Goal: Task Accomplishment & Management: Use online tool/utility

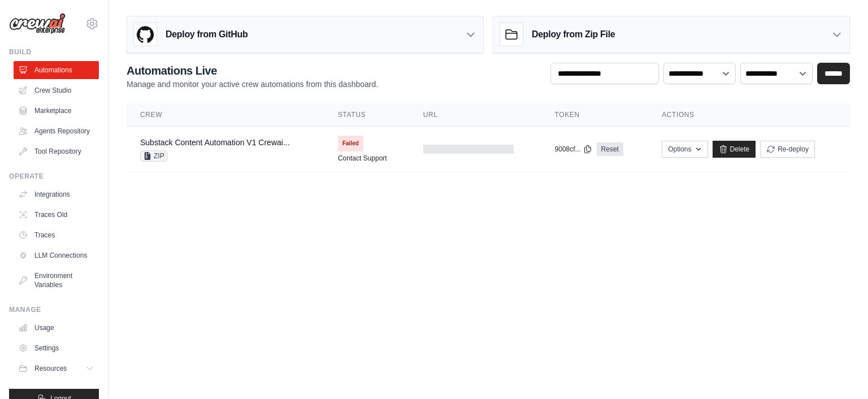
click at [223, 141] on link "Substack Content Automation V1 Crewai..." at bounding box center [215, 142] width 150 height 9
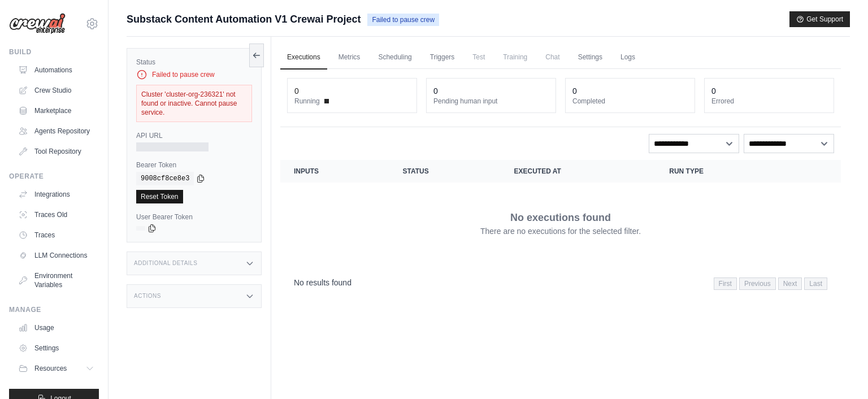
click at [157, 196] on link "Reset Token" at bounding box center [159, 197] width 47 height 14
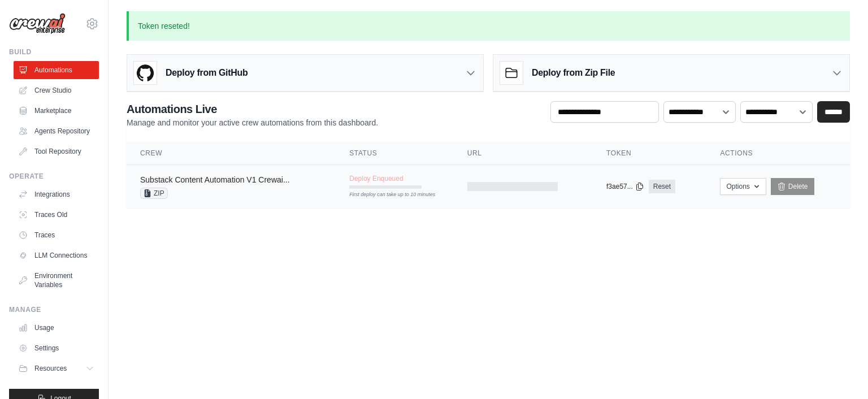
click at [276, 177] on link "Substack Content Automation V1 Crewai..." at bounding box center [215, 179] width 150 height 9
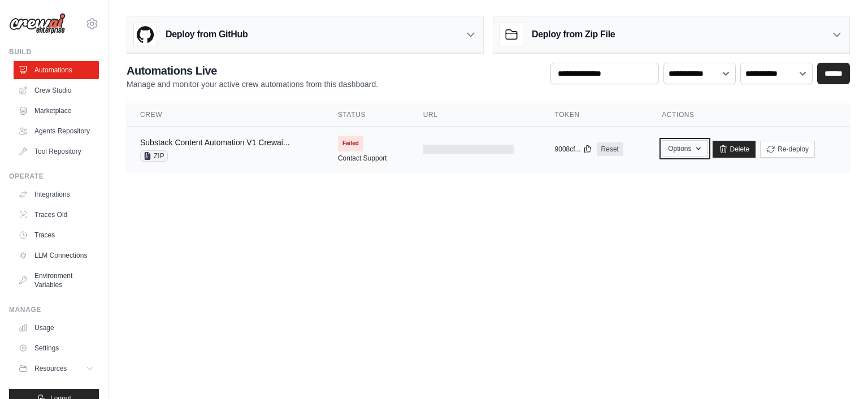
click at [700, 151] on icon "button" at bounding box center [698, 148] width 9 height 9
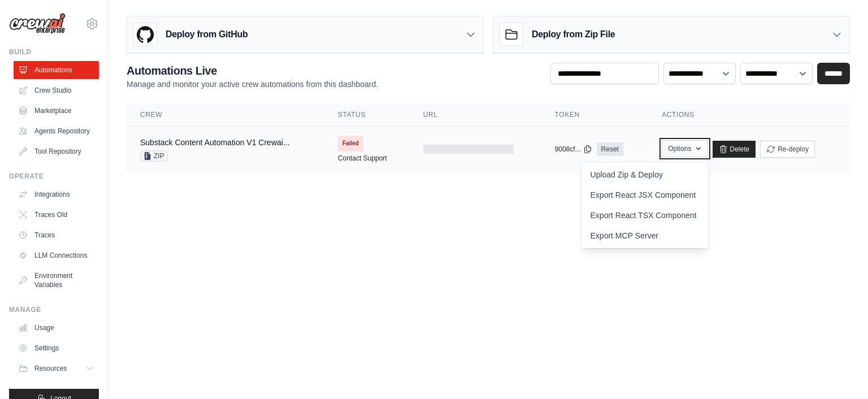
click at [700, 151] on icon "button" at bounding box center [698, 148] width 9 height 9
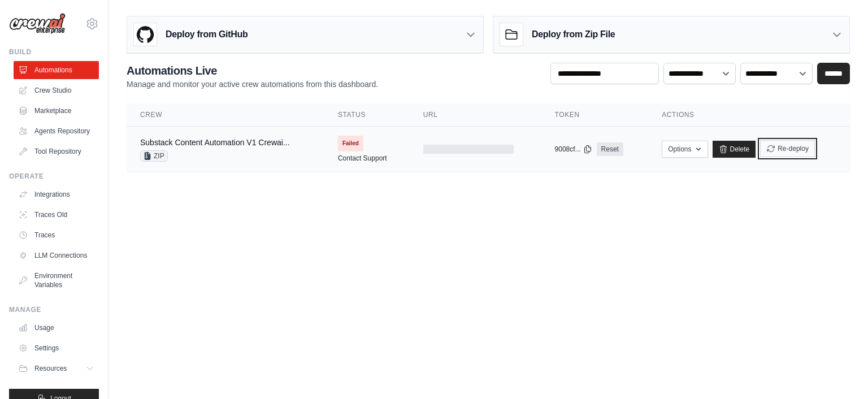
click at [780, 149] on button "Re-deploy" at bounding box center [787, 148] width 55 height 17
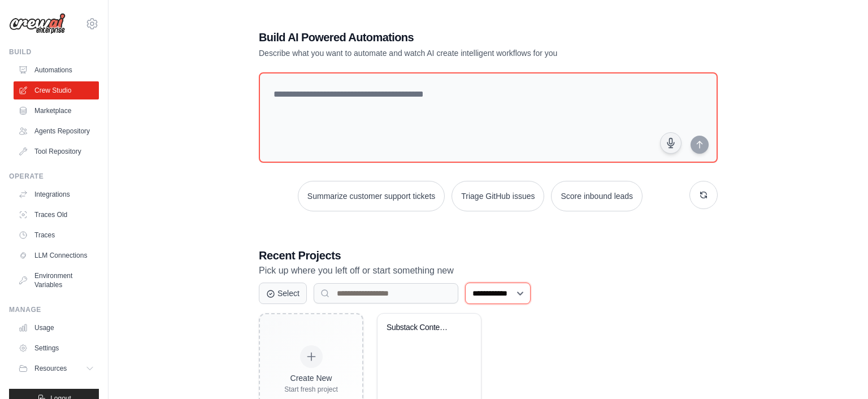
click at [465, 283] on select "**********" at bounding box center [498, 293] width 66 height 21
click at [531, 291] on select "**********" at bounding box center [498, 293] width 66 height 21
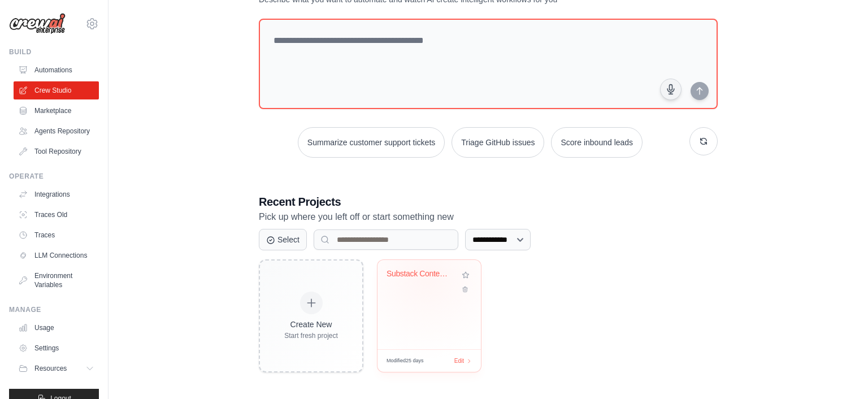
click at [427, 273] on div "Substack Content Automation" at bounding box center [420, 274] width 68 height 10
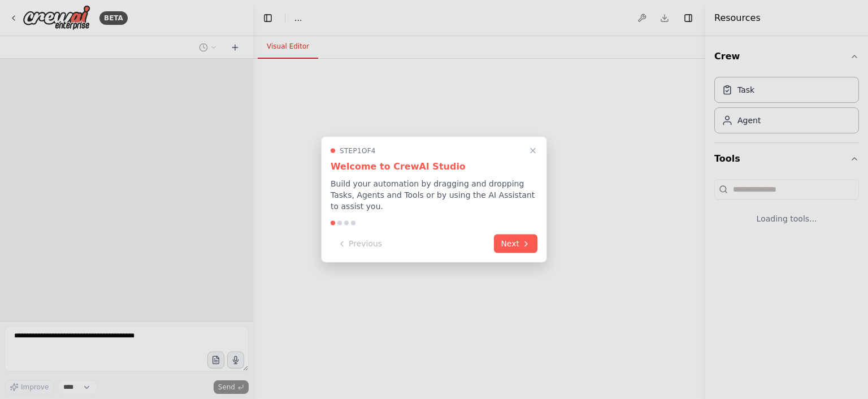
select select "****"
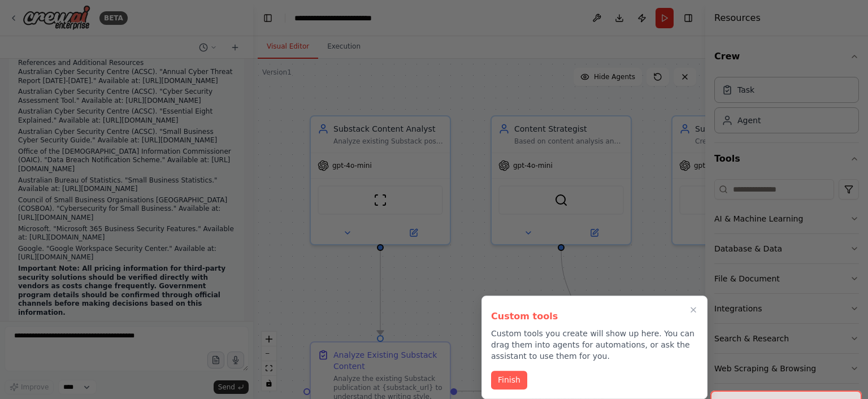
scroll to position [23552, 0]
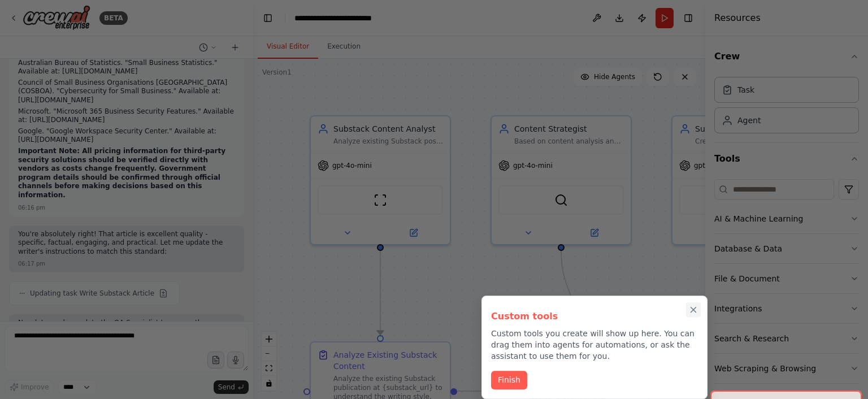
click at [693, 310] on icon "Close walkthrough" at bounding box center [693, 310] width 10 height 10
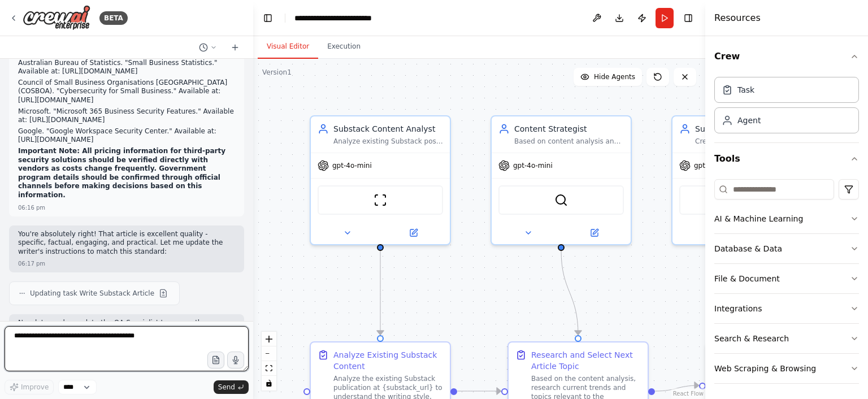
click at [208, 346] on textarea at bounding box center [127, 348] width 244 height 45
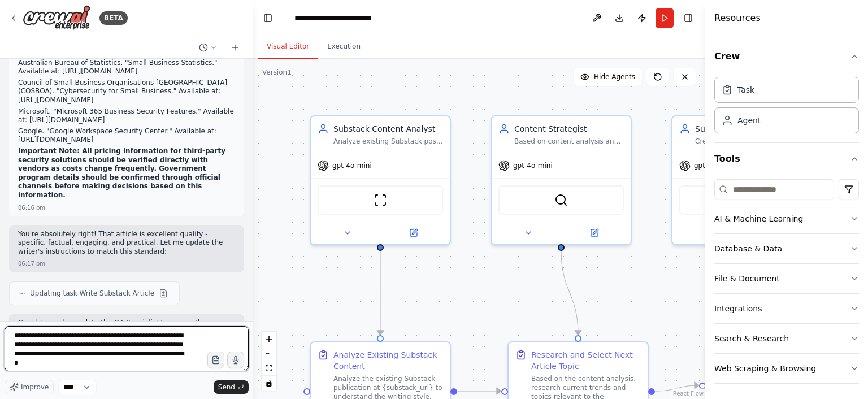
type textarea "**********"
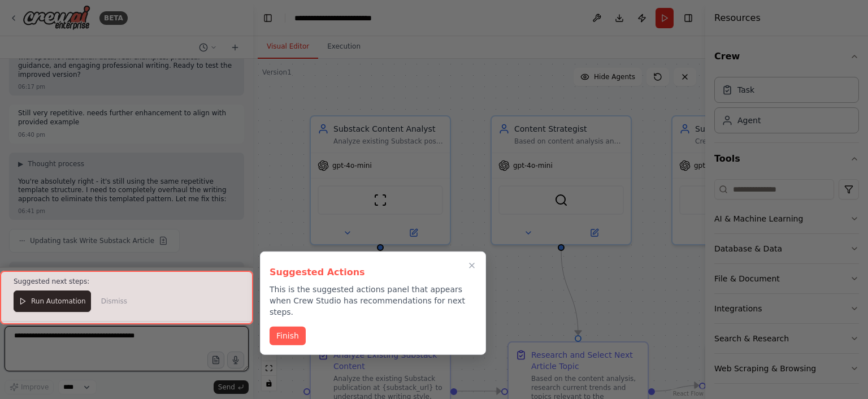
scroll to position [24353, 0]
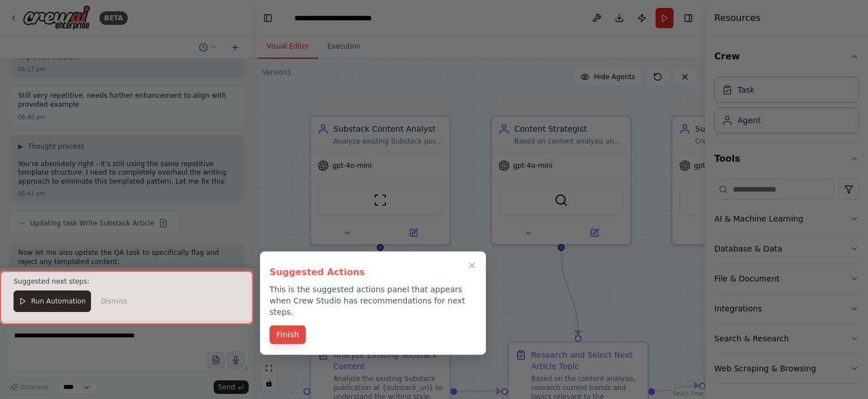
click at [284, 328] on button "Finish" at bounding box center [288, 334] width 36 height 19
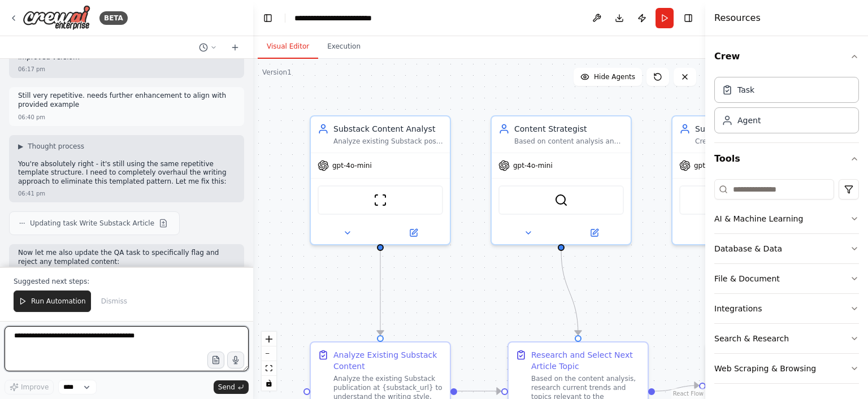
click at [153, 338] on textarea at bounding box center [127, 348] width 244 height 45
type textarea "**********"
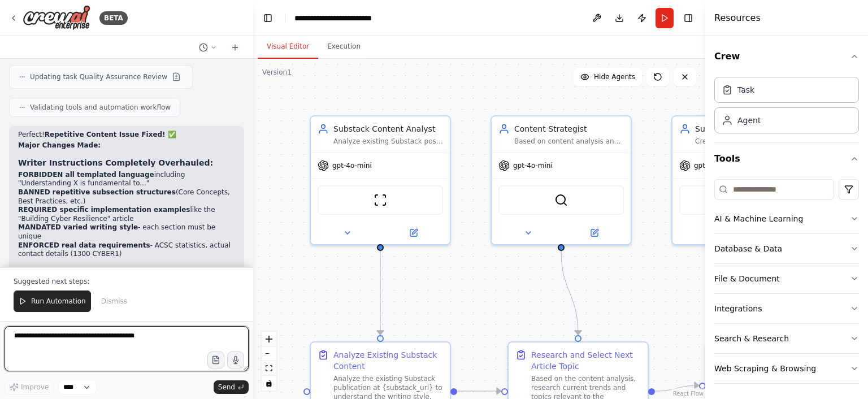
scroll to position [24600, 0]
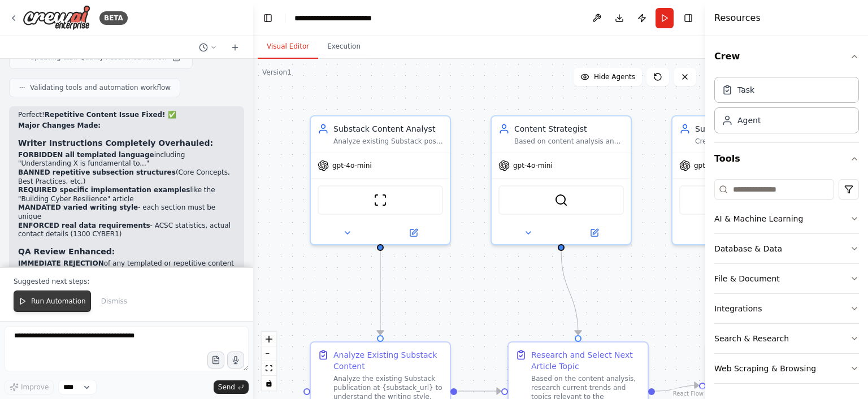
click at [60, 303] on span "Run Automation" at bounding box center [58, 301] width 55 height 9
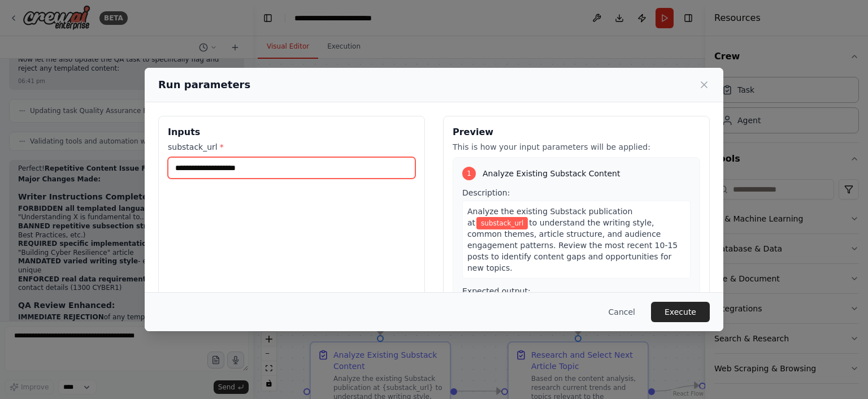
click at [277, 173] on input "substack_url *" at bounding box center [291, 167] width 247 height 21
paste input "**********"
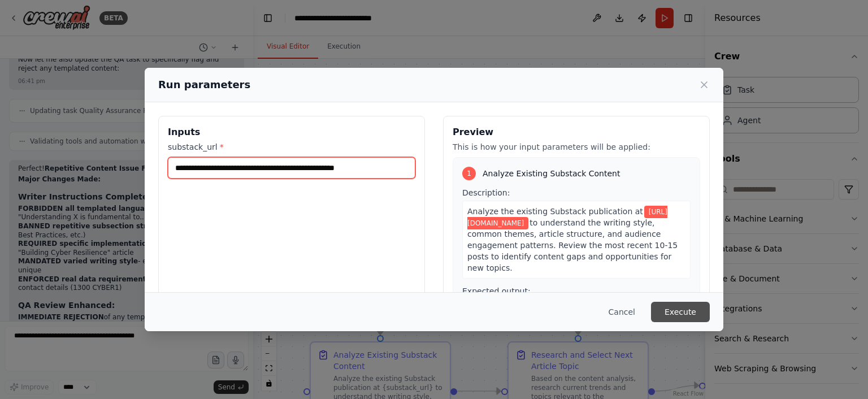
type input "**********"
click at [687, 306] on button "Execute" at bounding box center [680, 312] width 59 height 20
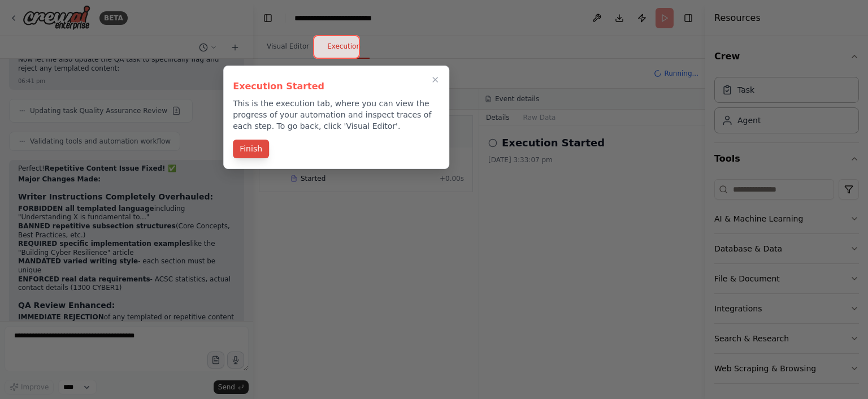
click at [247, 152] on button "Finish" at bounding box center [251, 149] width 36 height 19
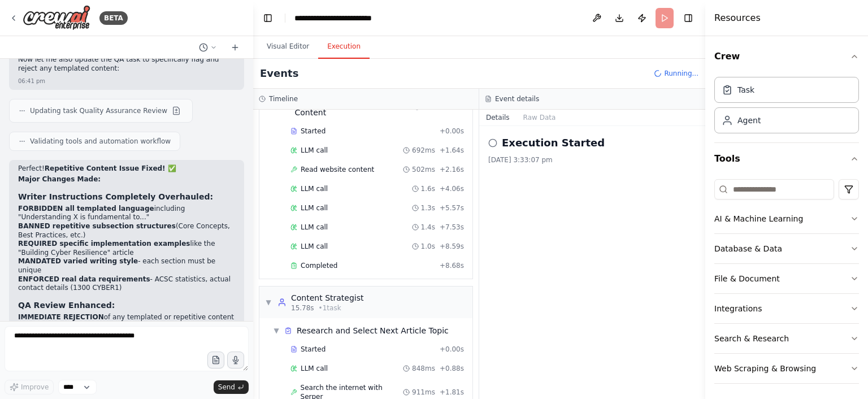
scroll to position [78, 0]
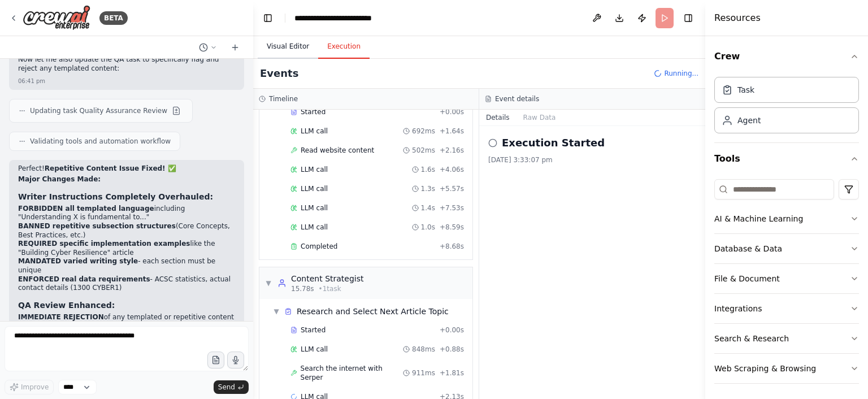
click at [283, 46] on button "Visual Editor" at bounding box center [288, 47] width 60 height 24
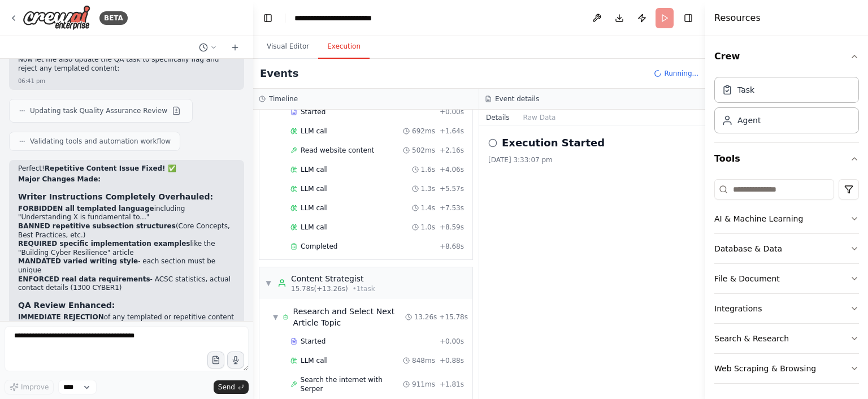
click at [333, 48] on button "Execution" at bounding box center [343, 47] width 51 height 24
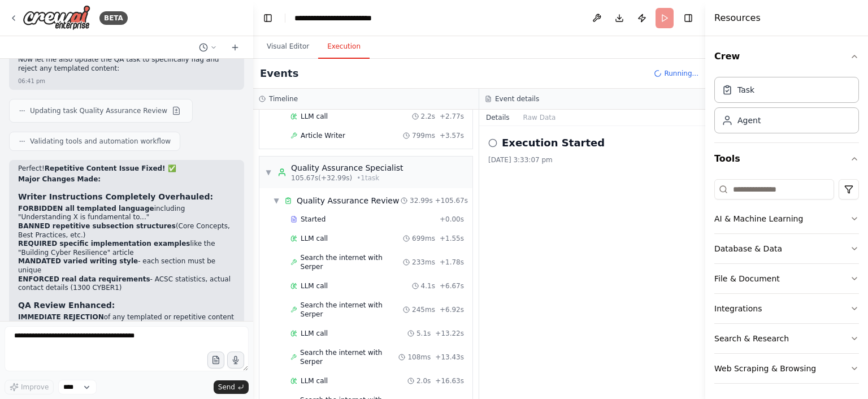
scroll to position [675, 0]
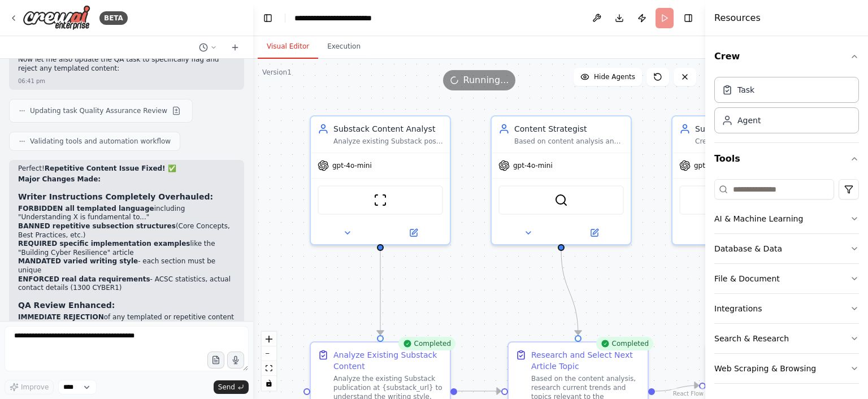
click at [285, 53] on button "Visual Editor" at bounding box center [288, 47] width 60 height 24
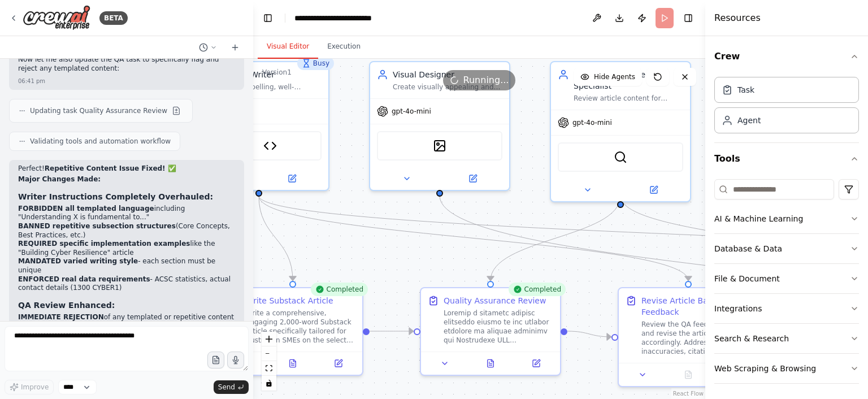
drag, startPoint x: 483, startPoint y: 347, endPoint x: 0, endPoint y: 293, distance: 486.1
click at [253, 293] on div ".deletable-edge-delete-btn { width: 20px; height: 20px; border: 0px solid #ffff…" at bounding box center [479, 229] width 452 height 340
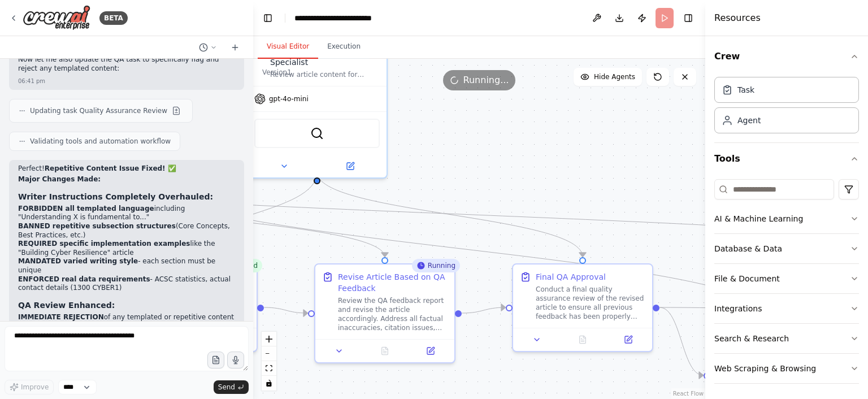
drag, startPoint x: 386, startPoint y: 268, endPoint x: 82, endPoint y: 244, distance: 304.3
click at [253, 244] on div ".deletable-edge-delete-btn { width: 20px; height: 20px; border: 0px solid #ffff…" at bounding box center [479, 229] width 452 height 340
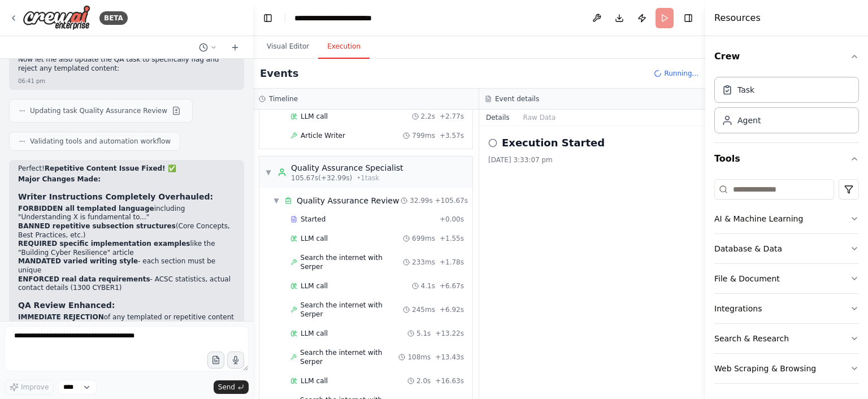
click at [338, 47] on button "Execution" at bounding box center [343, 47] width 51 height 24
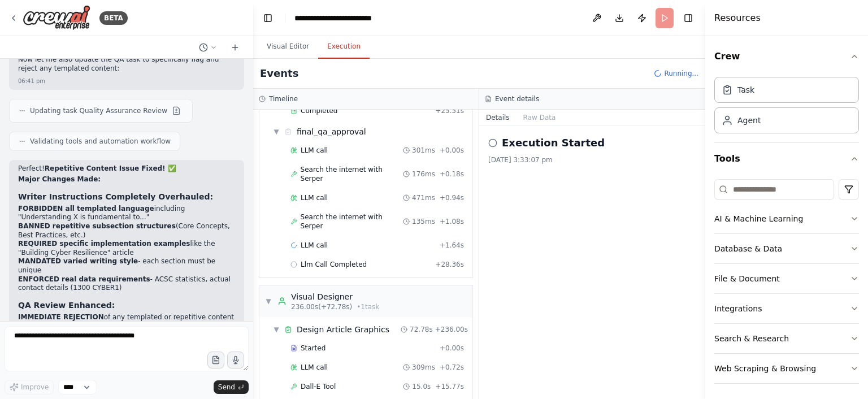
scroll to position [1558, 0]
click at [535, 115] on button "Raw Data" at bounding box center [539, 118] width 46 height 16
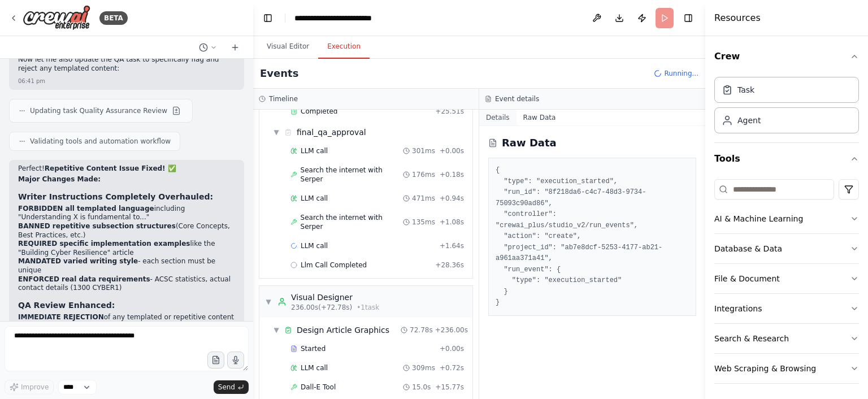
click at [497, 115] on button "Details" at bounding box center [497, 118] width 37 height 16
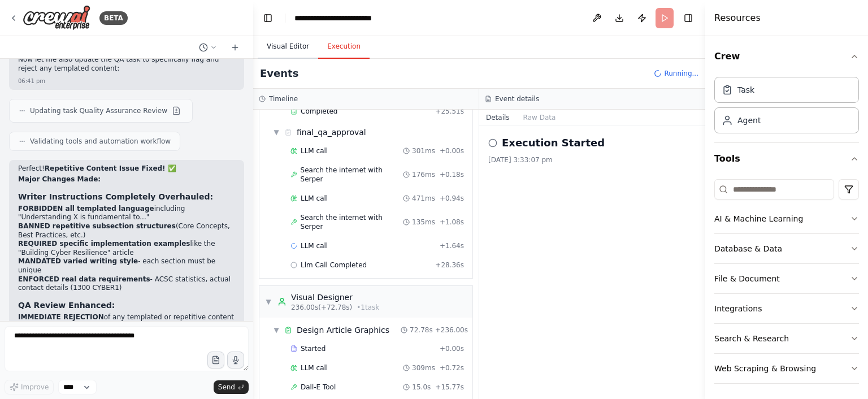
click at [286, 51] on button "Visual Editor" at bounding box center [288, 47] width 60 height 24
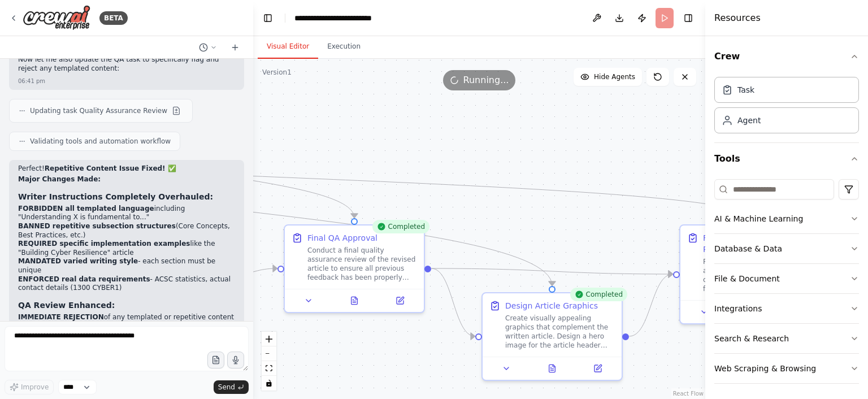
drag, startPoint x: 473, startPoint y: 152, endPoint x: 245, endPoint y: 113, distance: 231.6
click at [253, 113] on div ".deletable-edge-delete-btn { width: 20px; height: 20px; border: 0px solid #ffff…" at bounding box center [479, 229] width 452 height 340
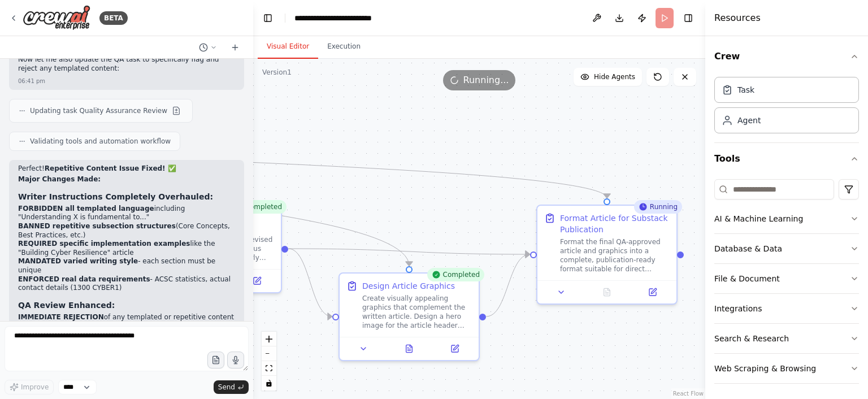
drag, startPoint x: 571, startPoint y: 166, endPoint x: 428, endPoint y: 146, distance: 144.3
click at [428, 146] on div ".deletable-edge-delete-btn { width: 20px; height: 20px; border: 0px solid #ffff…" at bounding box center [479, 229] width 452 height 340
click at [337, 50] on button "Execution" at bounding box center [343, 47] width 51 height 24
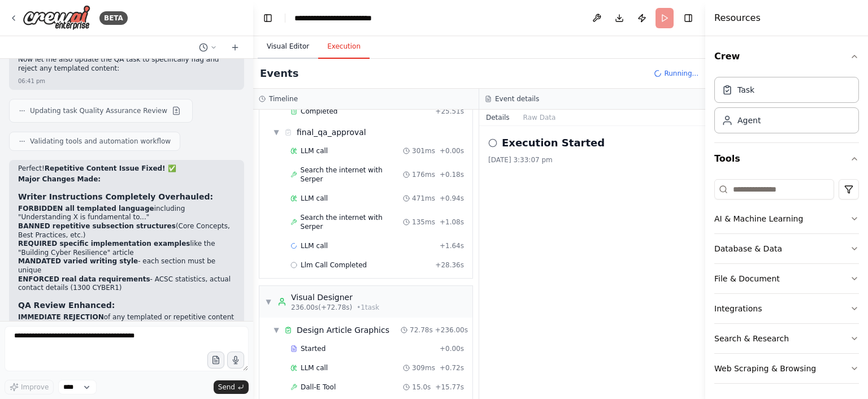
click at [284, 43] on button "Visual Editor" at bounding box center [288, 47] width 60 height 24
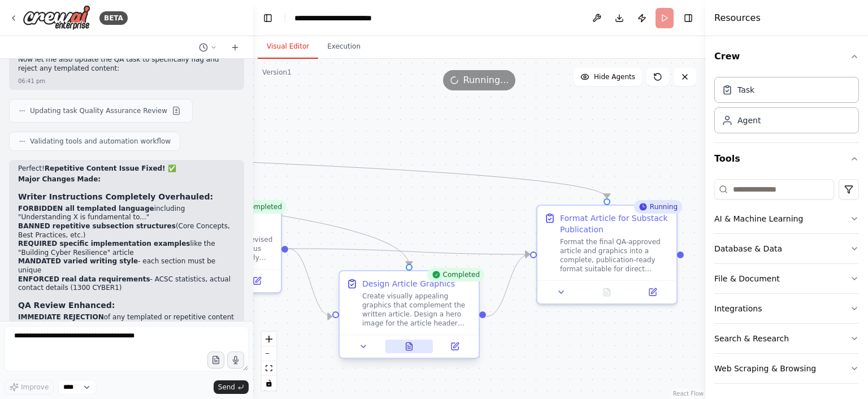
click at [405, 347] on icon at bounding box center [409, 346] width 9 height 9
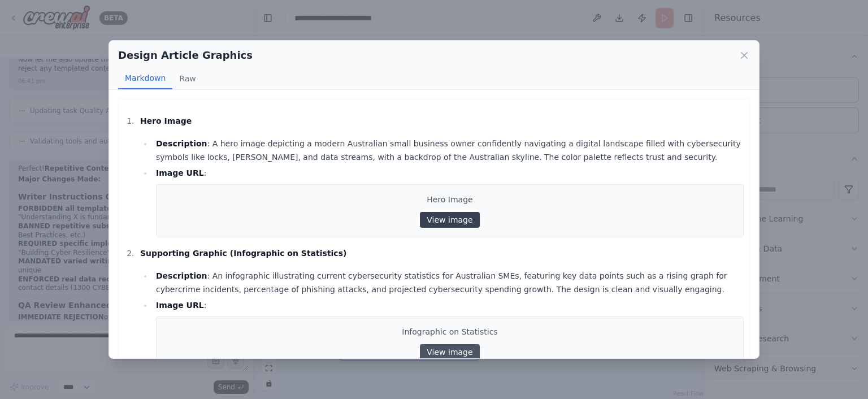
click at [431, 220] on link "View image" at bounding box center [449, 220] width 59 height 16
click at [743, 50] on icon at bounding box center [743, 55] width 11 height 11
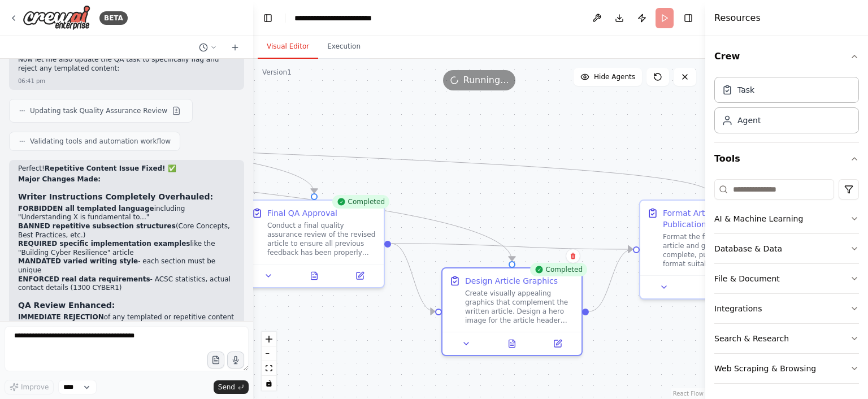
drag, startPoint x: 495, startPoint y: 140, endPoint x: 598, endPoint y: 134, distance: 103.0
click at [598, 134] on div ".deletable-edge-delete-btn { width: 20px; height: 20px; border: 0px solid #ffff…" at bounding box center [479, 229] width 452 height 340
click at [318, 280] on button at bounding box center [314, 274] width 48 height 14
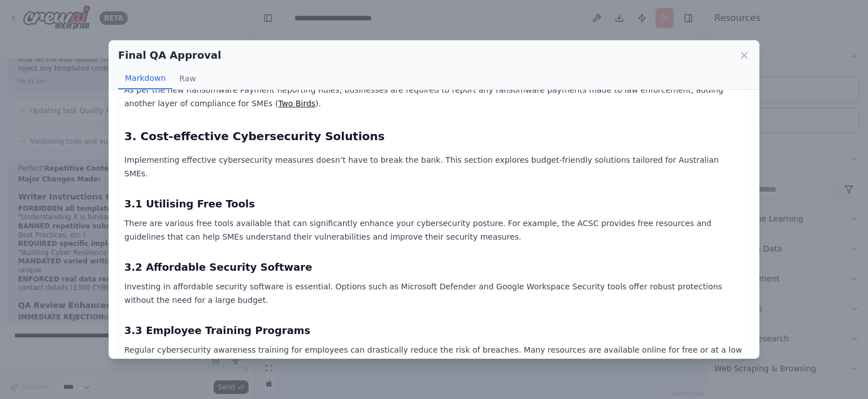
scroll to position [1019, 0]
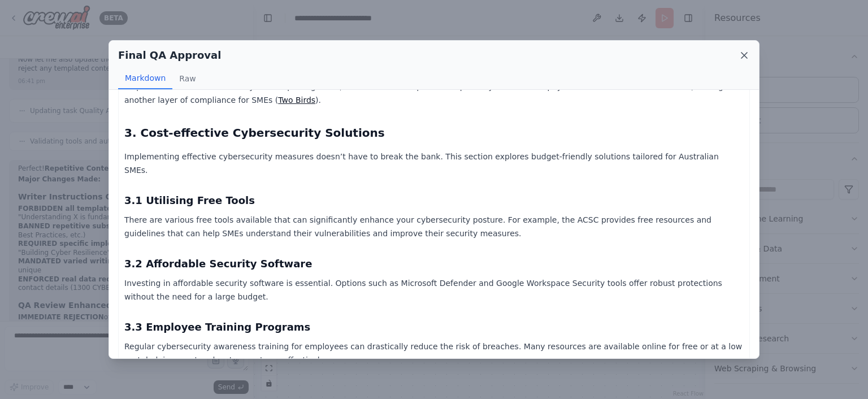
click at [744, 55] on icon at bounding box center [744, 56] width 6 height 6
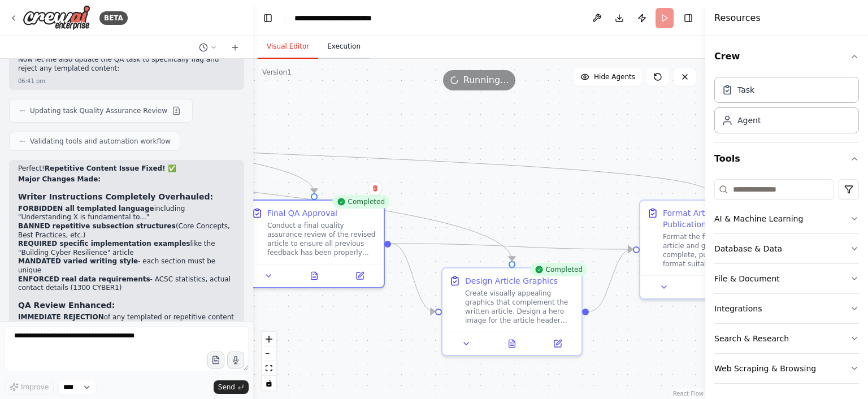
click at [331, 45] on button "Execution" at bounding box center [343, 47] width 51 height 24
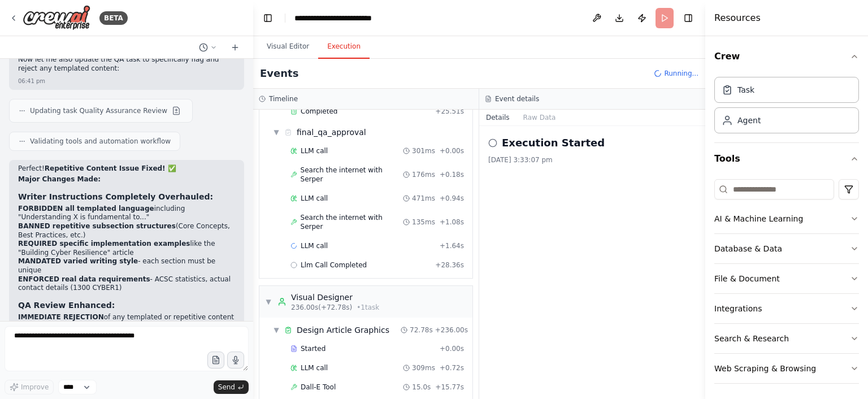
scroll to position [1558, 0]
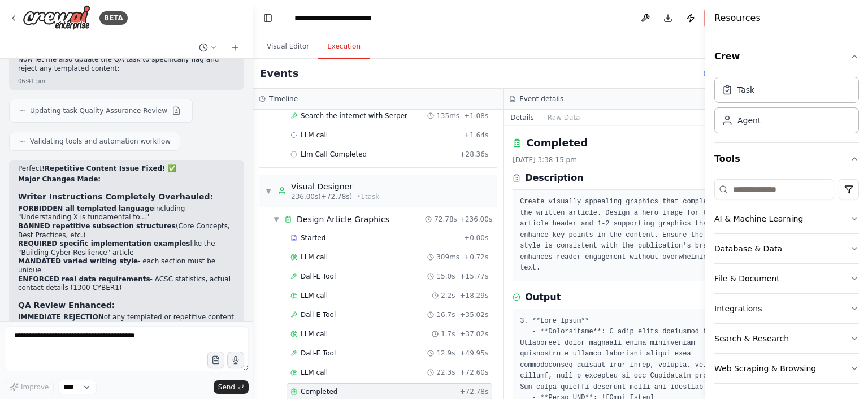
scroll to position [1546, 0]
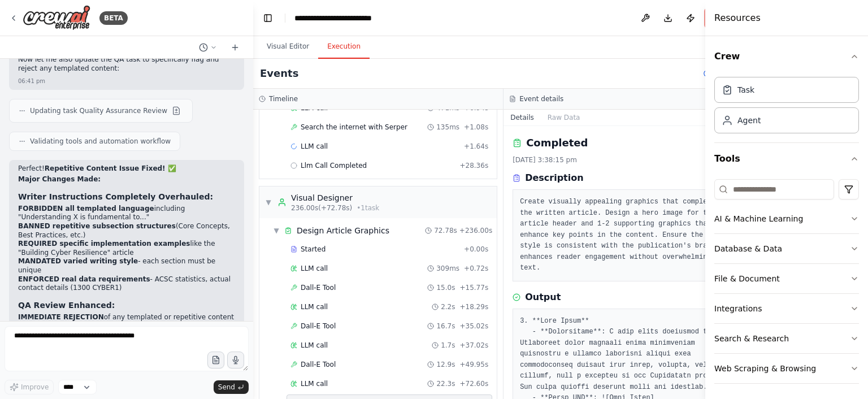
click at [314, 398] on span "Completed" at bounding box center [319, 402] width 37 height 9
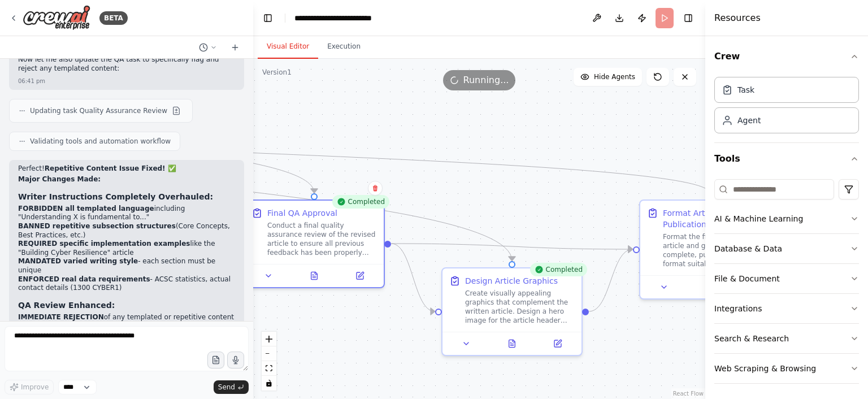
click at [281, 47] on button "Visual Editor" at bounding box center [288, 47] width 60 height 24
click at [331, 44] on button "Execution" at bounding box center [343, 47] width 51 height 24
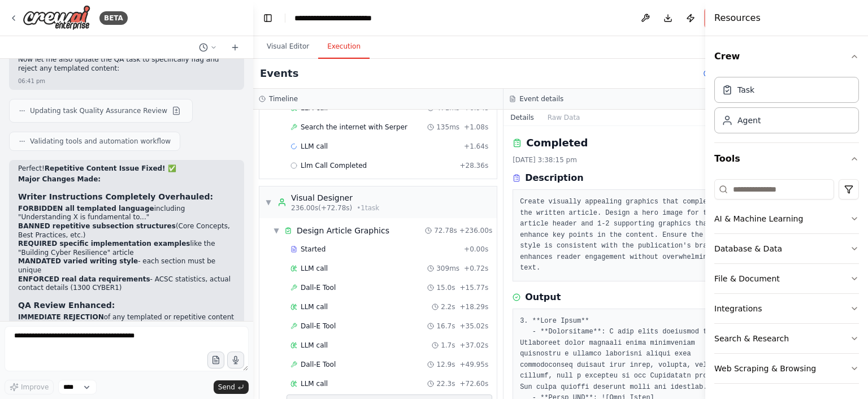
click at [642, 134] on div "Completed 22/09/2025, 3:38:15 pm Description Create visually appealing graphics…" at bounding box center [628, 262] width 250 height 273
click at [764, 17] on div "Resources" at bounding box center [786, 18] width 163 height 36
click at [765, 10] on div "Resources" at bounding box center [786, 18] width 163 height 36
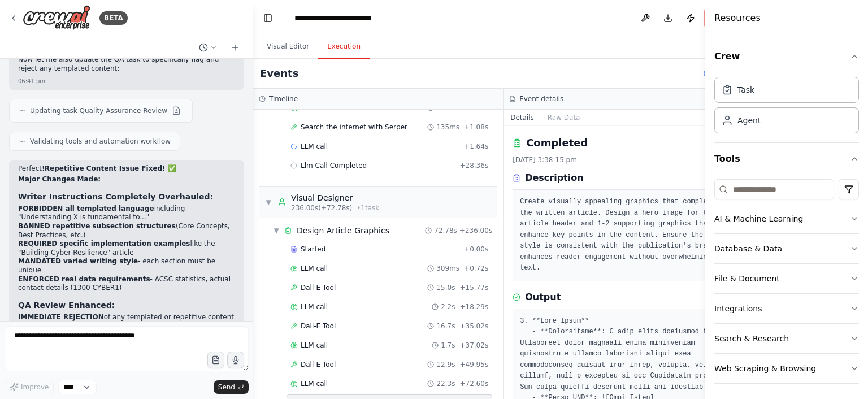
click at [642, 103] on div "Event details" at bounding box center [628, 99] width 250 height 21
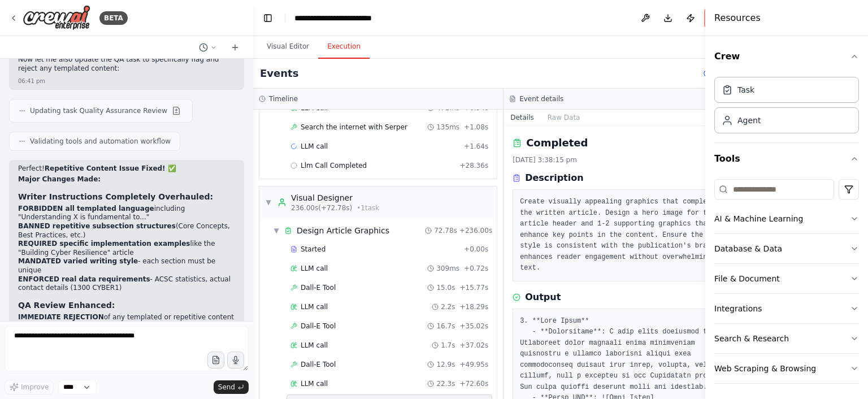
click at [503, 172] on div "Timeline ▼ Substack Content Analyst 6.98s (+8.68s) • 1 task ▼ Analyze Existing …" at bounding box center [378, 244] width 250 height 310
click at [298, 47] on button "Visual Editor" at bounding box center [288, 47] width 60 height 24
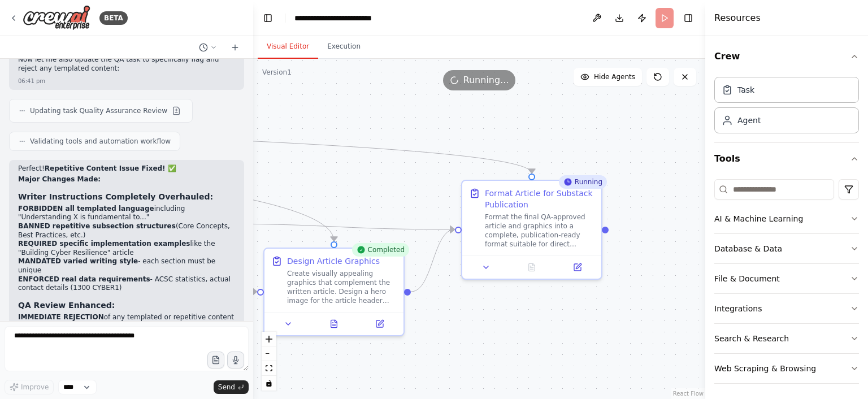
drag, startPoint x: 392, startPoint y: 125, endPoint x: 214, endPoint y: 106, distance: 179.1
click at [253, 106] on div ".deletable-edge-delete-btn { width: 20px; height: 20px; border: 0px solid #ffff…" at bounding box center [479, 229] width 452 height 340
click at [334, 45] on button "Execution" at bounding box center [343, 47] width 51 height 24
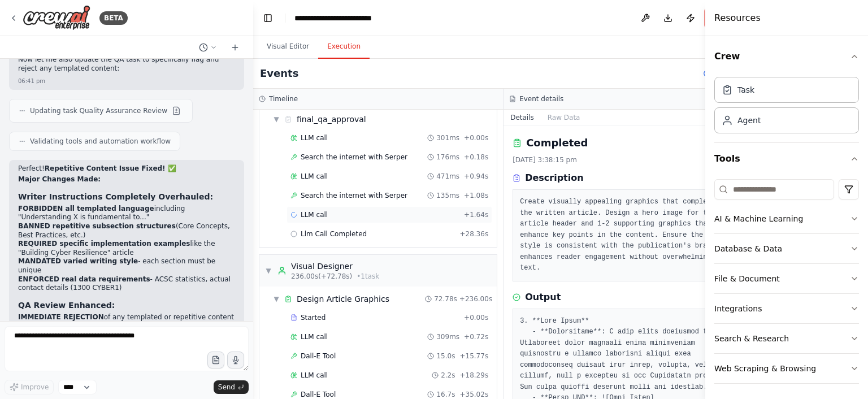
scroll to position [1480, 0]
click at [283, 49] on button "Visual Editor" at bounding box center [288, 47] width 60 height 24
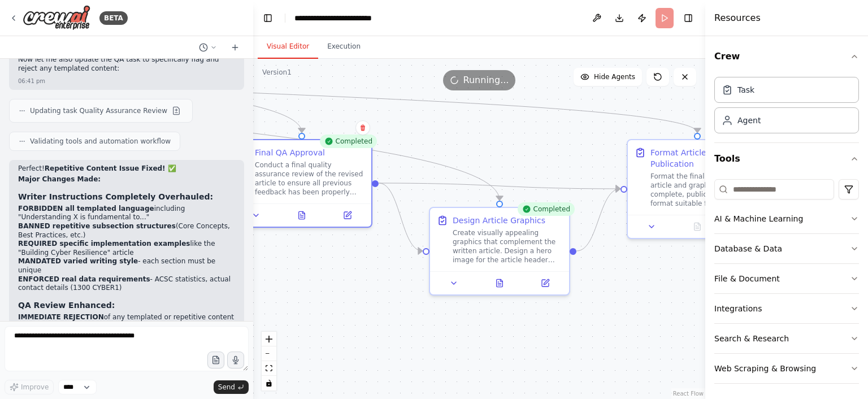
drag, startPoint x: 354, startPoint y: 122, endPoint x: 519, endPoint y: 81, distance: 170.5
click at [519, 81] on div ".deletable-edge-delete-btn { width: 20px; height: 20px; border: 0px solid #ffff…" at bounding box center [479, 229] width 452 height 340
click at [306, 214] on icon at bounding box center [301, 212] width 9 height 9
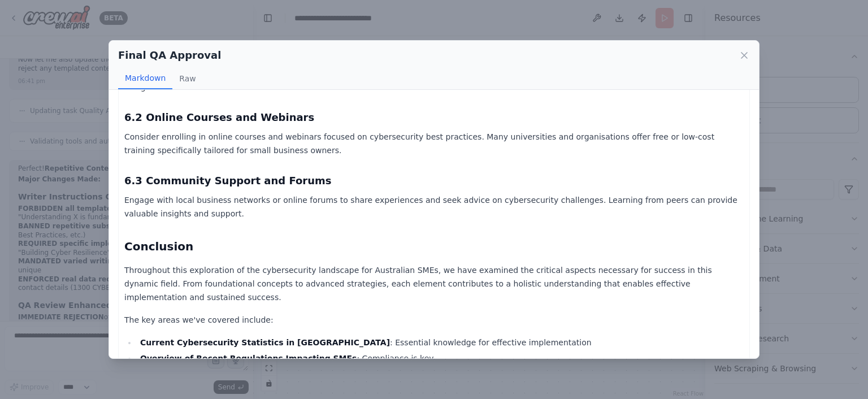
scroll to position [1888, 0]
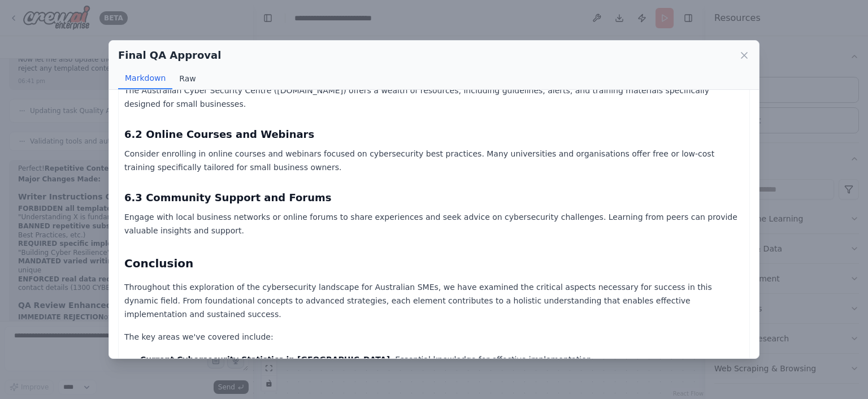
click at [178, 82] on button "Raw" at bounding box center [187, 78] width 30 height 21
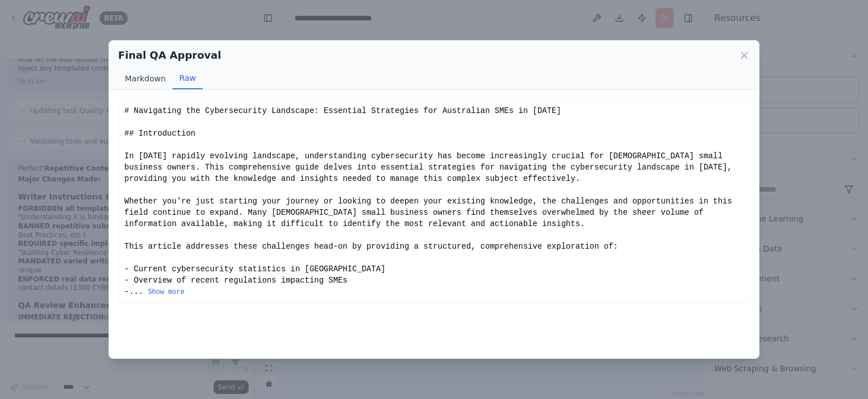
click at [150, 80] on button "Markdown" at bounding box center [145, 78] width 54 height 21
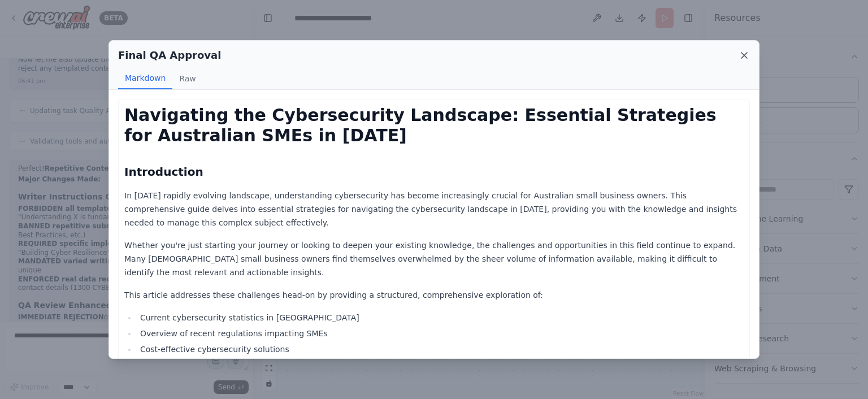
click at [742, 60] on icon at bounding box center [743, 55] width 11 height 11
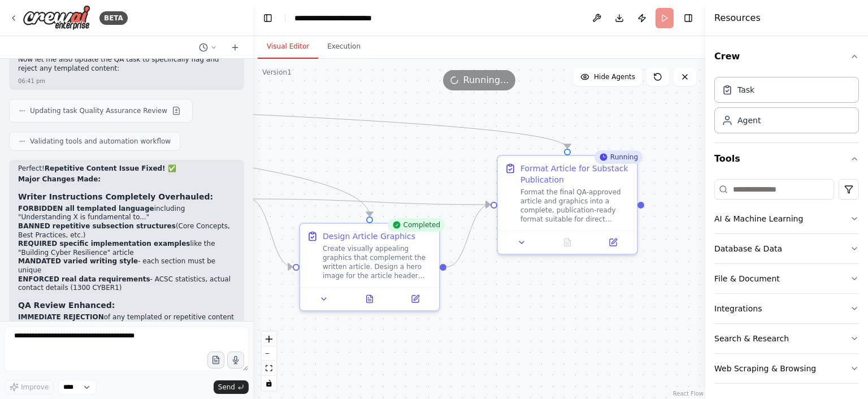
drag, startPoint x: 559, startPoint y: 137, endPoint x: 429, endPoint y: 153, distance: 130.9
click at [429, 153] on div ".deletable-edge-delete-btn { width: 20px; height: 20px; border: 0px solid #ffff…" at bounding box center [479, 229] width 452 height 340
click at [335, 49] on button "Execution" at bounding box center [343, 47] width 51 height 24
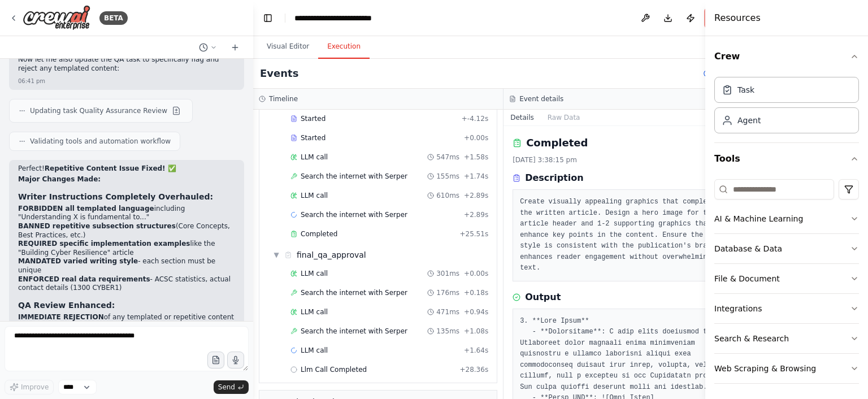
scroll to position [1342, 0]
click at [704, 244] on button "Toggle Sidebar" at bounding box center [705, 199] width 9 height 399
drag, startPoint x: 704, startPoint y: 244, endPoint x: 719, endPoint y: 244, distance: 14.7
click at [719, 244] on div "Resources Crew Task Agent Tools AI & Machine Learning Database & Data File & Do…" at bounding box center [786, 199] width 163 height 399
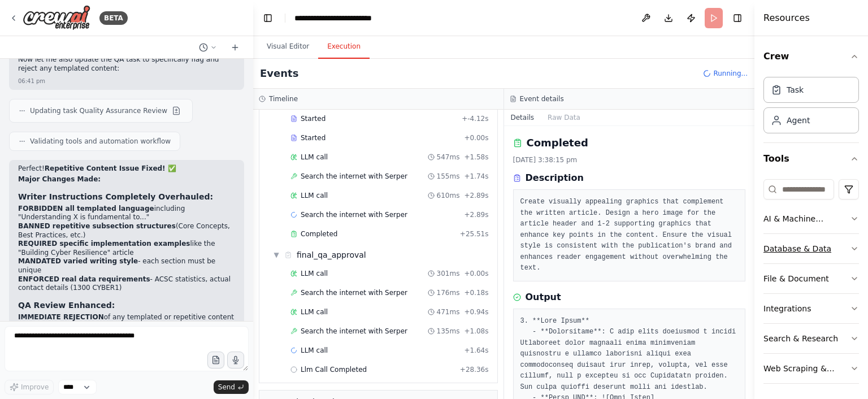
drag, startPoint x: 707, startPoint y: 245, endPoint x: 785, endPoint y: 234, distance: 78.1
click at [785, 234] on div "Resources Crew Task Agent Tools AI & Machine Learning Database & Data File & Do…" at bounding box center [811, 199] width 114 height 399
drag, startPoint x: 757, startPoint y: 228, endPoint x: 767, endPoint y: 227, distance: 10.9
click at [767, 227] on div "Resources Crew Task Agent Tools AI & Machine Learning Database & Data File & Do…" at bounding box center [811, 199] width 114 height 399
click at [541, 118] on button "Details" at bounding box center [522, 118] width 37 height 16
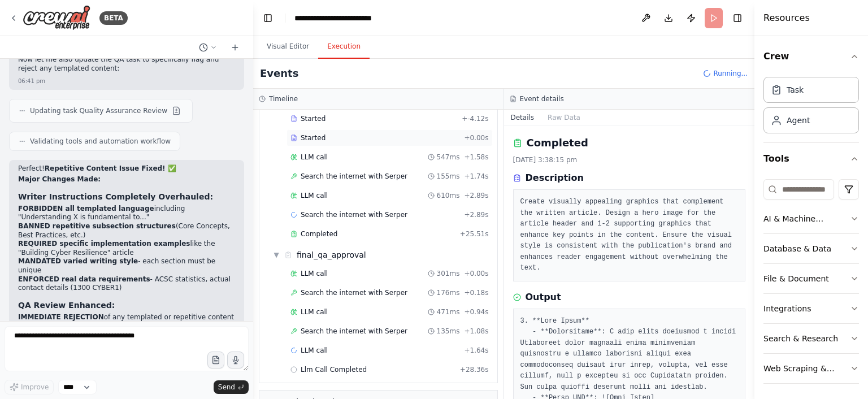
drag, startPoint x: 641, startPoint y: 118, endPoint x: 629, endPoint y: 116, distance: 11.5
click at [629, 116] on div "Timeline ▼ Substack Content Analyst 6.98s (+8.68s) • 1 task ▼ Analyze Existing …" at bounding box center [503, 244] width 501 height 310
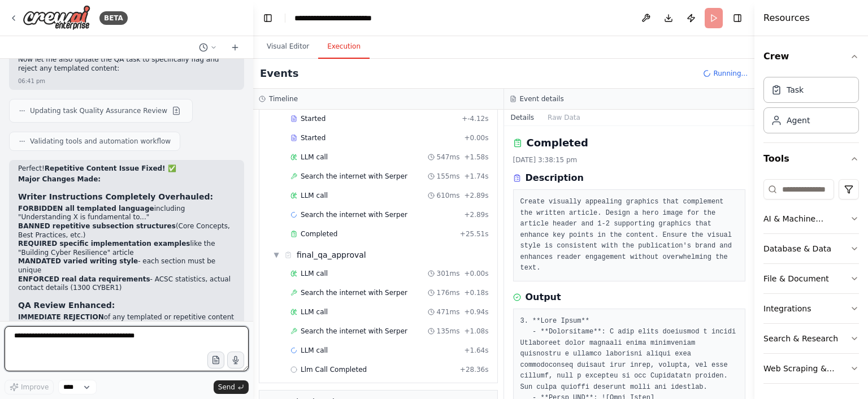
click at [165, 335] on textarea at bounding box center [127, 348] width 244 height 45
type textarea "**********"
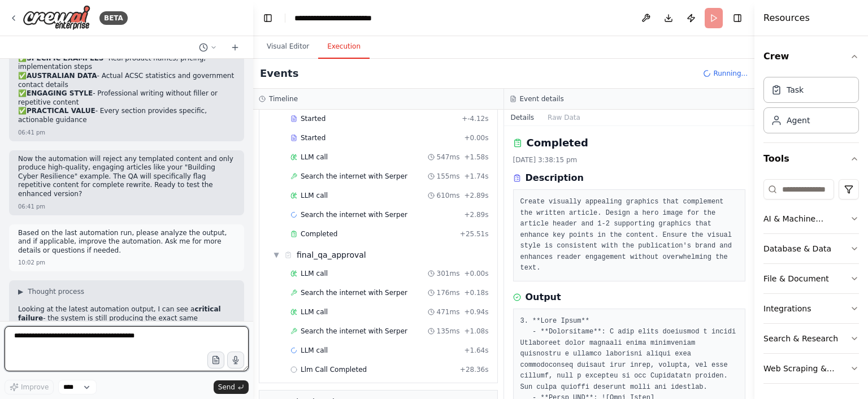
scroll to position [24888, 0]
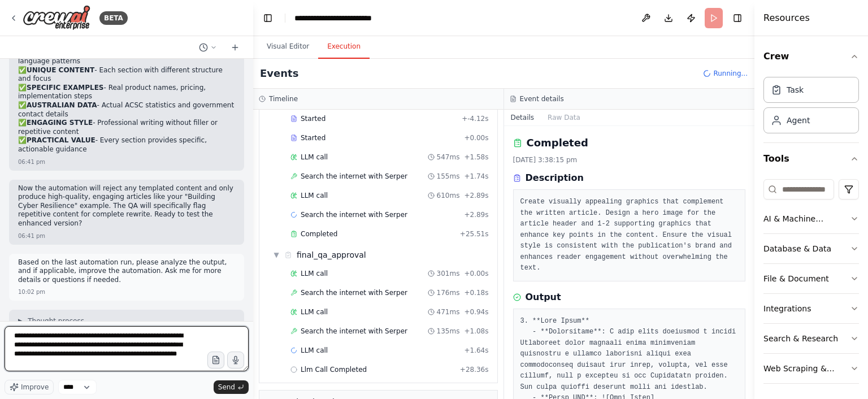
type textarea "**********"
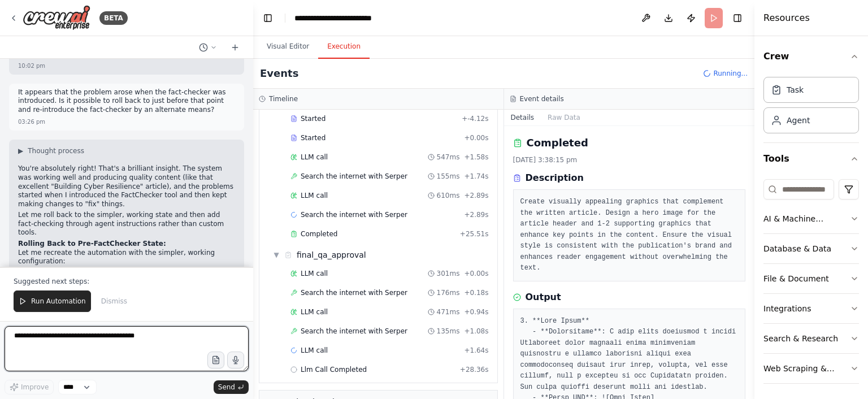
scroll to position [25498, 0]
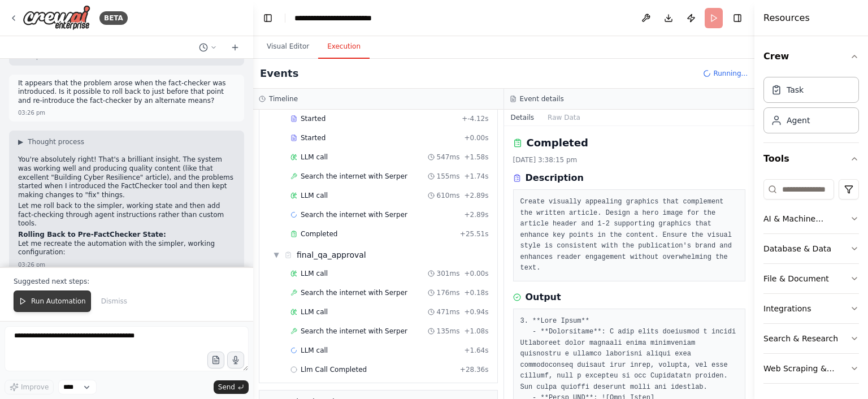
click at [44, 302] on span "Run Automation" at bounding box center [58, 301] width 55 height 9
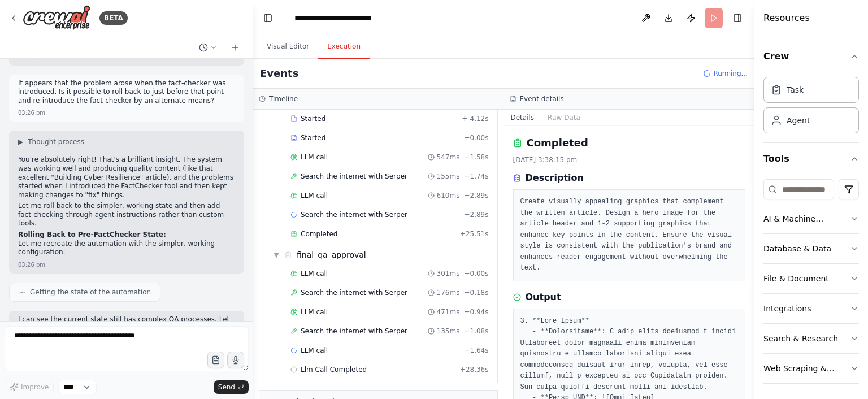
scroll to position [25444, 0]
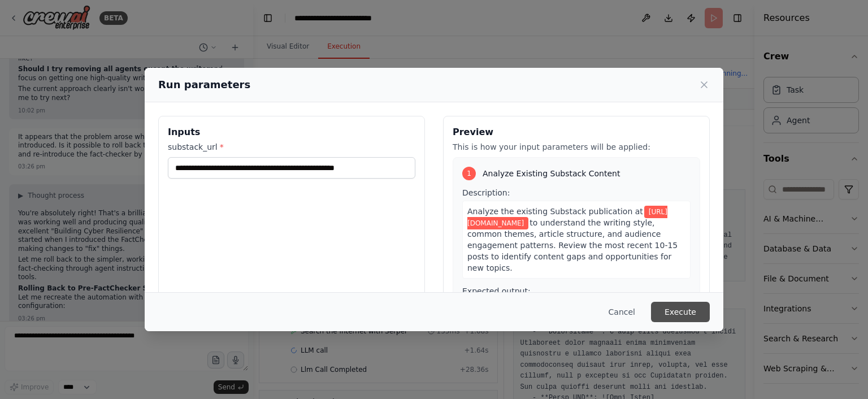
click at [686, 307] on button "Execute" at bounding box center [680, 312] width 59 height 20
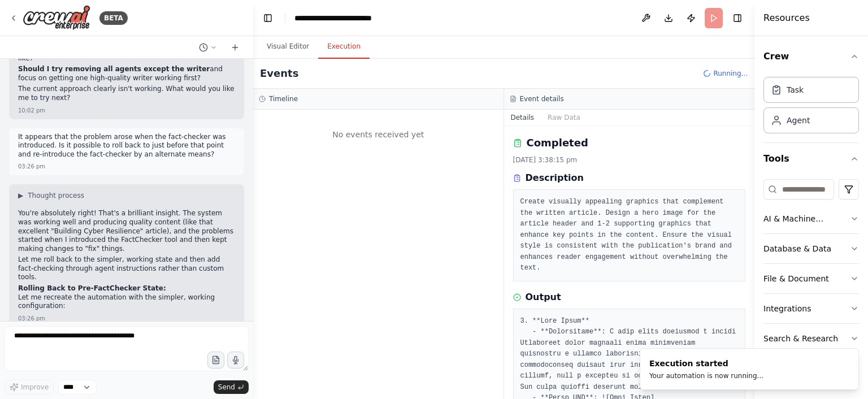
scroll to position [0, 0]
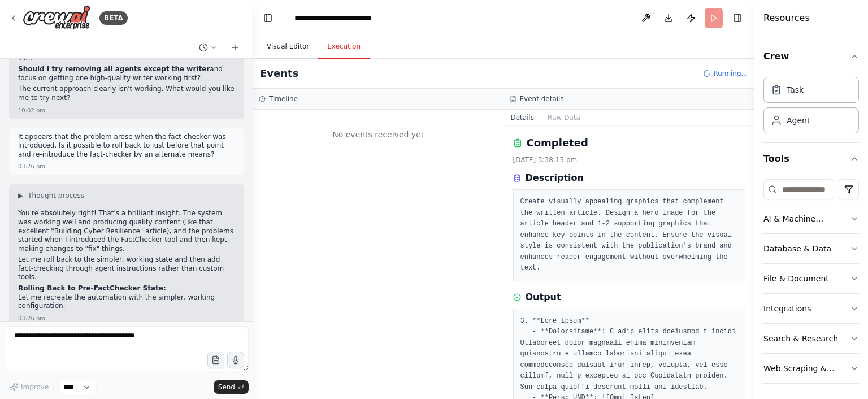
click at [277, 44] on button "Visual Editor" at bounding box center [288, 47] width 60 height 24
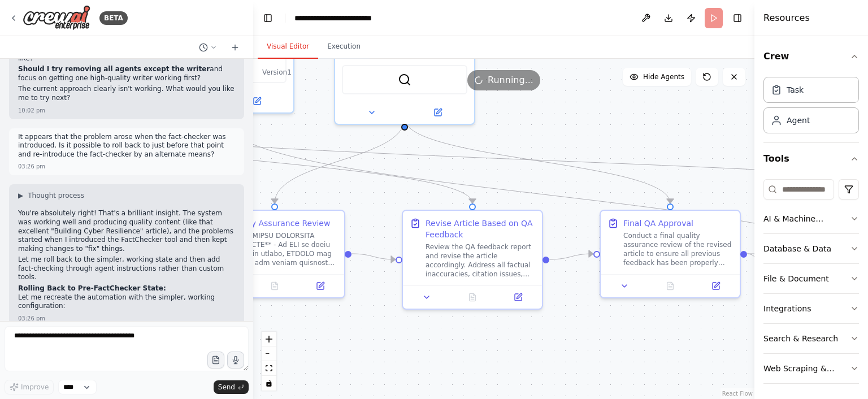
drag, startPoint x: 369, startPoint y: 144, endPoint x: 867, endPoint y: 198, distance: 501.4
click at [754, 198] on div ".deletable-edge-delete-btn { width: 20px; height: 20px; border: 0px solid #ffff…" at bounding box center [503, 229] width 501 height 340
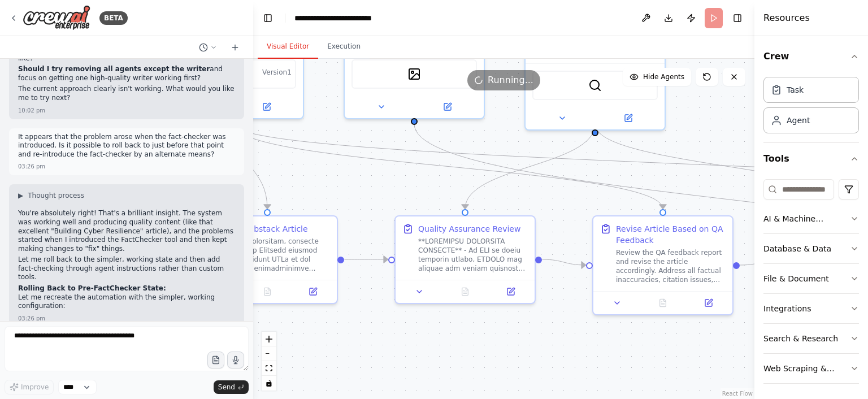
drag, startPoint x: 602, startPoint y: 141, endPoint x: 792, endPoint y: 146, distance: 190.5
click at [754, 146] on div ".deletable-edge-delete-btn { width: 20px; height: 20px; border: 0px solid #ffff…" at bounding box center [503, 229] width 501 height 340
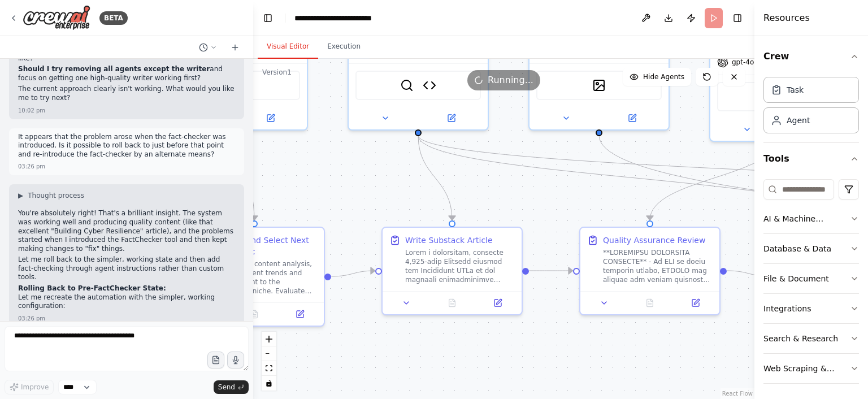
drag, startPoint x: 458, startPoint y: 187, endPoint x: 643, endPoint y: 198, distance: 185.1
click at [643, 198] on div ".deletable-edge-delete-btn { width: 20px; height: 20px; border: 0px solid #ffff…" at bounding box center [503, 229] width 501 height 340
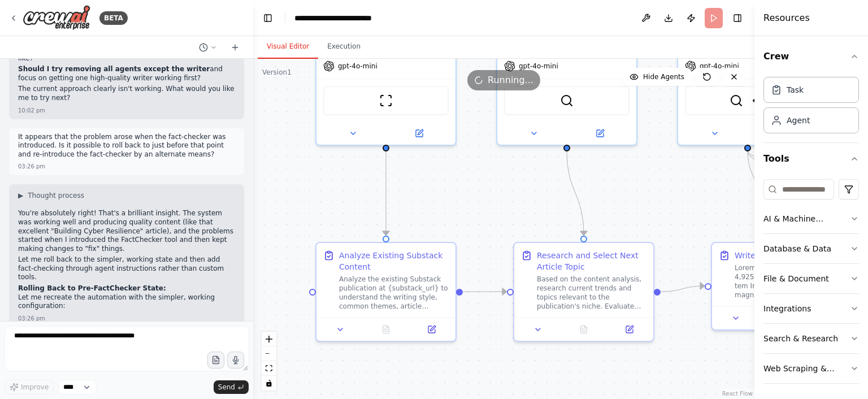
drag, startPoint x: 385, startPoint y: 193, endPoint x: 715, endPoint y: 208, distance: 329.8
click at [715, 208] on div ".deletable-edge-delete-btn { width: 20px; height: 20px; border: 0px solid #ffff…" at bounding box center [503, 229] width 501 height 340
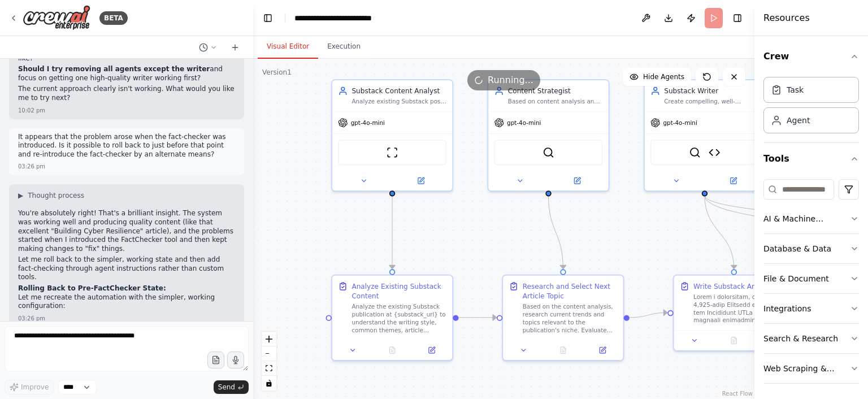
drag, startPoint x: 498, startPoint y: 191, endPoint x: 489, endPoint y: 231, distance: 40.6
click at [489, 231] on div ".deletable-edge-delete-btn { width: 20px; height: 20px; border: 0px solid #ffff…" at bounding box center [503, 229] width 501 height 340
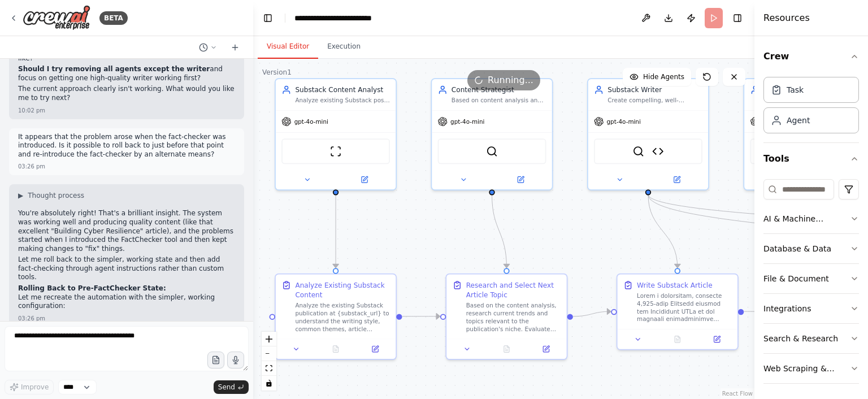
drag, startPoint x: 489, startPoint y: 231, endPoint x: 433, endPoint y: 229, distance: 56.5
click at [433, 229] on div ".deletable-edge-delete-btn { width: 20px; height: 20px; border: 0px solid #ffff…" at bounding box center [503, 229] width 501 height 340
click at [325, 100] on div "Analyze existing Substack posts from {substack_url} to understand writing style…" at bounding box center [342, 99] width 95 height 8
click at [302, 179] on button at bounding box center [307, 178] width 55 height 12
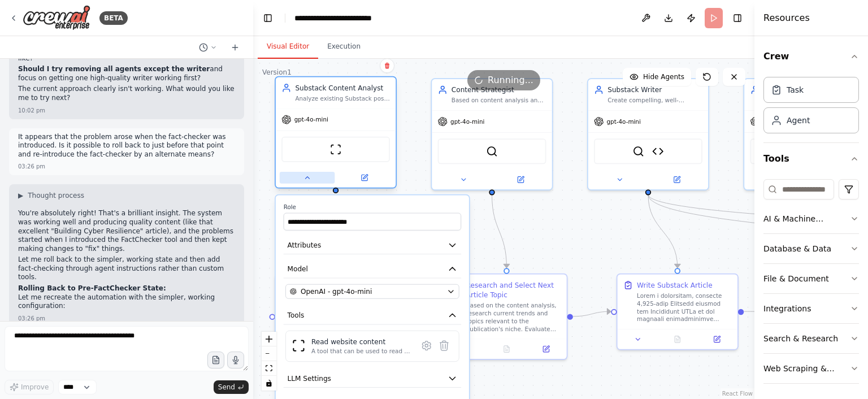
click at [302, 179] on button at bounding box center [307, 178] width 55 height 12
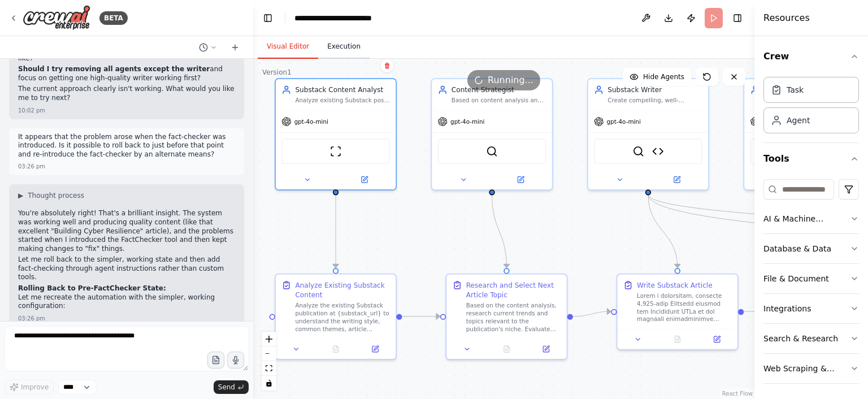
click at [341, 50] on button "Execution" at bounding box center [343, 47] width 51 height 24
click at [297, 48] on button "Visual Editor" at bounding box center [288, 47] width 60 height 24
click at [337, 44] on button "Execution" at bounding box center [343, 47] width 51 height 24
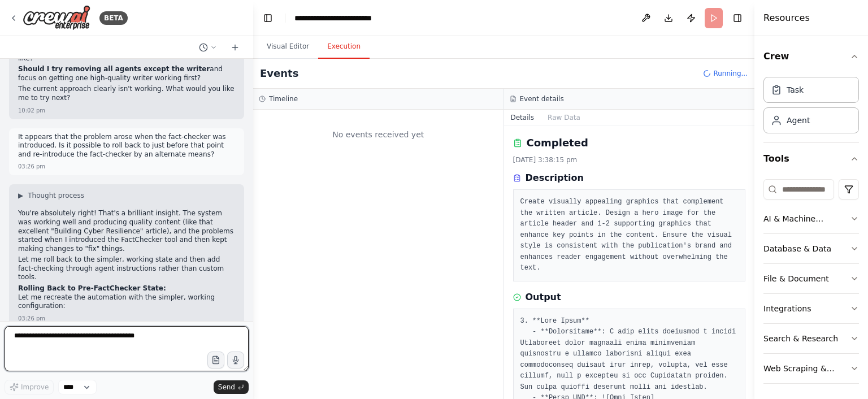
click at [133, 338] on textarea at bounding box center [127, 348] width 244 height 45
type textarea "**********"
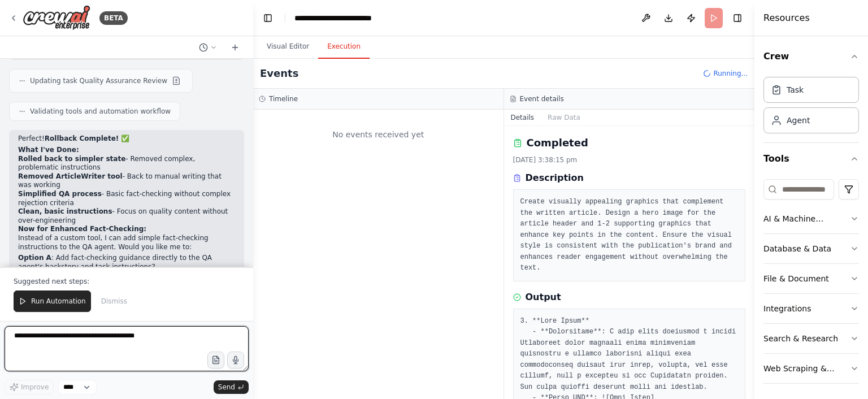
scroll to position [25961, 0]
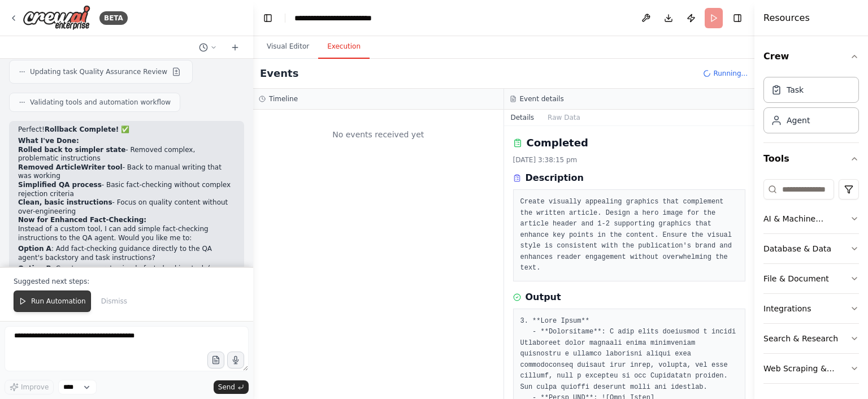
click at [58, 306] on span "Run Automation" at bounding box center [58, 301] width 55 height 9
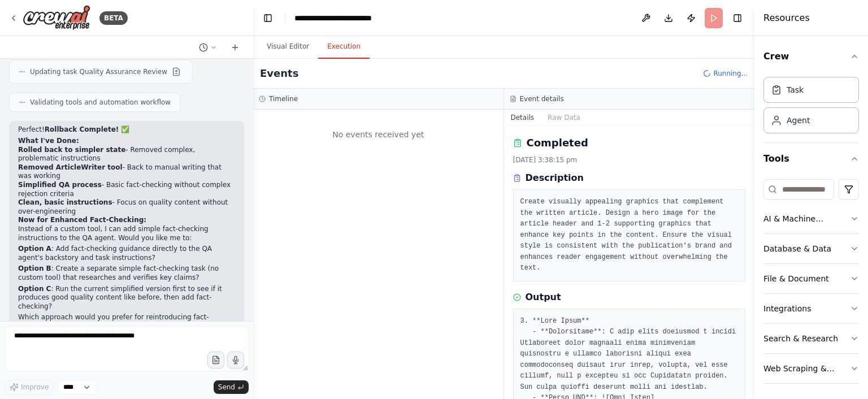
scroll to position [25908, 0]
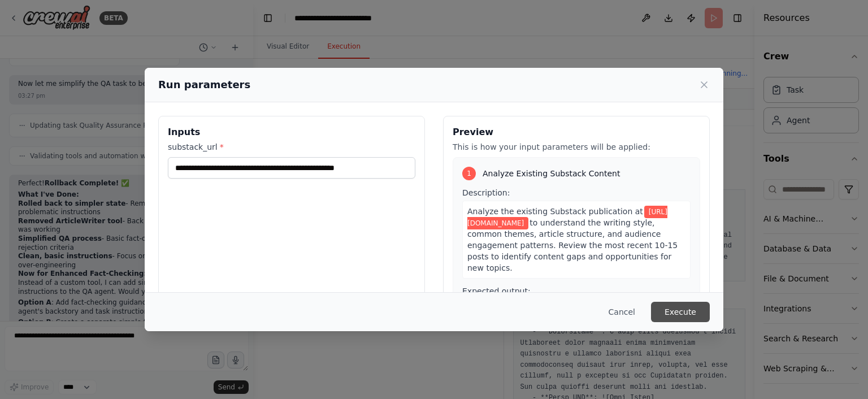
click at [684, 312] on button "Execute" at bounding box center [680, 312] width 59 height 20
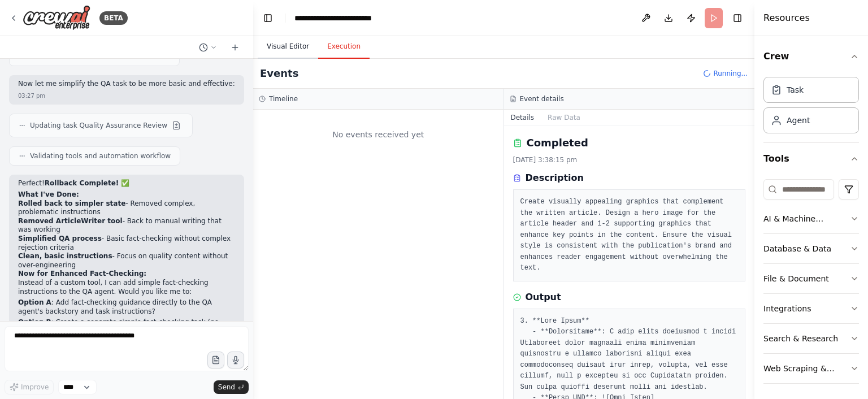
click at [284, 45] on button "Visual Editor" at bounding box center [288, 47] width 60 height 24
click at [332, 45] on button "Execution" at bounding box center [343, 47] width 51 height 24
click at [301, 45] on button "Visual Editor" at bounding box center [288, 47] width 60 height 24
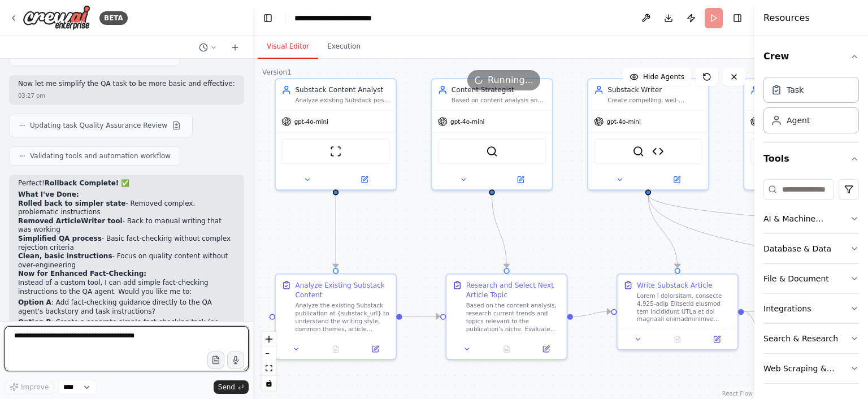
click at [174, 346] on textarea at bounding box center [127, 348] width 244 height 45
type textarea "**********"
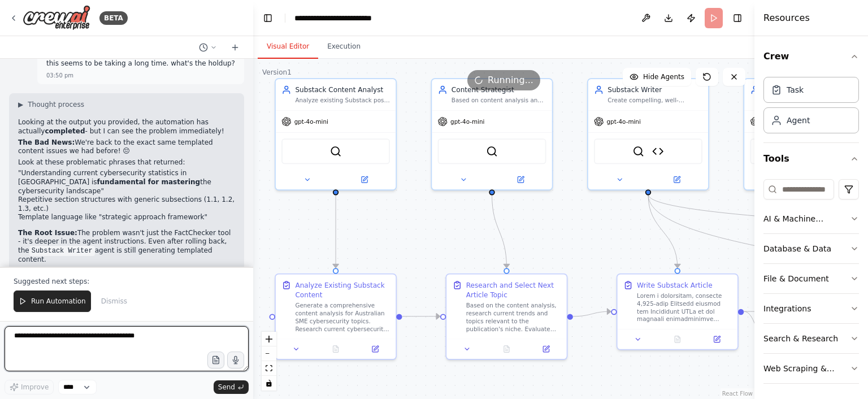
scroll to position [26576, 0]
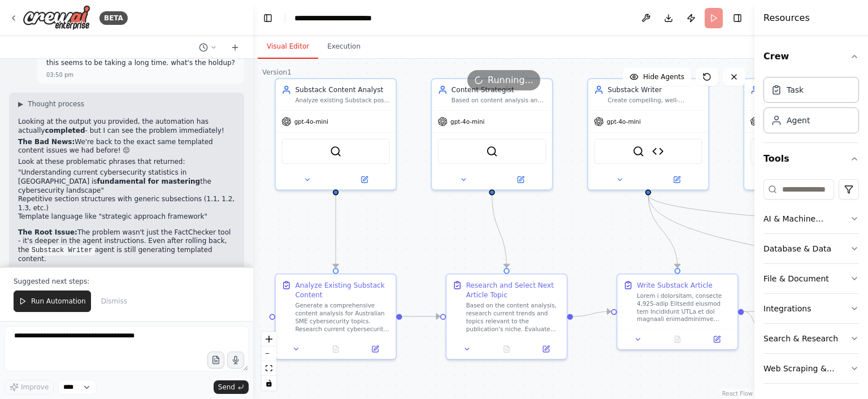
click at [67, 302] on span "Run Automation" at bounding box center [58, 301] width 55 height 9
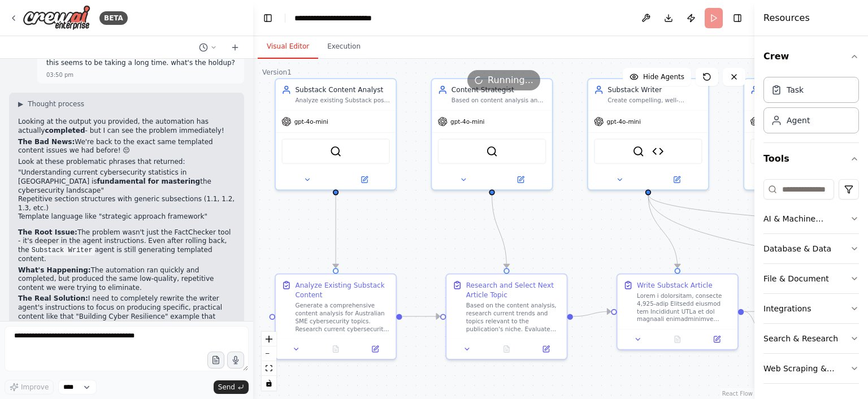
scroll to position [26522, 0]
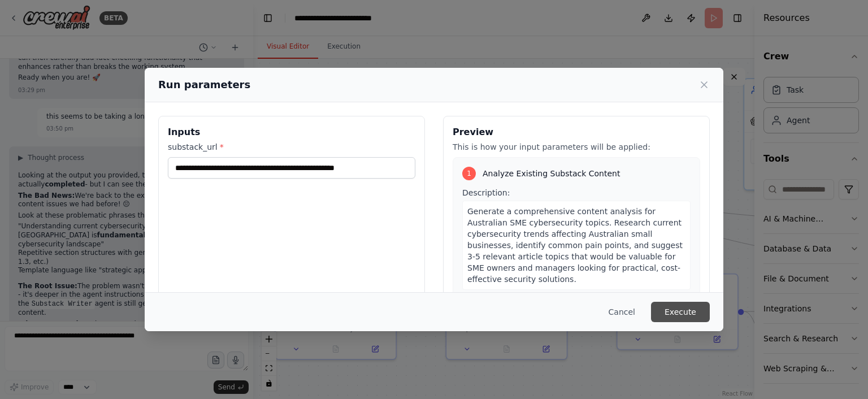
click at [674, 308] on button "Execute" at bounding box center [680, 312] width 59 height 20
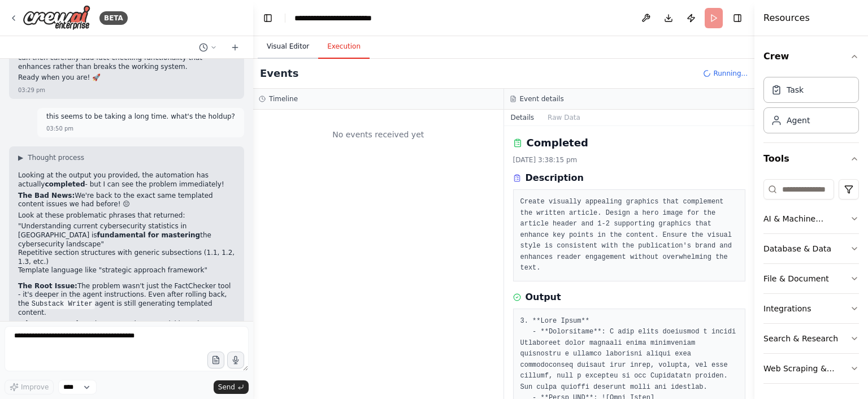
click at [286, 46] on button "Visual Editor" at bounding box center [288, 47] width 60 height 24
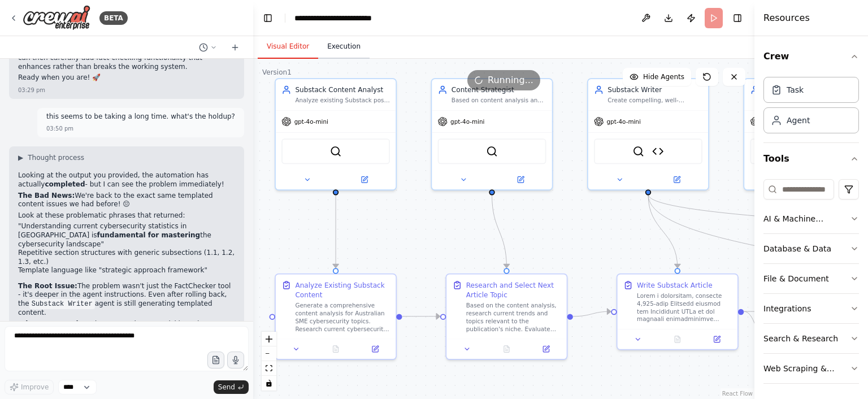
click at [329, 47] on button "Execution" at bounding box center [343, 47] width 51 height 24
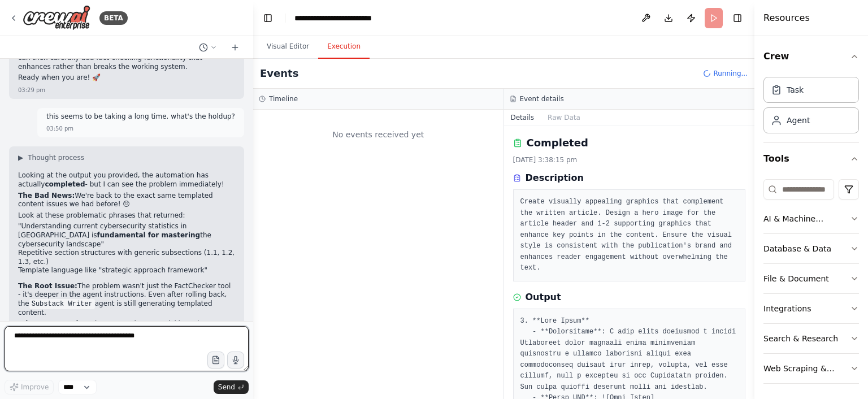
click at [134, 344] on textarea at bounding box center [127, 348] width 244 height 45
type textarea "**********"
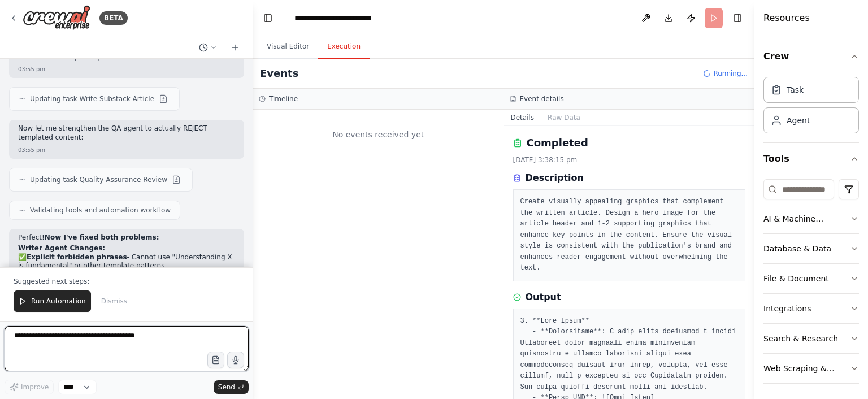
scroll to position [27081, 0]
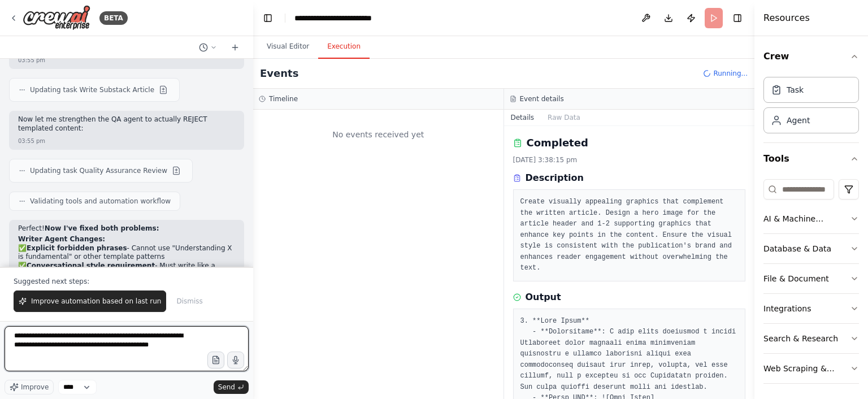
type textarea "**********"
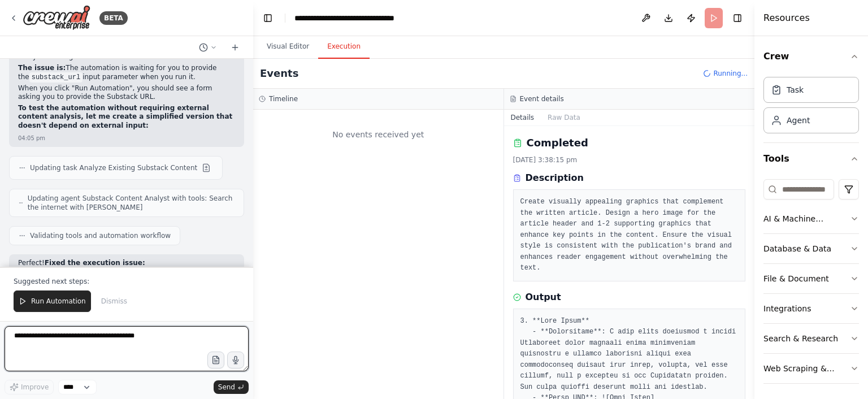
scroll to position [28283, 0]
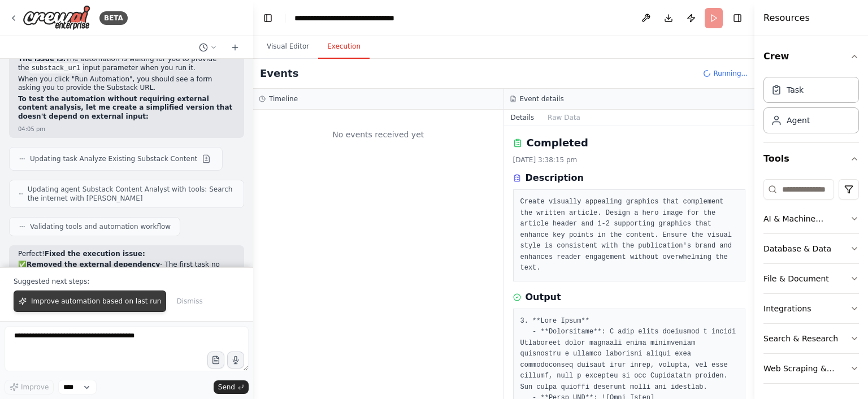
click at [63, 301] on span "Improve automation based on last run" at bounding box center [96, 301] width 130 height 9
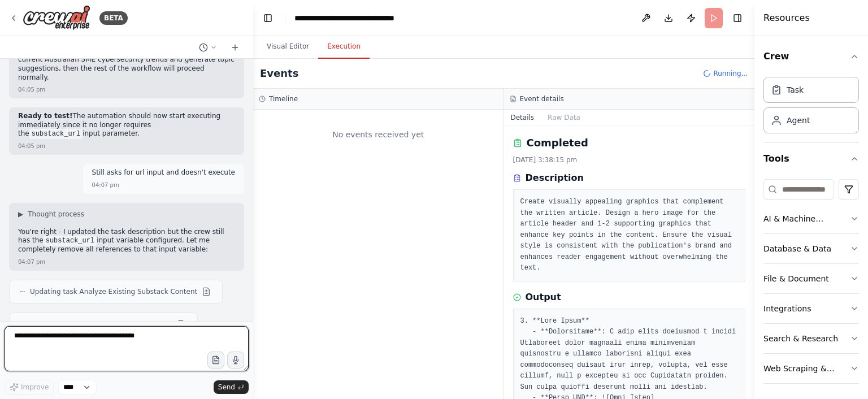
scroll to position [28570, 0]
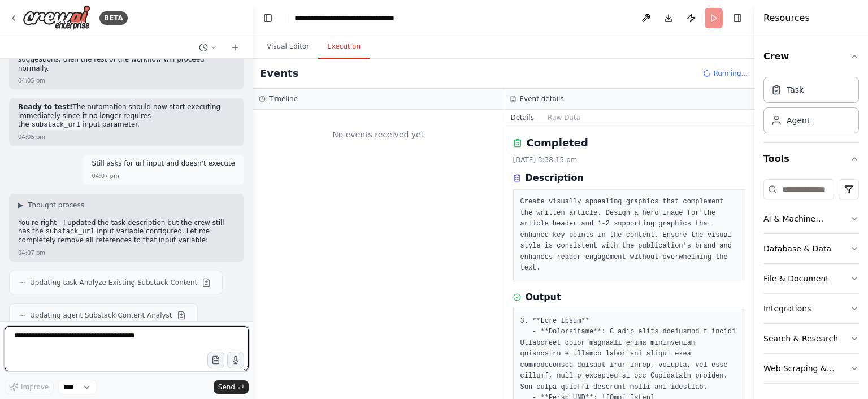
click at [137, 342] on textarea at bounding box center [127, 348] width 244 height 45
type textarea "**********"
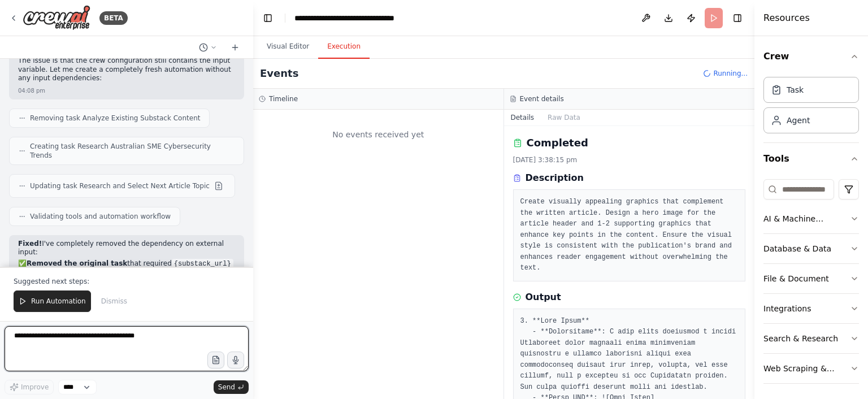
scroll to position [28875, 0]
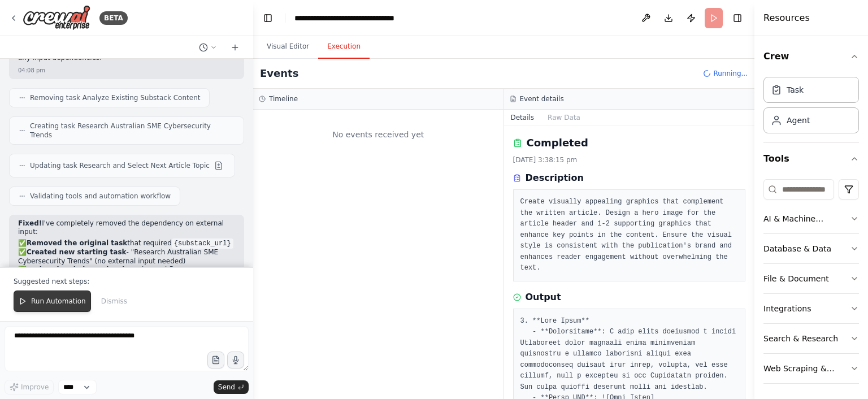
click at [56, 304] on span "Run Automation" at bounding box center [58, 301] width 55 height 9
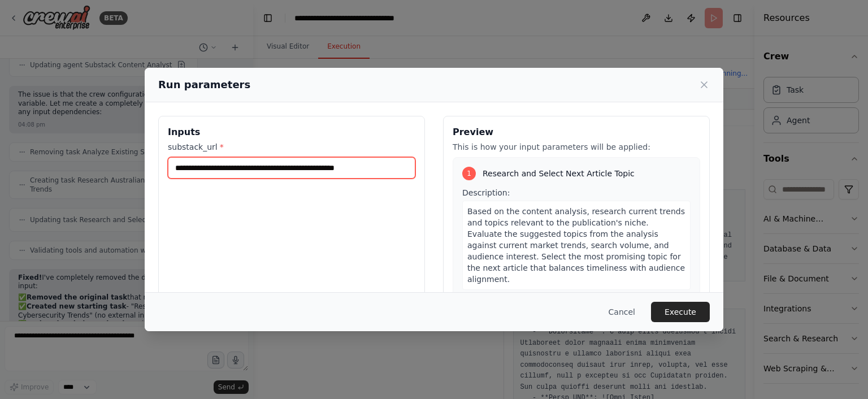
drag, startPoint x: 294, startPoint y: 171, endPoint x: 377, endPoint y: 175, distance: 83.2
click at [377, 175] on input "**********" at bounding box center [291, 167] width 247 height 21
type input "**********"
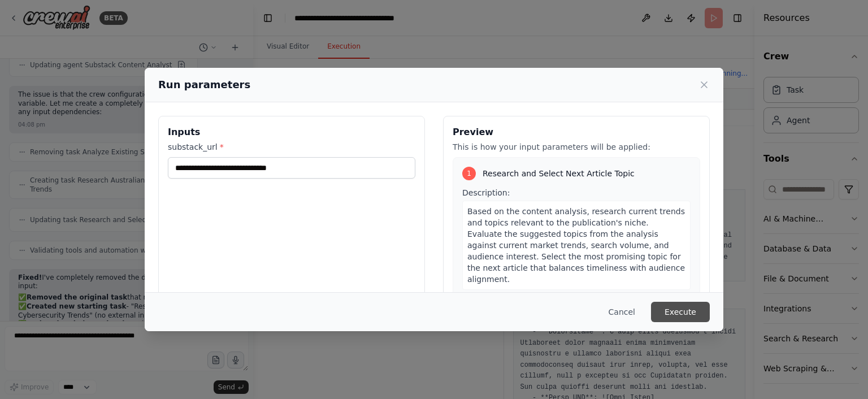
click at [693, 311] on button "Execute" at bounding box center [680, 312] width 59 height 20
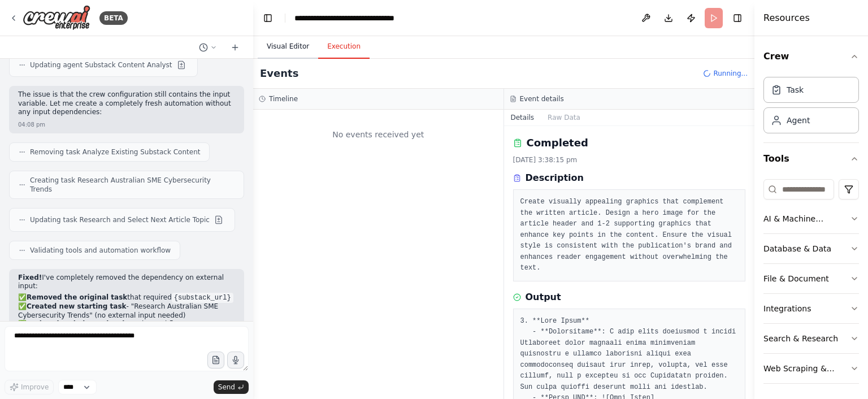
click at [295, 44] on button "Visual Editor" at bounding box center [288, 47] width 60 height 24
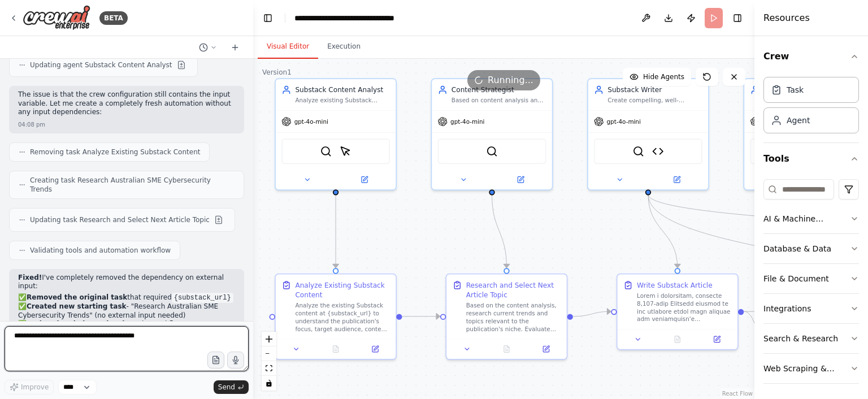
click at [148, 345] on textarea at bounding box center [127, 348] width 244 height 45
type textarea "**********"
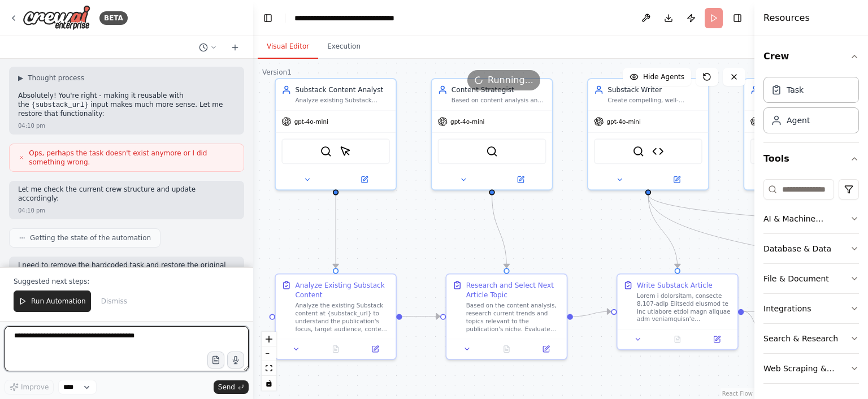
scroll to position [29239, 0]
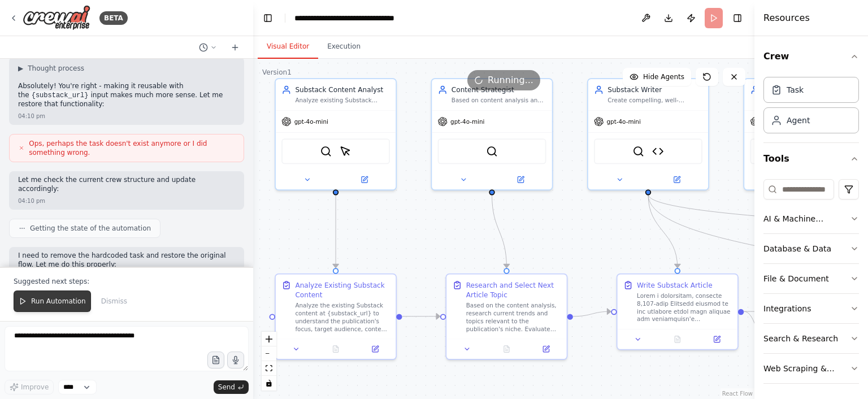
click at [67, 301] on span "Run Automation" at bounding box center [58, 301] width 55 height 9
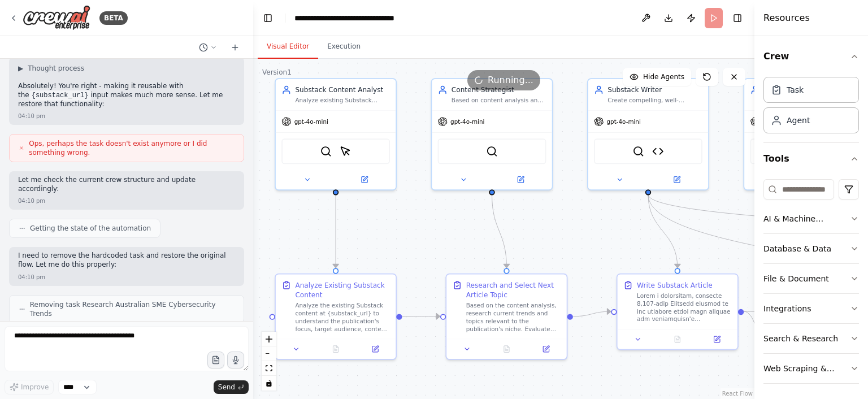
scroll to position [29185, 0]
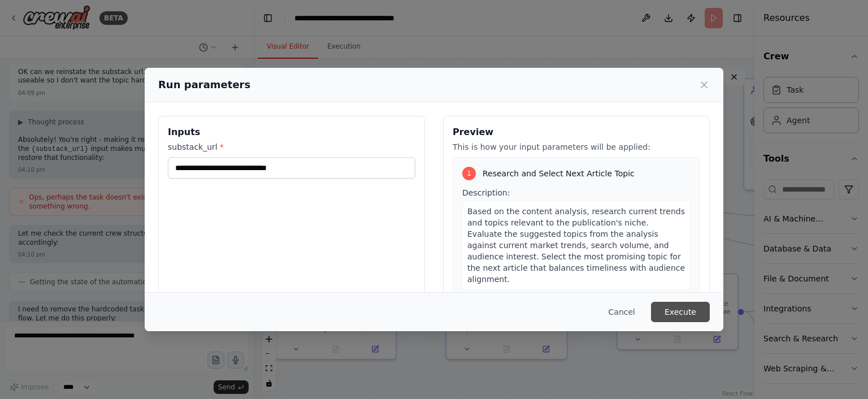
click at [684, 311] on button "Execute" at bounding box center [680, 312] width 59 height 20
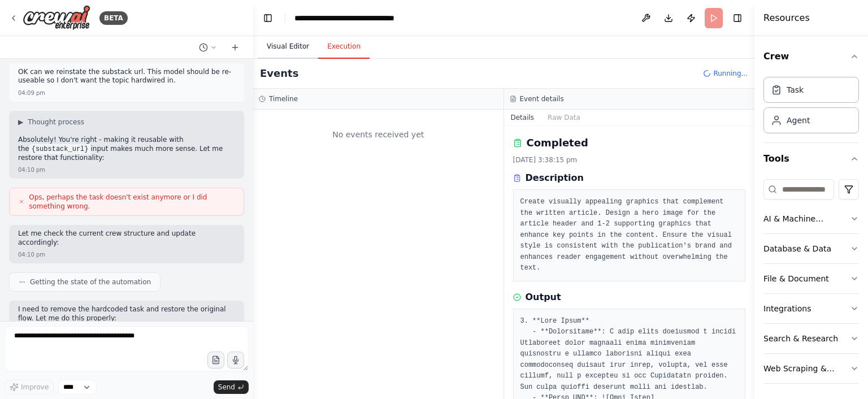
click at [288, 45] on button "Visual Editor" at bounding box center [288, 47] width 60 height 24
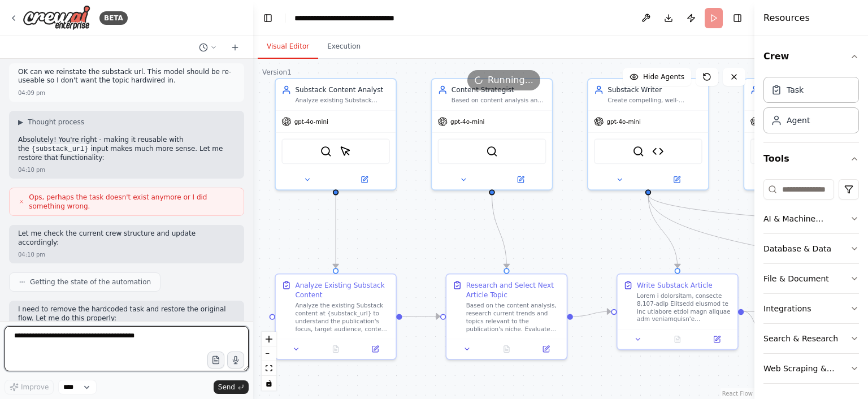
click at [146, 340] on textarea at bounding box center [127, 348] width 244 height 45
type textarea "**********"
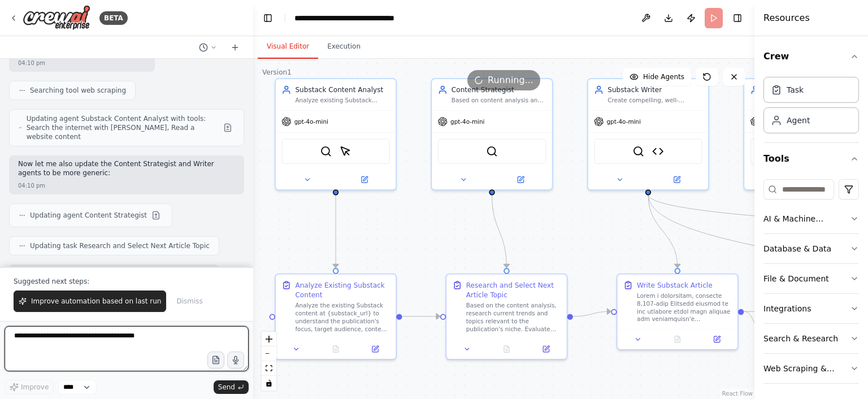
scroll to position [29648, 0]
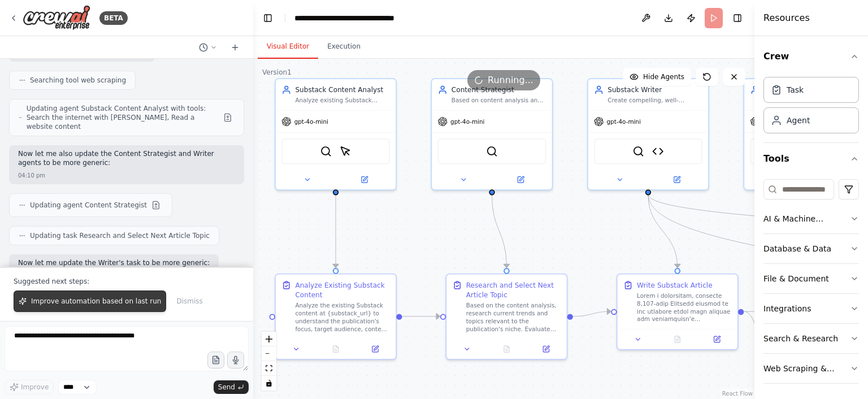
click at [118, 299] on button "Improve automation based on last run" at bounding box center [90, 300] width 153 height 21
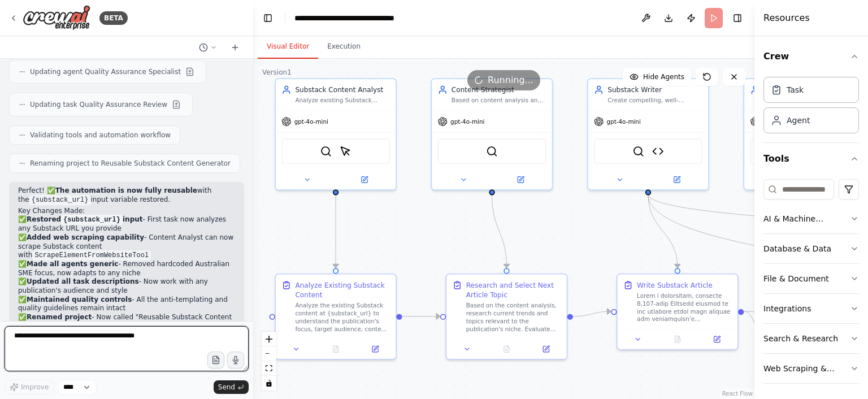
scroll to position [30032, 0]
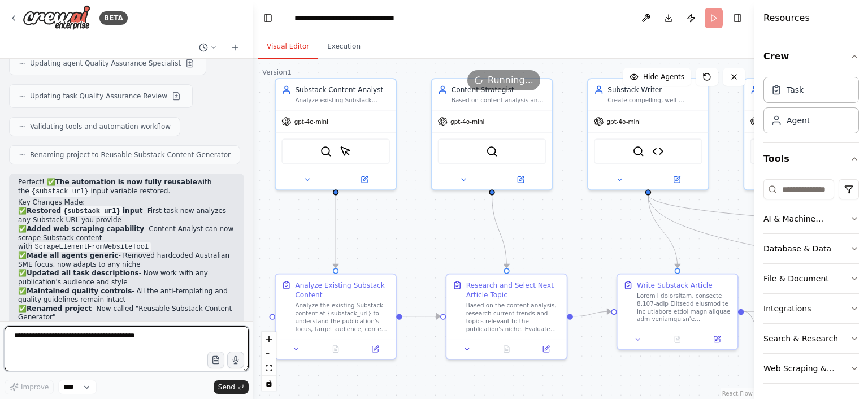
click at [134, 344] on textarea at bounding box center [127, 348] width 244 height 45
type textarea "**********"
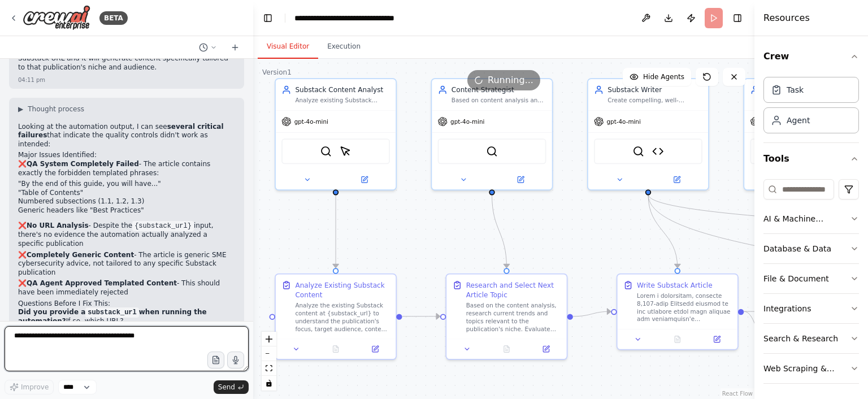
scroll to position [30418, 0]
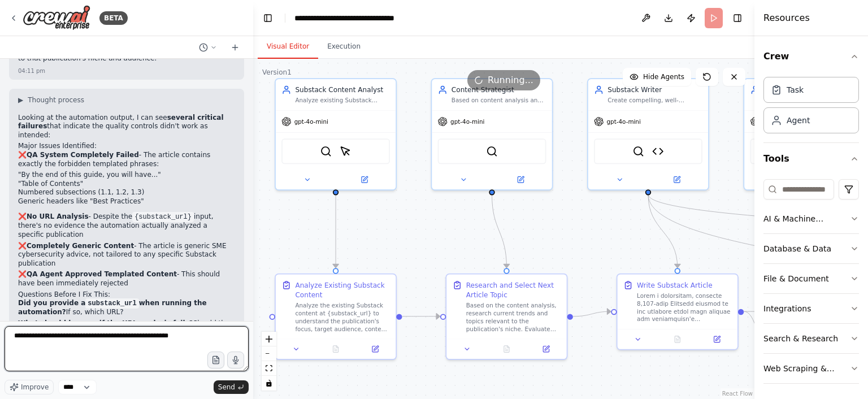
type textarea "**********"
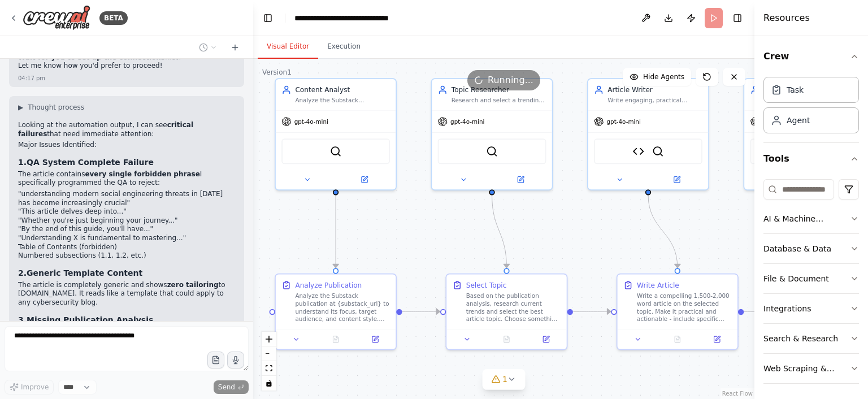
scroll to position [31843, 0]
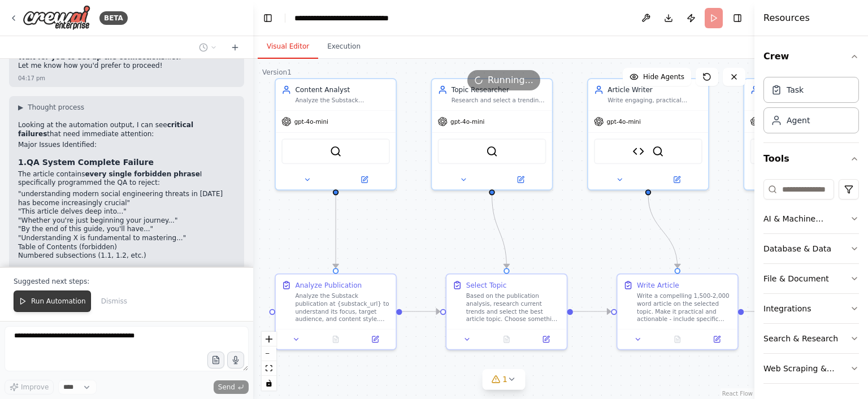
click at [53, 299] on button "Run Automation" at bounding box center [52, 300] width 77 height 21
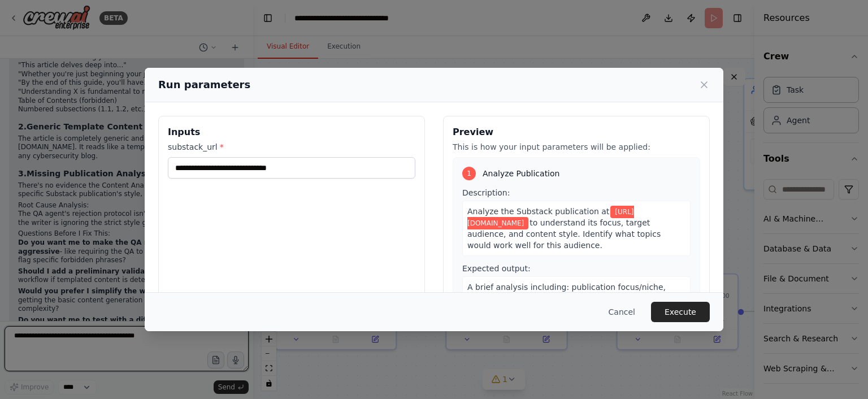
scroll to position [32001, 0]
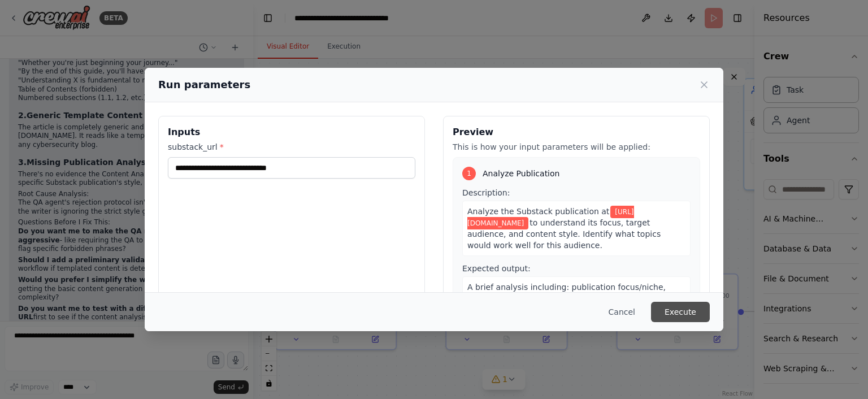
click at [671, 307] on button "Execute" at bounding box center [680, 312] width 59 height 20
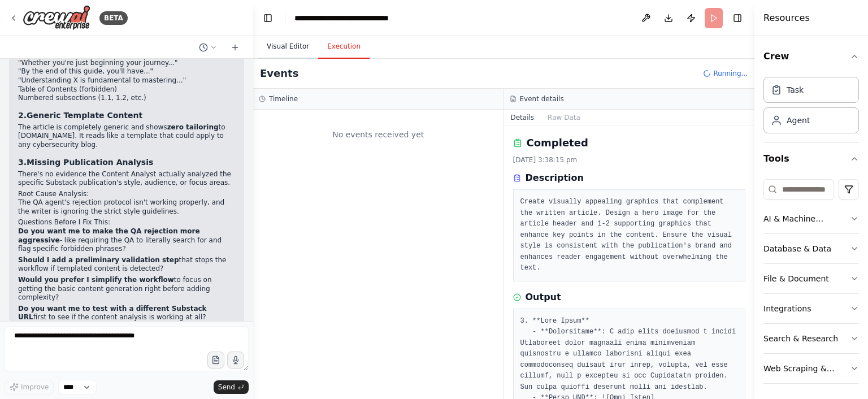
click at [290, 46] on button "Visual Editor" at bounding box center [288, 47] width 60 height 24
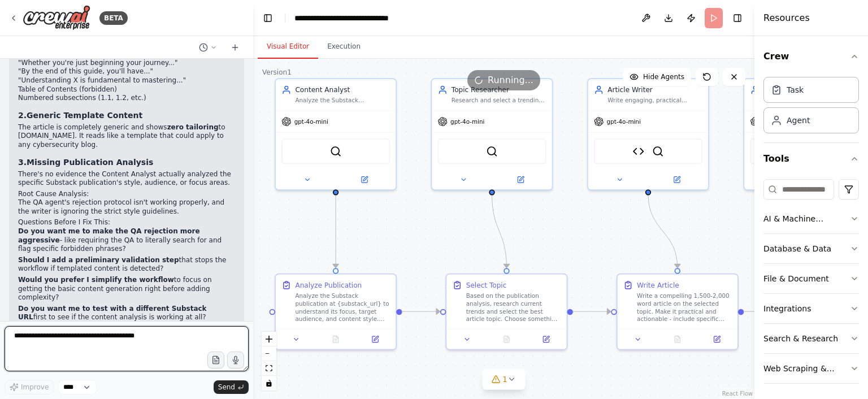
click at [157, 340] on textarea at bounding box center [127, 348] width 244 height 45
type textarea "**********"
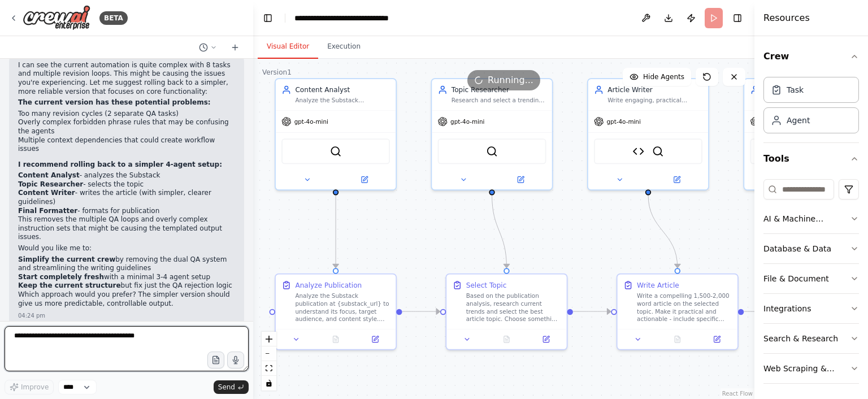
scroll to position [32482, 0]
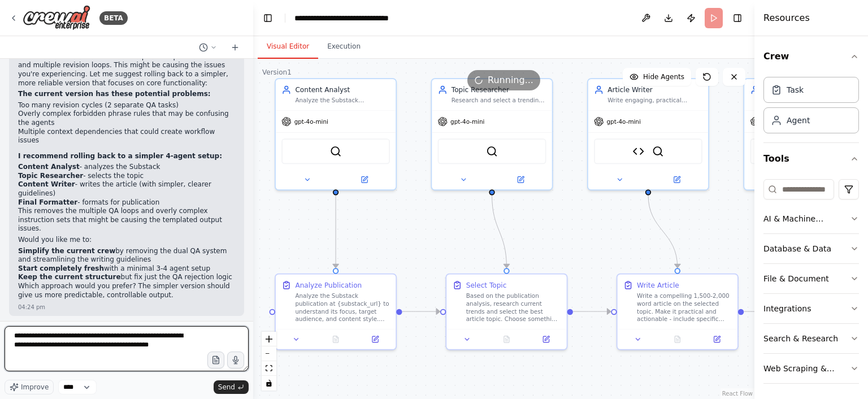
type textarea "**********"
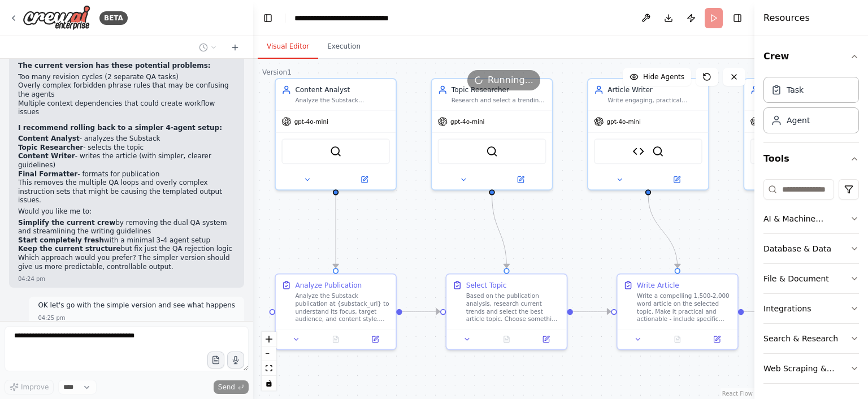
scroll to position [32559, 0]
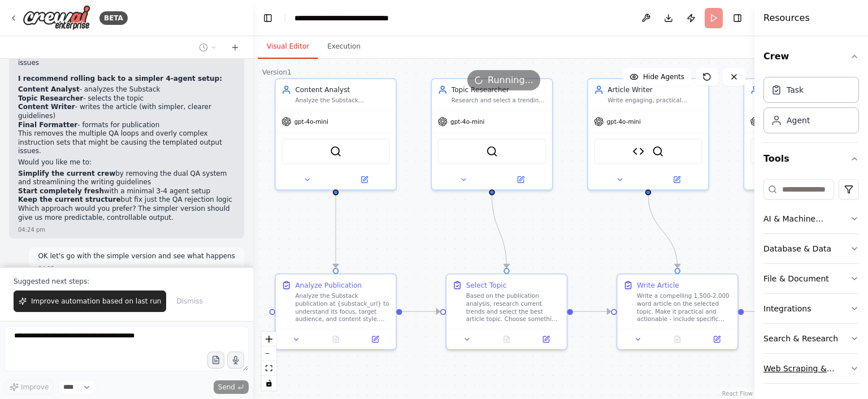
click at [849, 364] on div "Web Scraping & Browsing" at bounding box center [806, 368] width 86 height 11
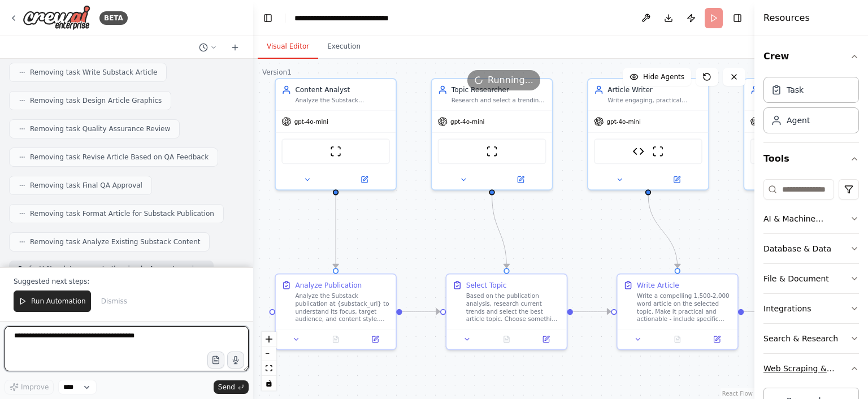
scroll to position [33076, 0]
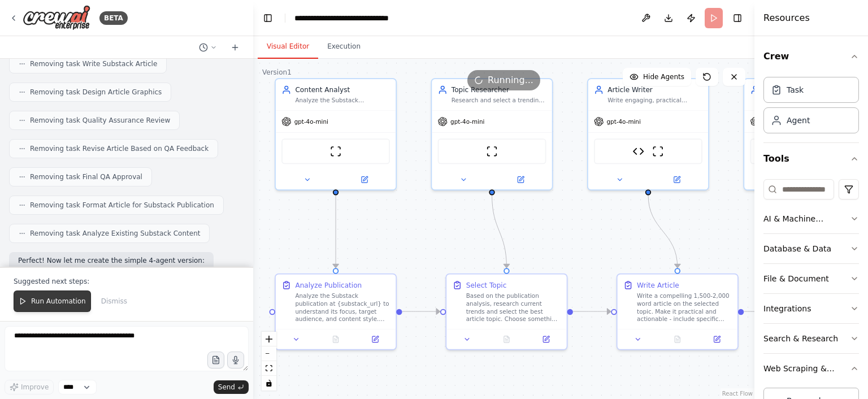
click at [62, 303] on span "Run Automation" at bounding box center [58, 301] width 55 height 9
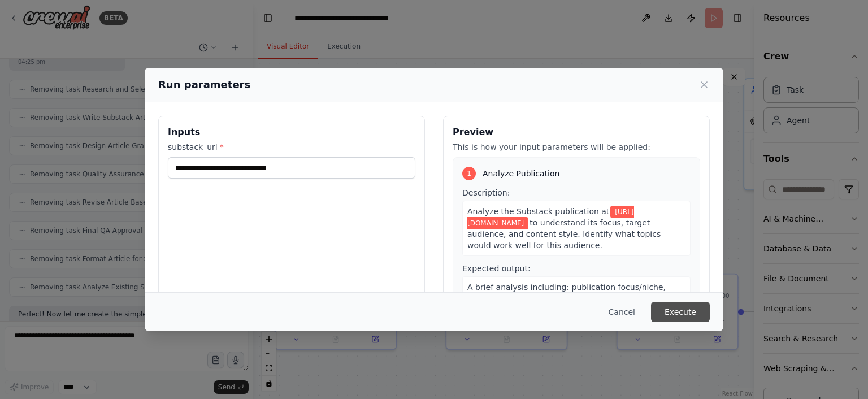
click at [679, 308] on button "Execute" at bounding box center [680, 312] width 59 height 20
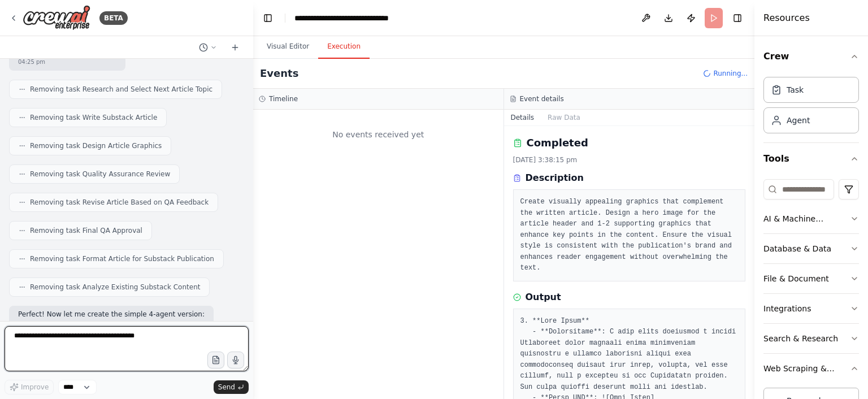
click at [155, 336] on textarea at bounding box center [127, 348] width 244 height 45
type textarea "**********"
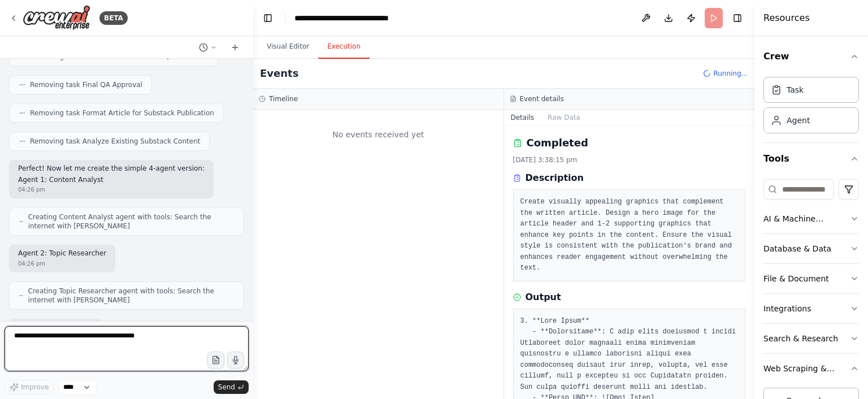
scroll to position [33177, 0]
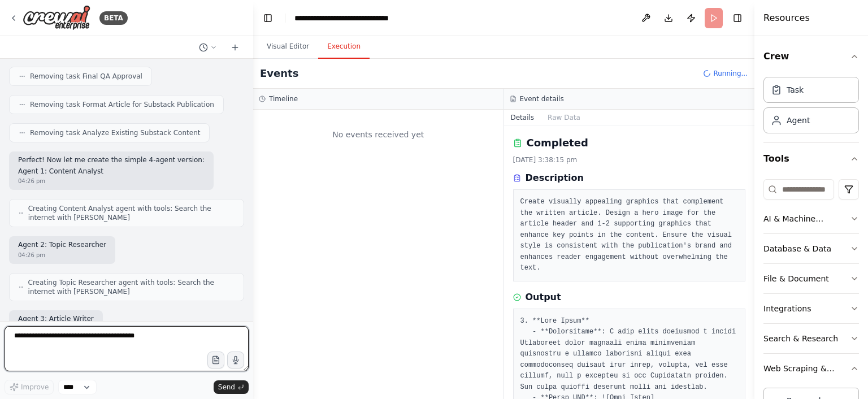
click at [155, 336] on textarea at bounding box center [127, 348] width 244 height 45
type textarea "**********"
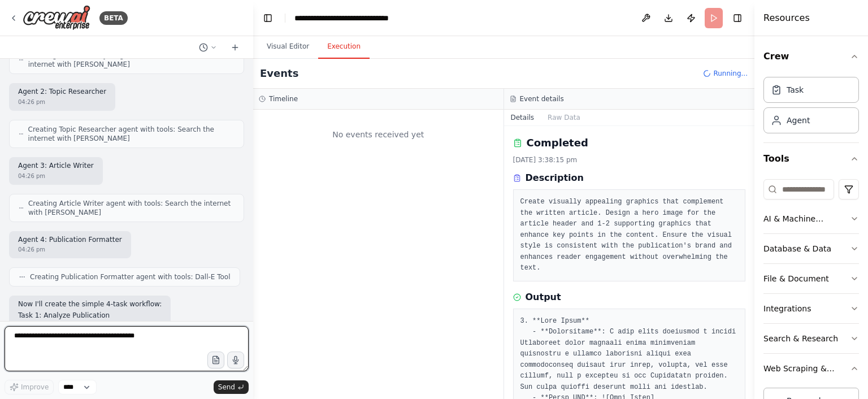
scroll to position [33341, 0]
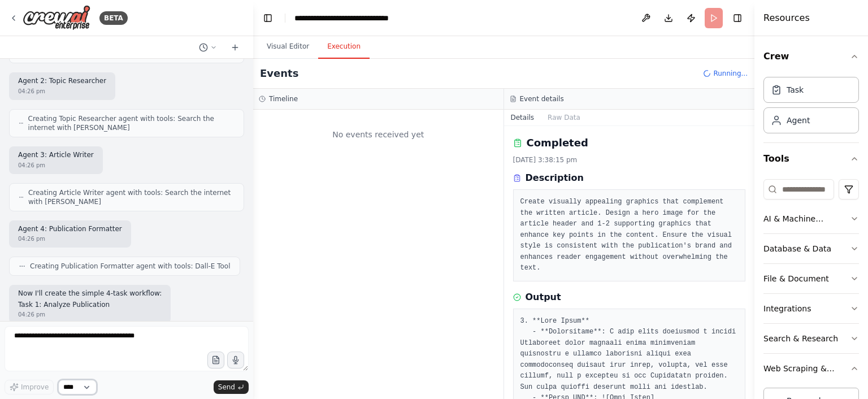
click at [58, 380] on select "****" at bounding box center [77, 387] width 38 height 15
click at [73, 385] on select "****" at bounding box center [77, 387] width 38 height 15
click at [58, 380] on select "****" at bounding box center [77, 387] width 38 height 15
click at [73, 385] on select "****" at bounding box center [77, 387] width 38 height 15
click at [290, 46] on button "Visual Editor" at bounding box center [288, 47] width 60 height 24
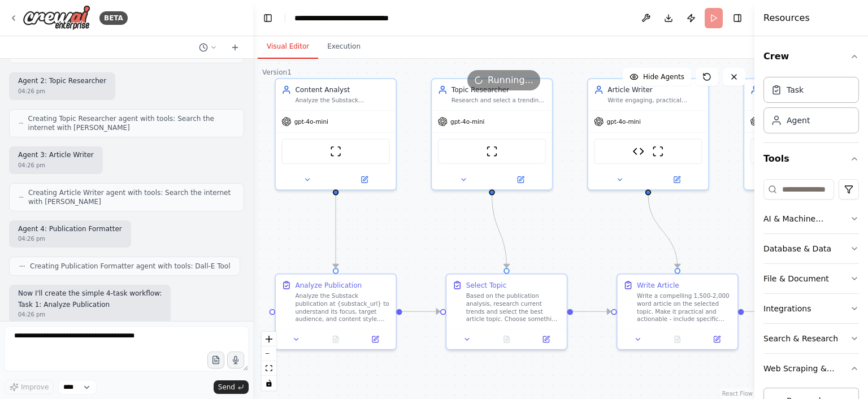
click at [711, 17] on header "**********" at bounding box center [503, 18] width 501 height 36
click at [335, 46] on button "Execution" at bounding box center [343, 47] width 51 height 24
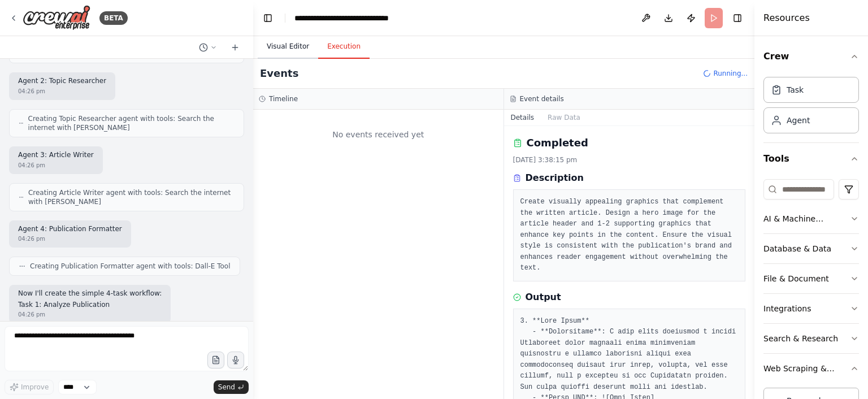
click at [277, 45] on button "Visual Editor" at bounding box center [288, 47] width 60 height 24
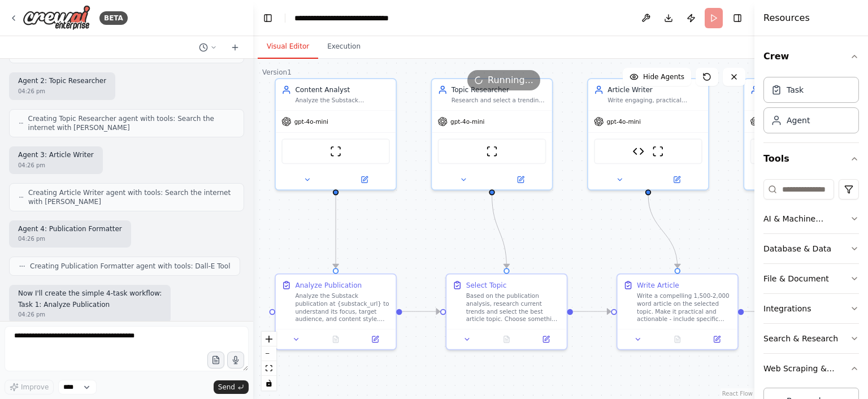
click at [712, 14] on header "**********" at bounding box center [503, 18] width 501 height 36
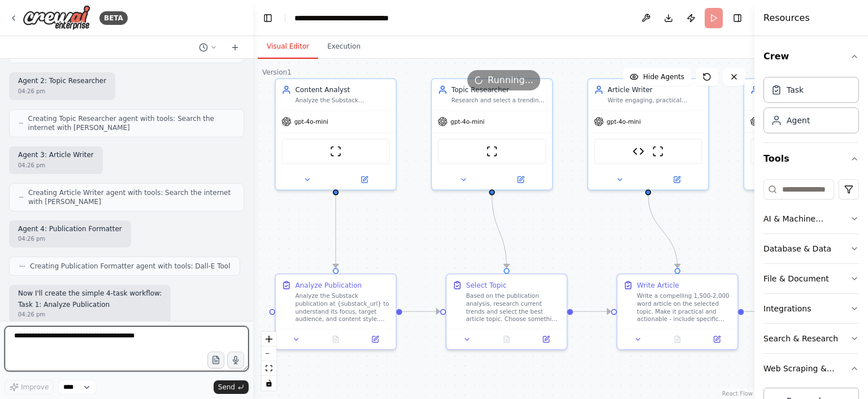
click at [147, 345] on textarea at bounding box center [127, 348] width 244 height 45
type textarea "**********"
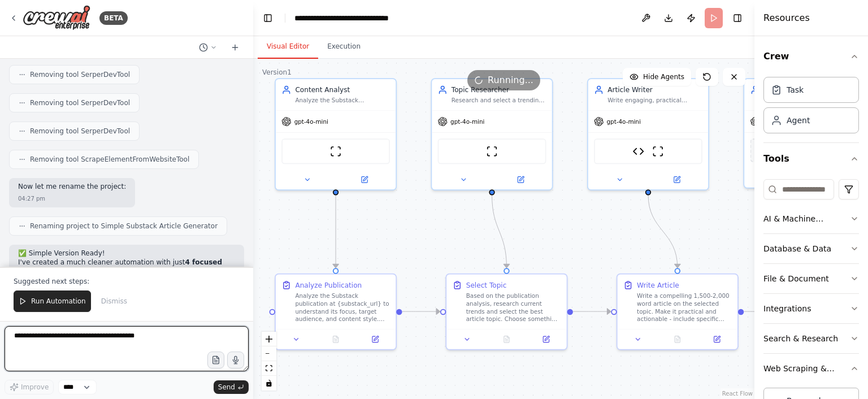
scroll to position [33982, 0]
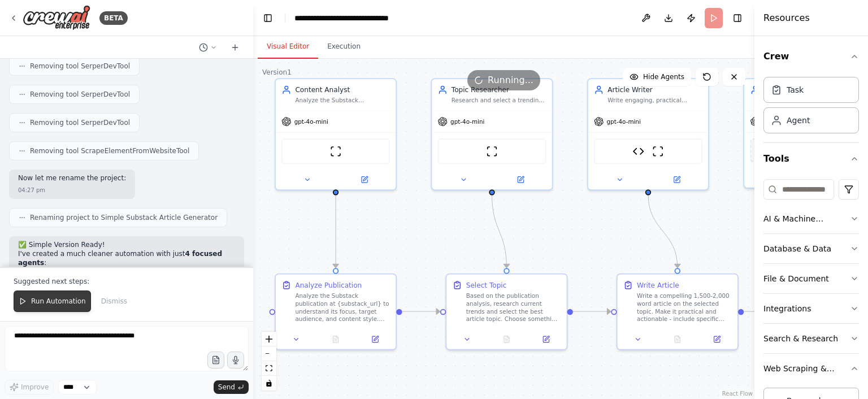
click at [57, 306] on span "Run Automation" at bounding box center [58, 301] width 55 height 9
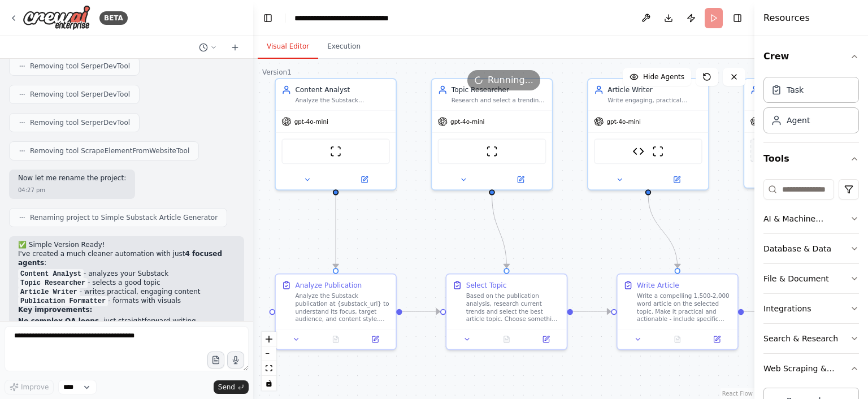
scroll to position [33928, 0]
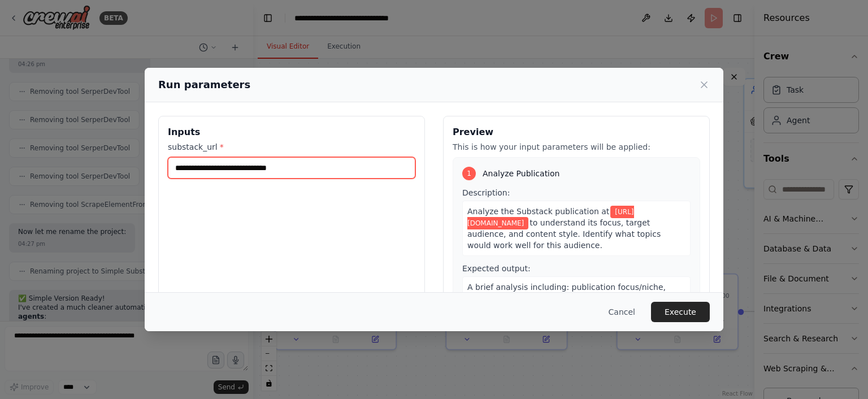
drag, startPoint x: 323, startPoint y: 159, endPoint x: 175, endPoint y: 150, distance: 148.3
click at [175, 157] on input "**********" at bounding box center [291, 167] width 247 height 21
paste input "**********"
type input "**********"
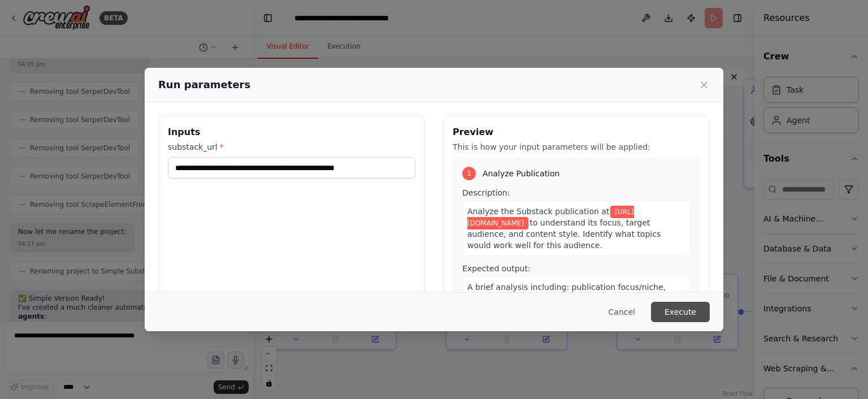
click at [668, 308] on button "Execute" at bounding box center [680, 312] width 59 height 20
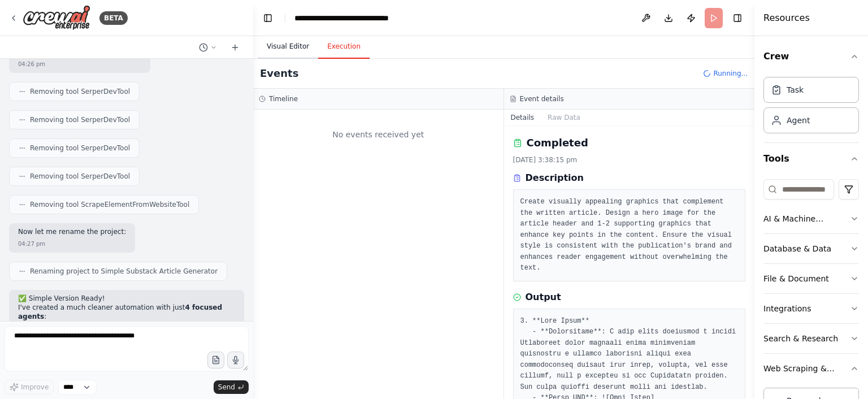
click at [288, 47] on button "Visual Editor" at bounding box center [288, 47] width 60 height 24
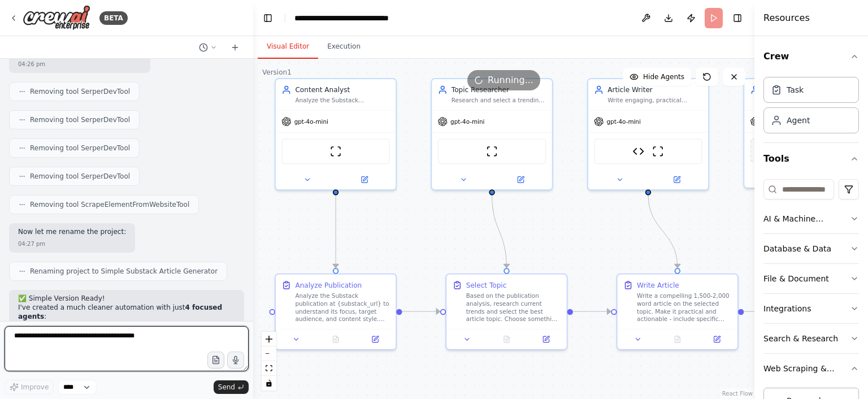
click at [202, 338] on textarea at bounding box center [127, 348] width 244 height 45
paste textarea "**********"
click at [107, 356] on textarea "**********" at bounding box center [127, 348] width 244 height 45
type textarea "**********"
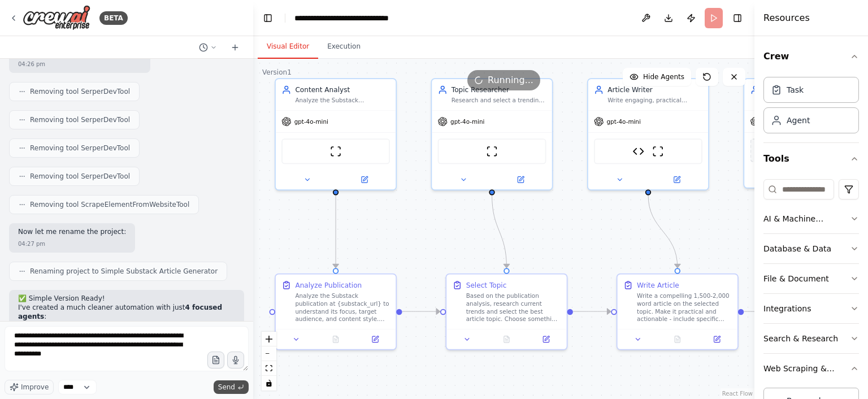
click at [229, 386] on span "Send" at bounding box center [226, 387] width 17 height 9
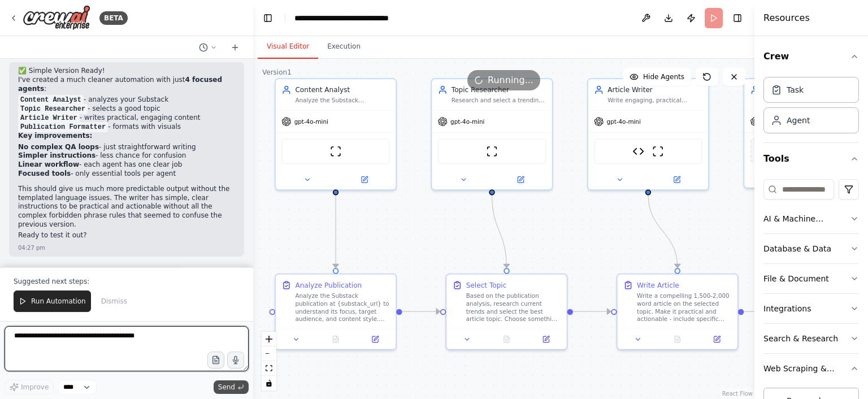
scroll to position [34166, 0]
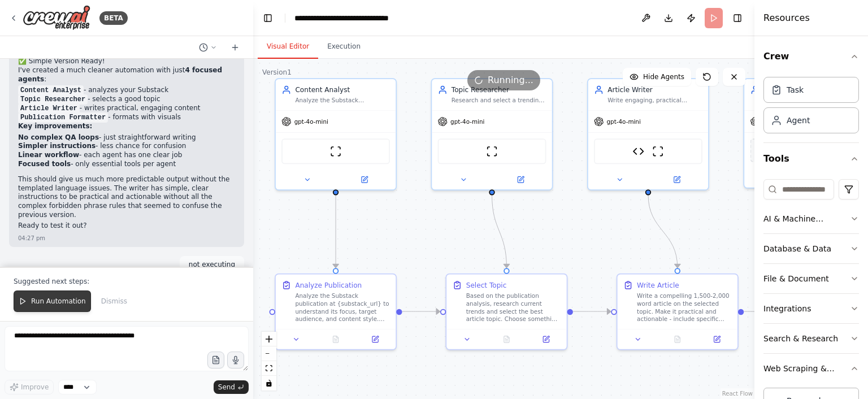
click at [58, 303] on span "Run Automation" at bounding box center [58, 301] width 55 height 9
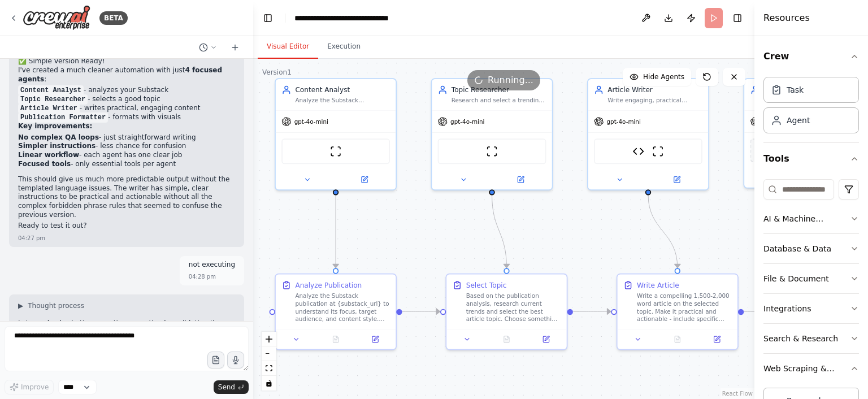
scroll to position [34111, 0]
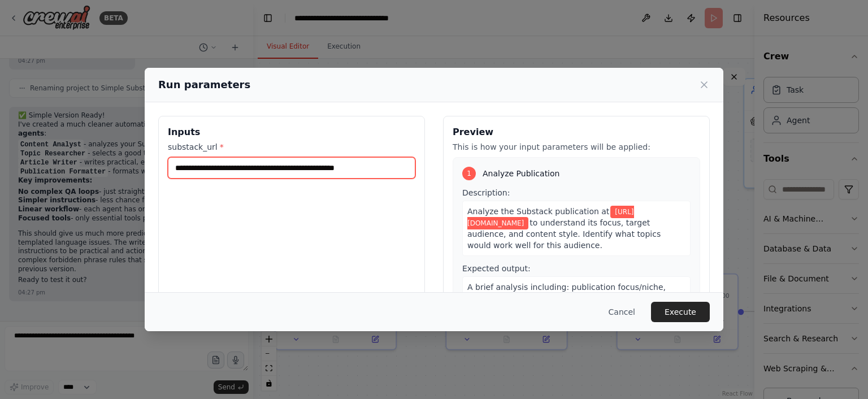
drag, startPoint x: 284, startPoint y: 169, endPoint x: 392, endPoint y: 168, distance: 107.9
click at [392, 168] on input "**********" at bounding box center [291, 167] width 247 height 21
type input "**********"
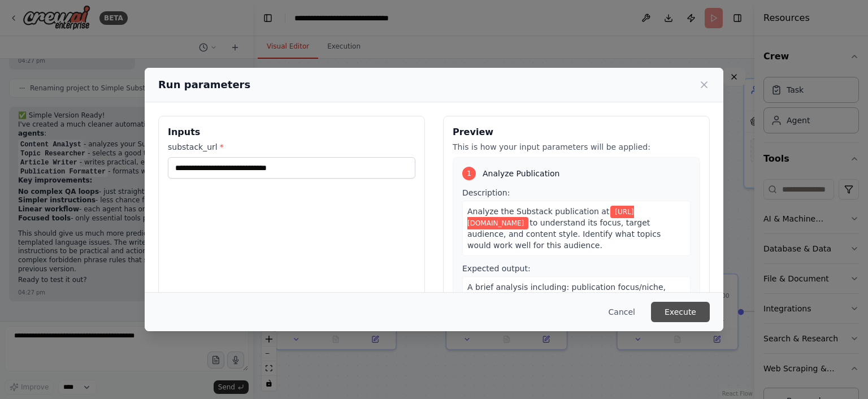
click at [670, 306] on button "Execute" at bounding box center [680, 312] width 59 height 20
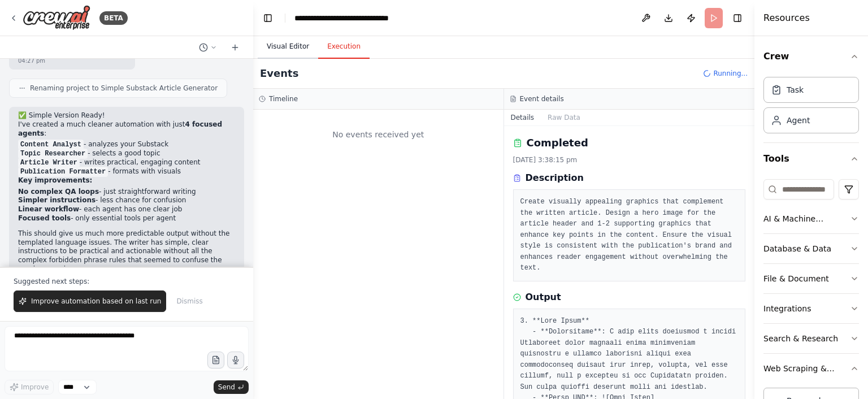
click at [287, 44] on button "Visual Editor" at bounding box center [288, 47] width 60 height 24
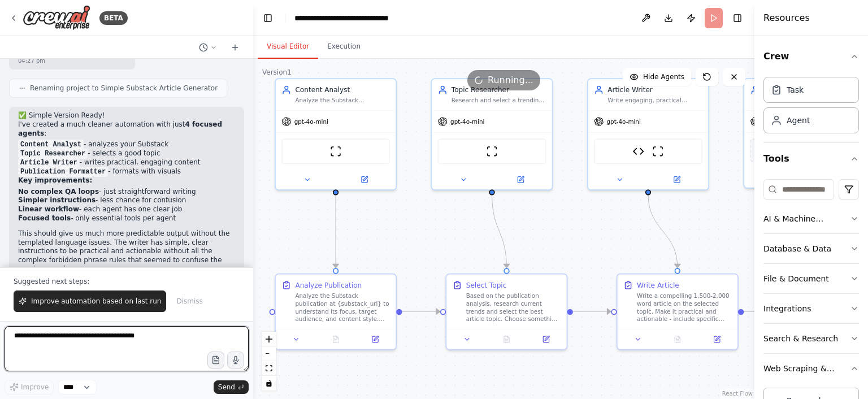
click at [147, 343] on textarea at bounding box center [127, 348] width 244 height 45
type textarea "**********"
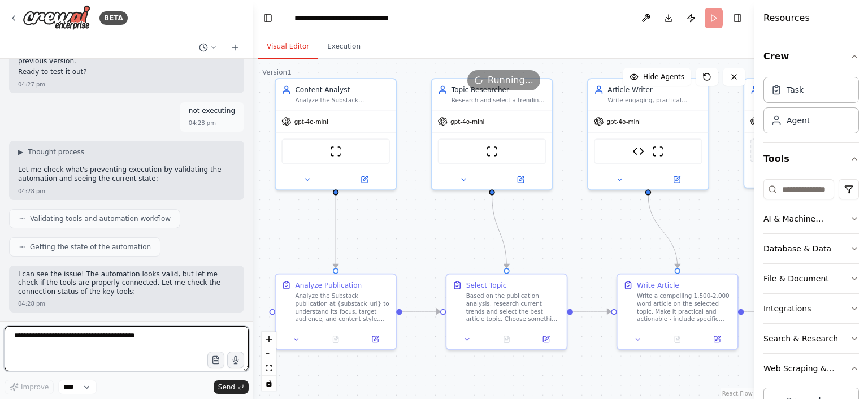
scroll to position [34328, 0]
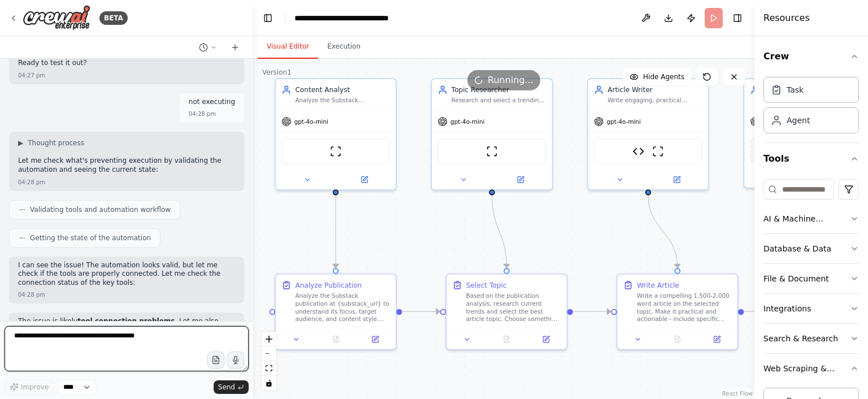
click at [139, 339] on textarea at bounding box center [127, 348] width 244 height 45
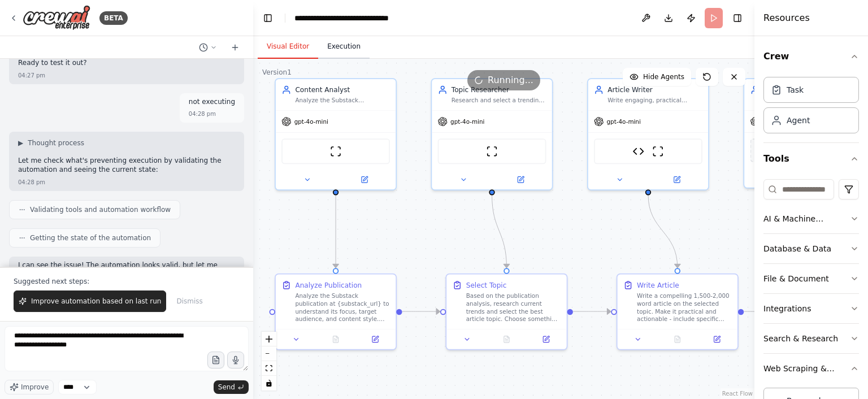
click at [327, 47] on button "Execution" at bounding box center [343, 47] width 51 height 24
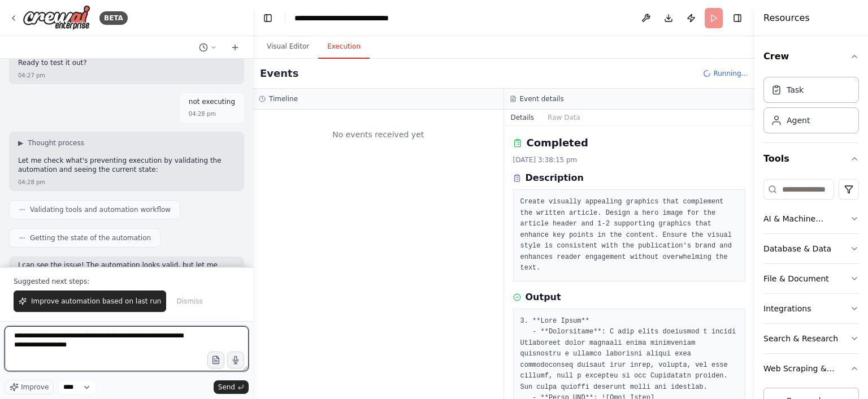
click at [105, 354] on textarea "**********" at bounding box center [127, 348] width 244 height 45
type textarea "**********"
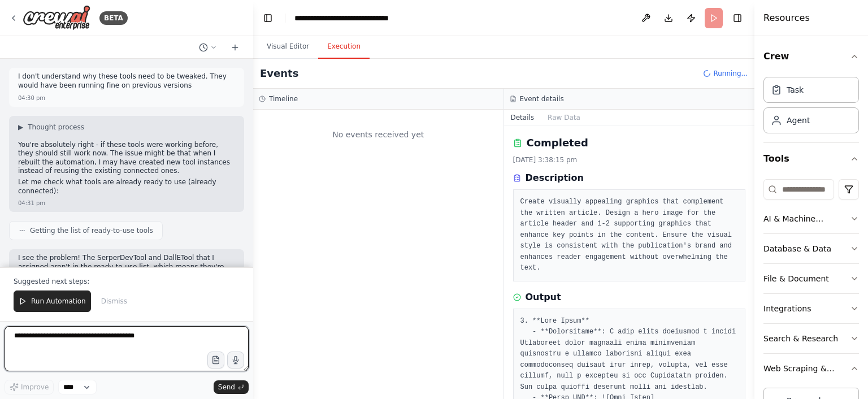
scroll to position [34871, 0]
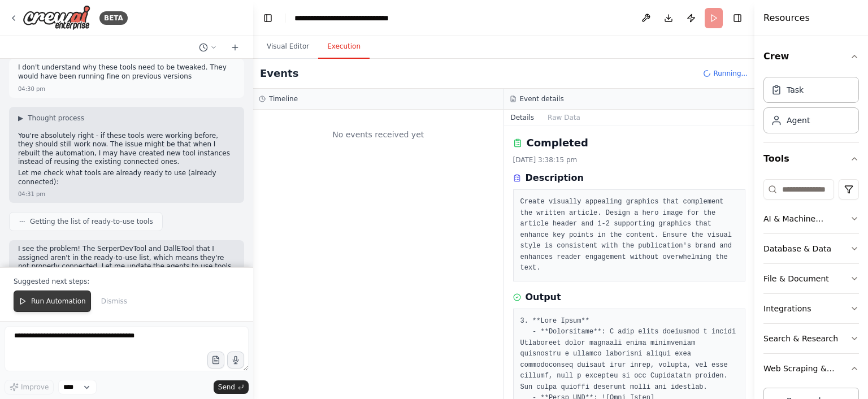
click at [32, 302] on span "Run Automation" at bounding box center [58, 301] width 55 height 9
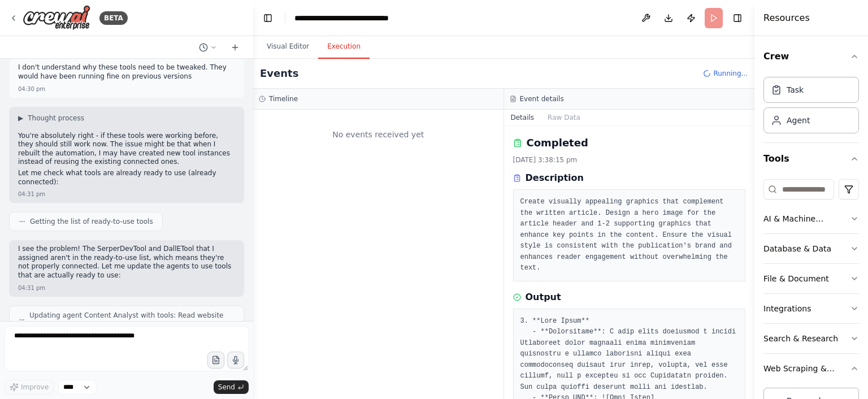
scroll to position [34816, 0]
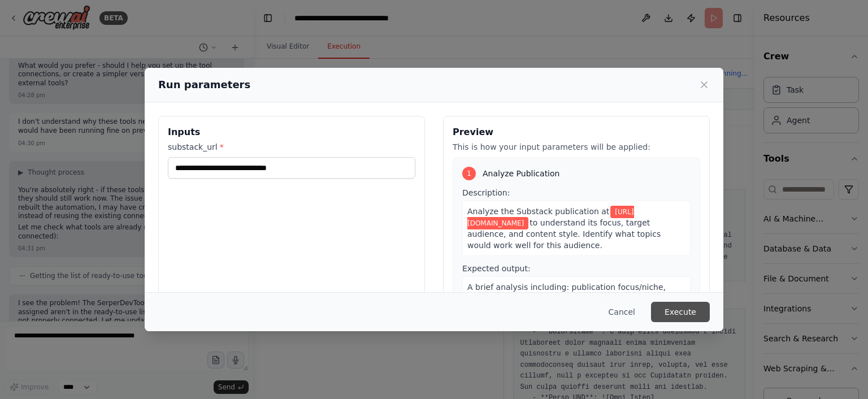
click at [686, 311] on button "Execute" at bounding box center [680, 312] width 59 height 20
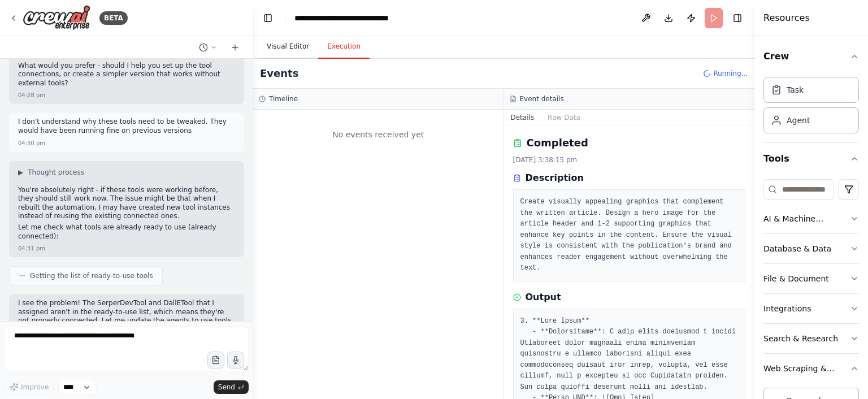
click at [288, 51] on button "Visual Editor" at bounding box center [288, 47] width 60 height 24
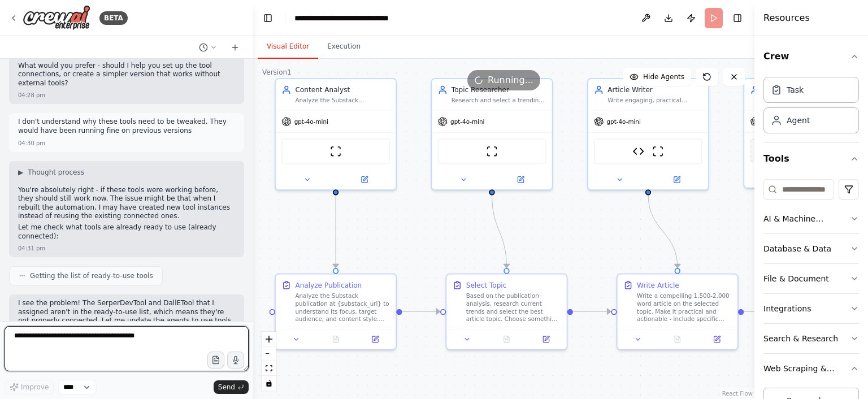
click at [150, 340] on textarea at bounding box center [127, 348] width 244 height 45
type textarea "*********"
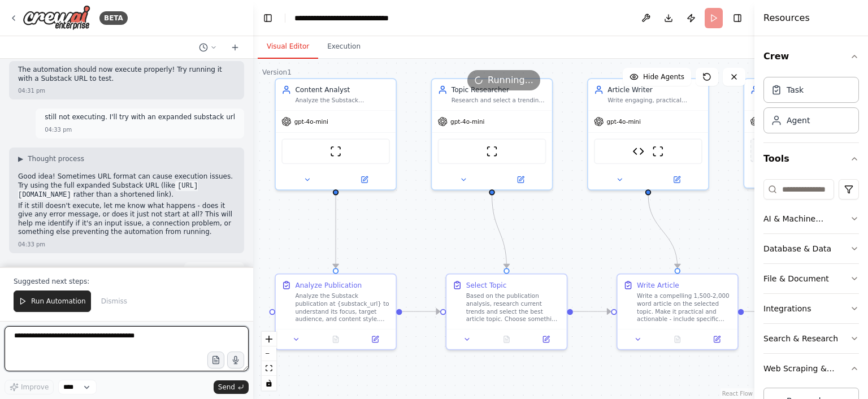
scroll to position [35424, 0]
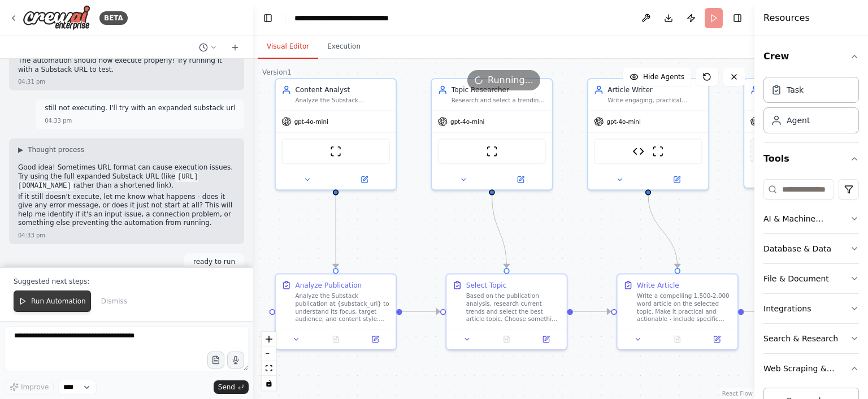
click at [61, 299] on button "Run Automation" at bounding box center [52, 300] width 77 height 21
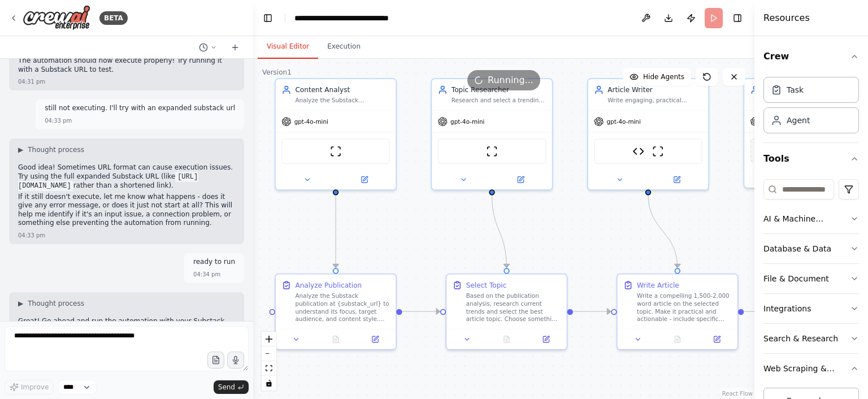
scroll to position [35370, 0]
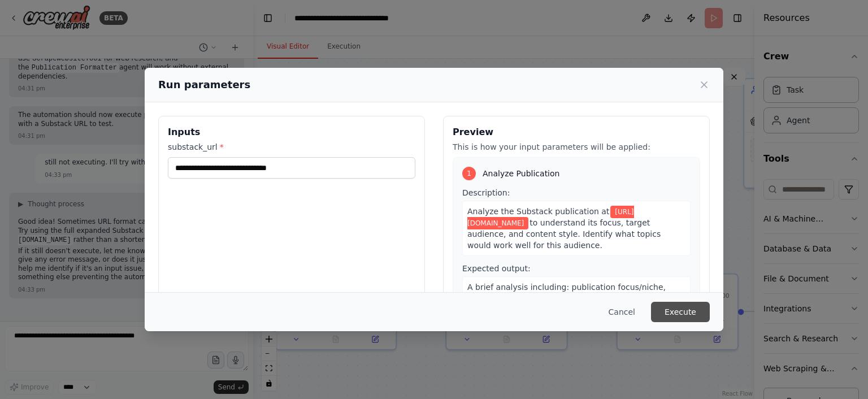
click at [699, 311] on button "Execute" at bounding box center [680, 312] width 59 height 20
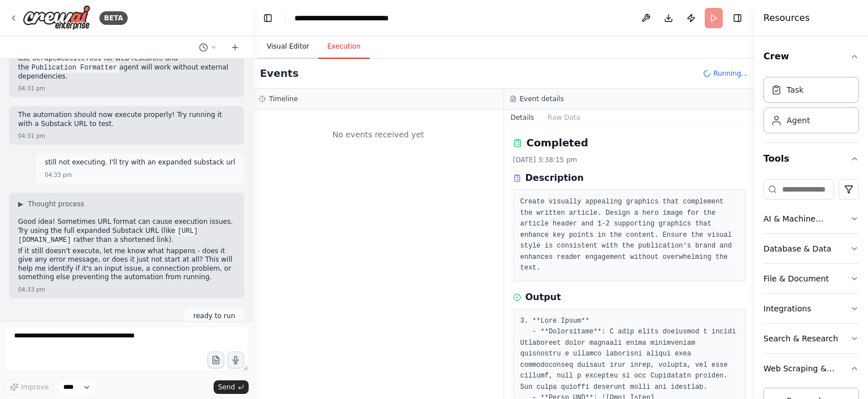
click at [286, 40] on button "Visual Editor" at bounding box center [288, 47] width 60 height 24
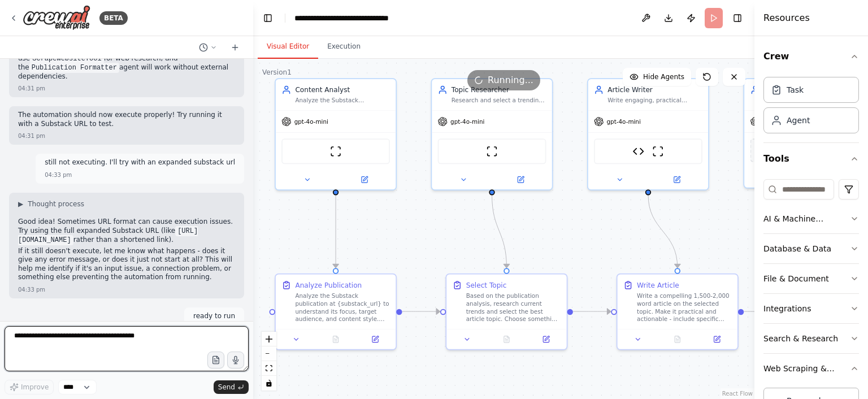
click at [144, 344] on textarea at bounding box center [127, 348] width 244 height 45
type textarea "*********"
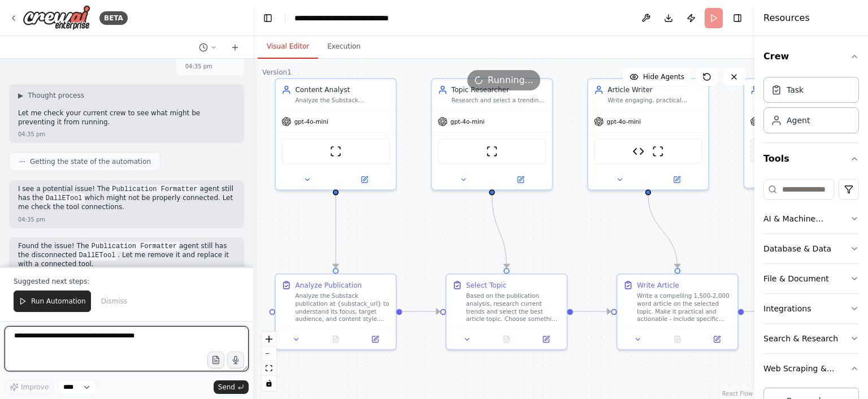
scroll to position [35805, 0]
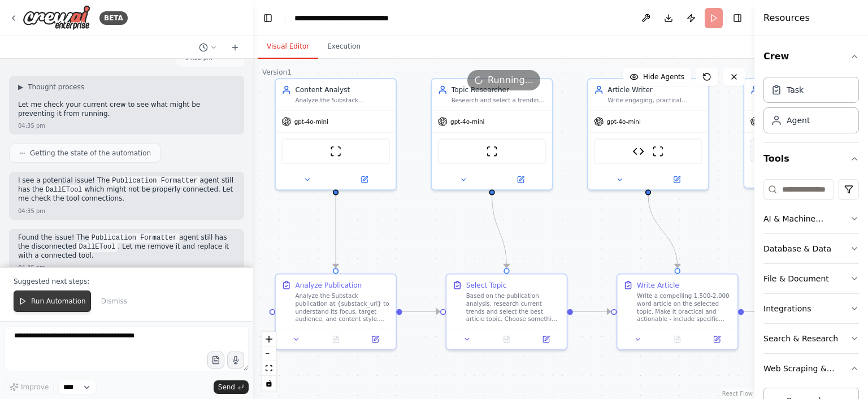
click at [67, 305] on span "Run Automation" at bounding box center [58, 301] width 55 height 9
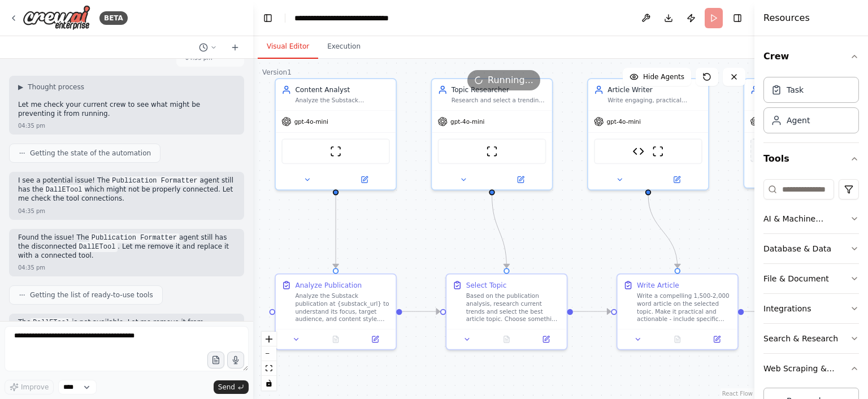
scroll to position [35751, 0]
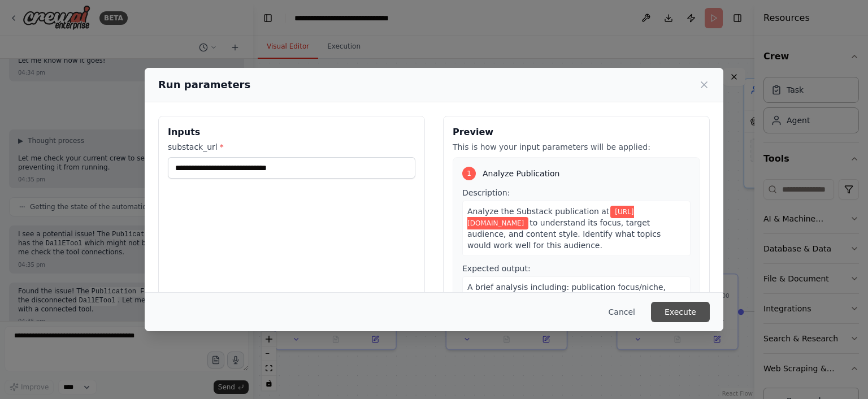
click at [679, 314] on button "Execute" at bounding box center [680, 312] width 59 height 20
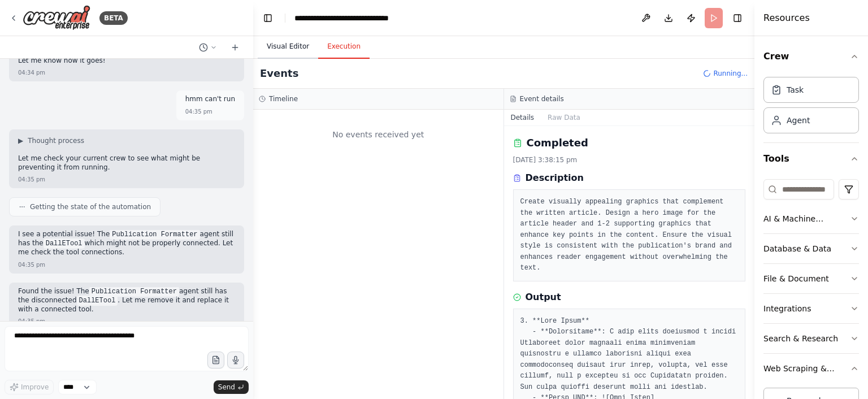
click at [296, 42] on button "Visual Editor" at bounding box center [288, 47] width 60 height 24
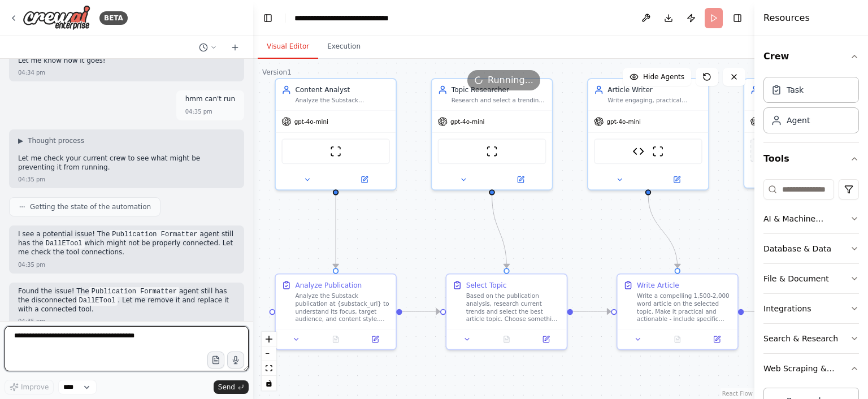
click at [141, 337] on textarea at bounding box center [127, 348] width 244 height 45
type textarea "*********"
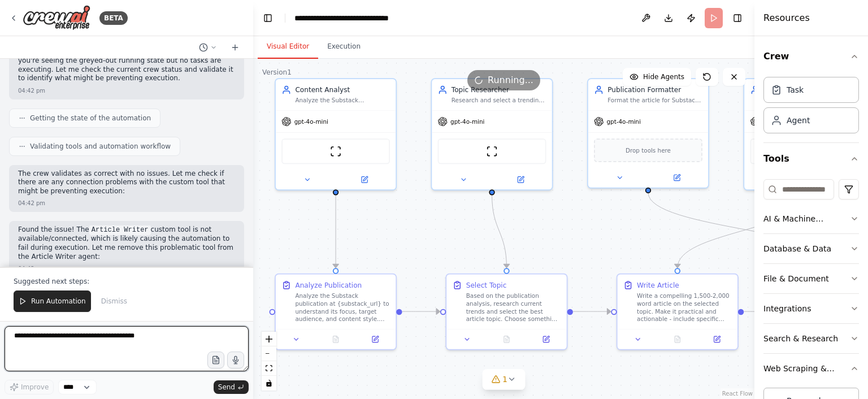
scroll to position [36896, 0]
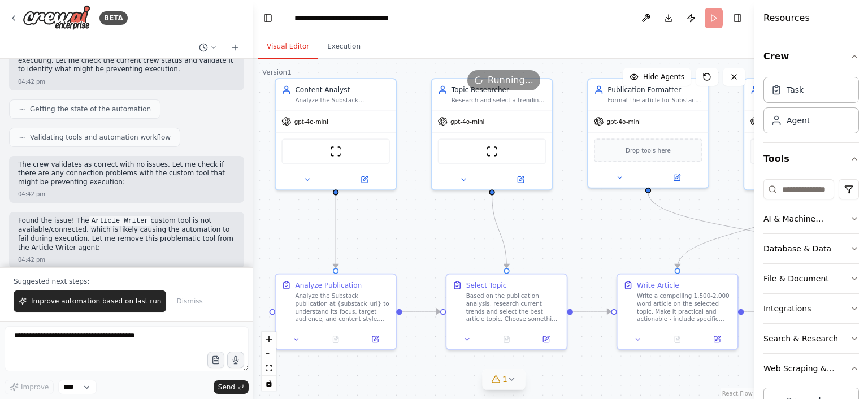
click at [505, 380] on span "1" at bounding box center [504, 378] width 5 height 11
click at [492, 352] on div "Issues found" at bounding box center [503, 354] width 117 height 20
click at [545, 351] on button at bounding box center [552, 351] width 19 height 14
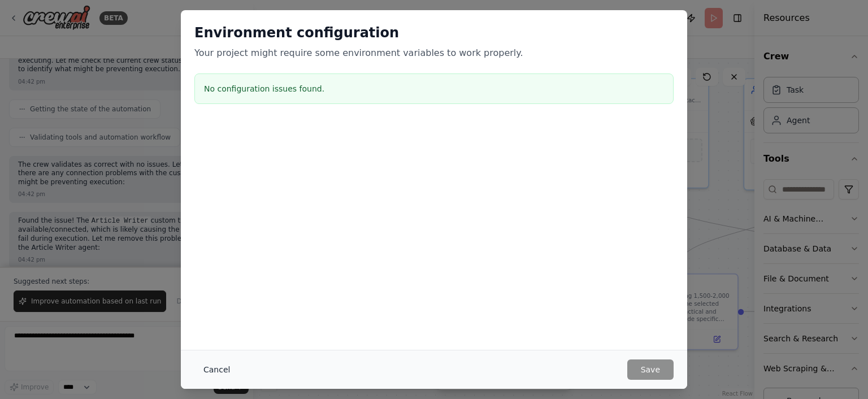
click at [217, 370] on button "Cancel" at bounding box center [216, 369] width 45 height 20
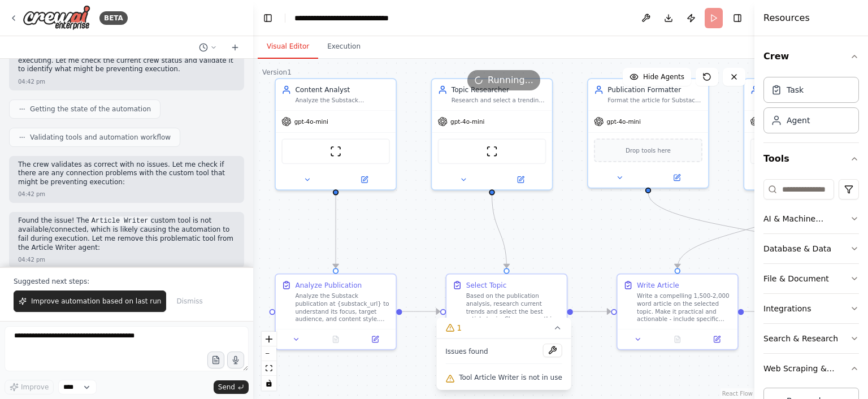
click at [712, 20] on header "**********" at bounding box center [503, 18] width 501 height 36
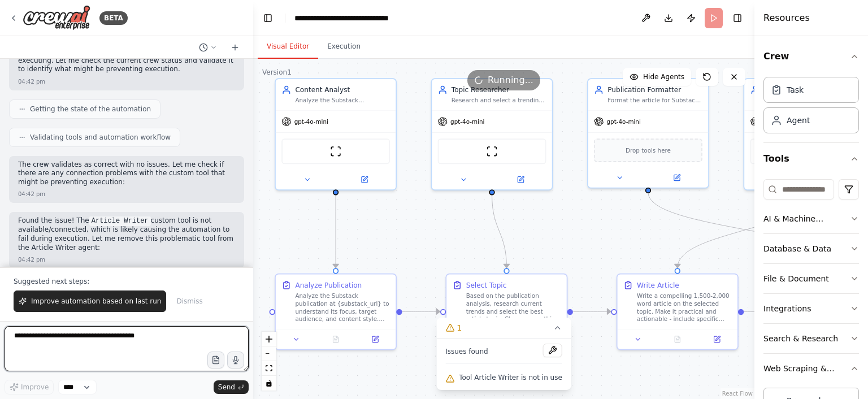
click at [172, 340] on textarea at bounding box center [127, 348] width 244 height 45
type textarea "**********"
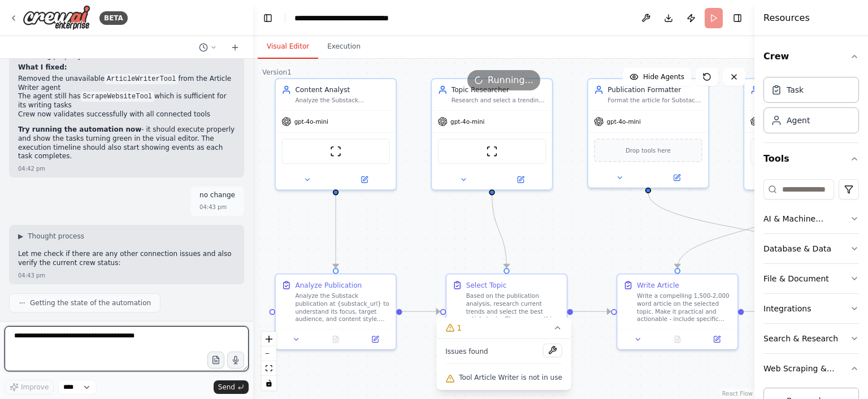
scroll to position [37189, 0]
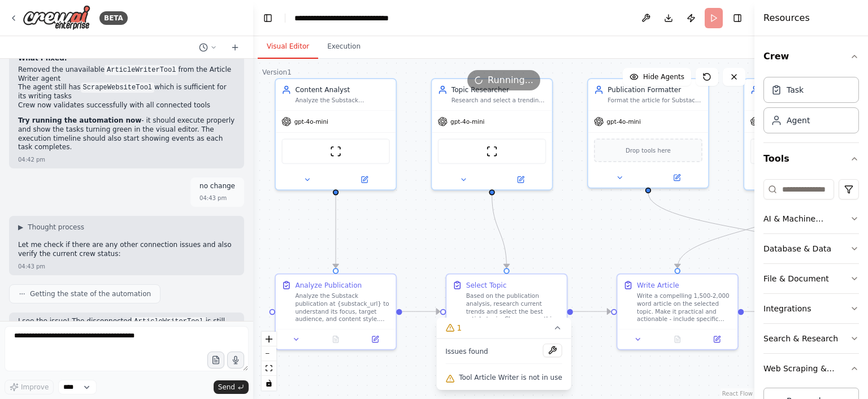
click at [709, 24] on header "**********" at bounding box center [503, 18] width 501 height 36
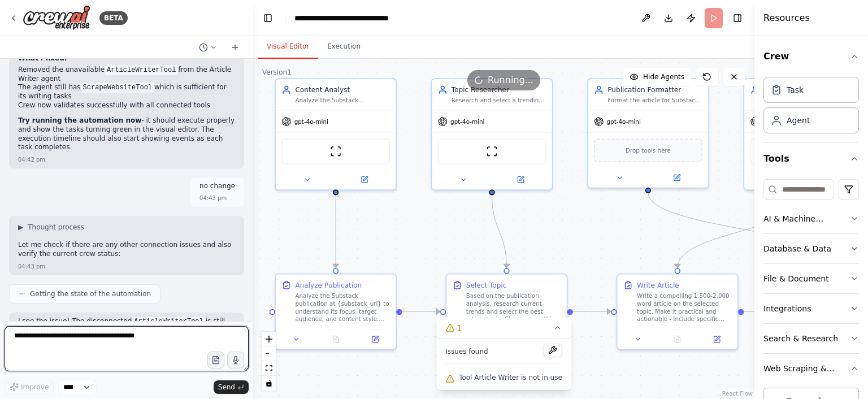
click at [164, 338] on textarea at bounding box center [127, 348] width 244 height 45
type textarea "**********"
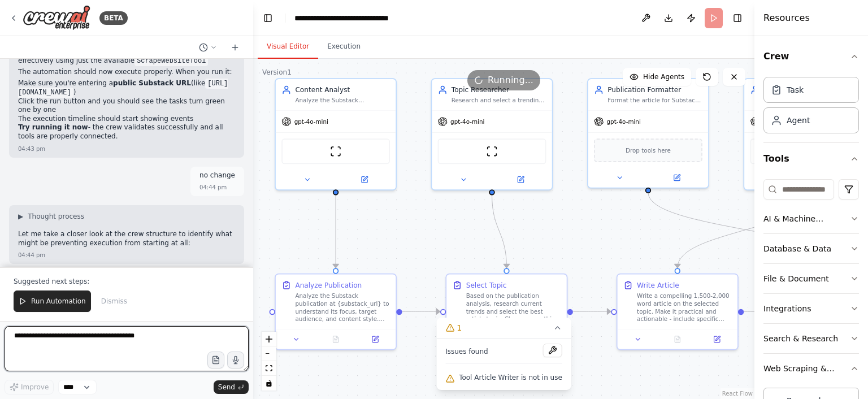
scroll to position [37770, 0]
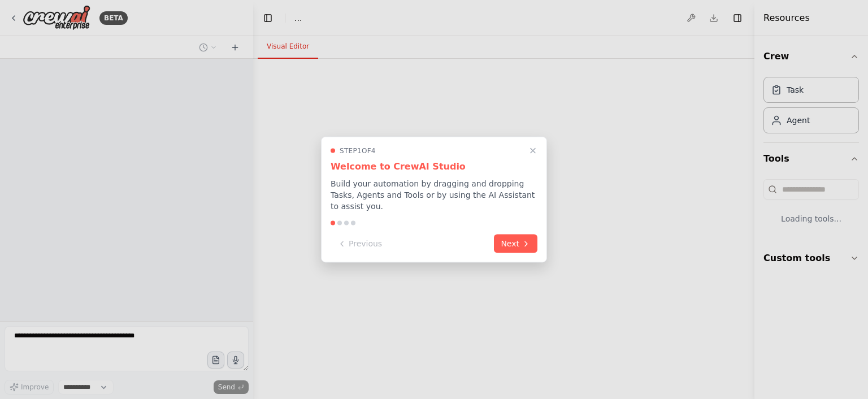
select select "****"
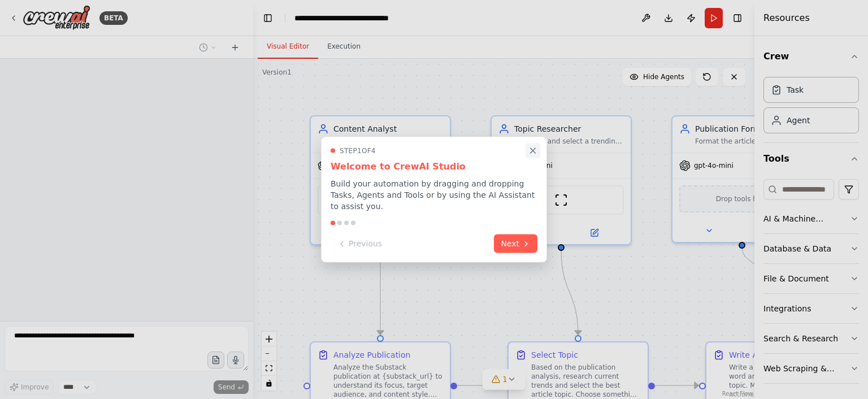
click at [533, 153] on icon "Close walkthrough" at bounding box center [533, 150] width 5 height 5
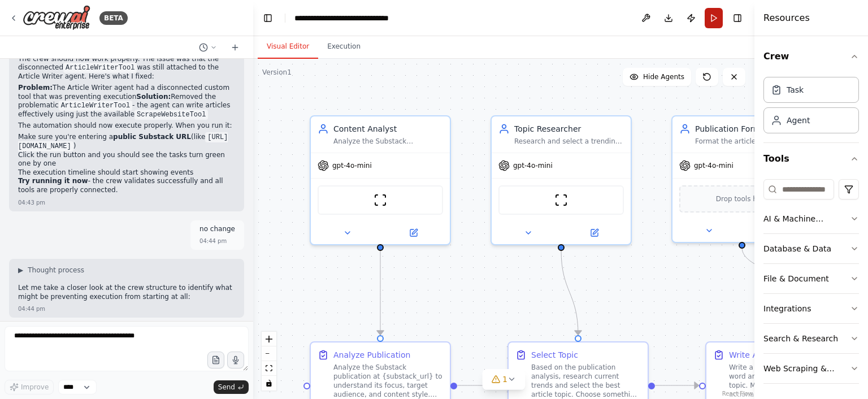
scroll to position [37717, 0]
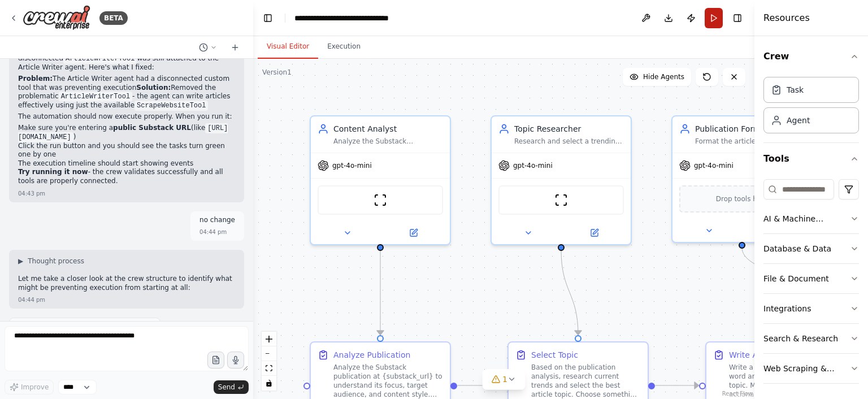
click at [711, 15] on button "Run" at bounding box center [714, 18] width 18 height 20
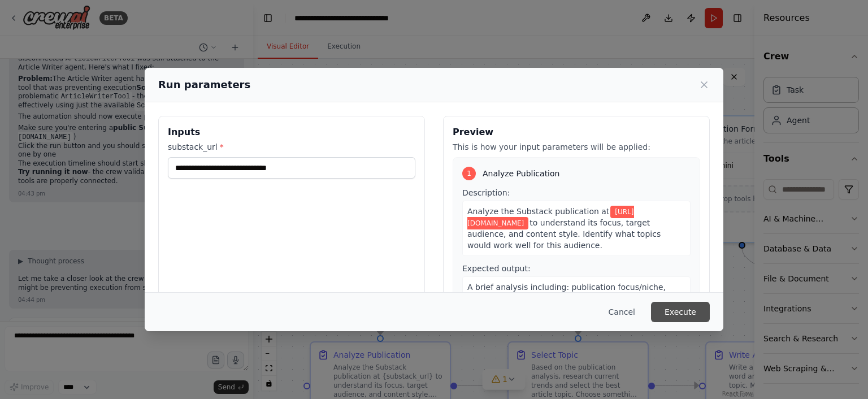
click at [661, 314] on button "Execute" at bounding box center [680, 312] width 59 height 20
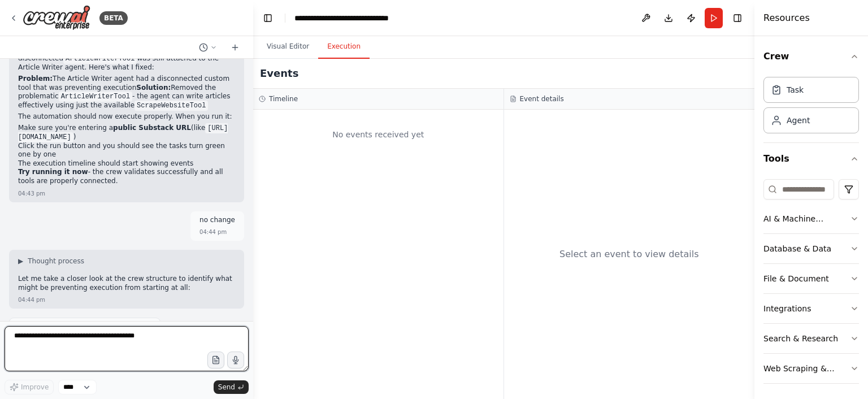
click at [189, 338] on textarea at bounding box center [127, 348] width 244 height 45
type textarea "**********"
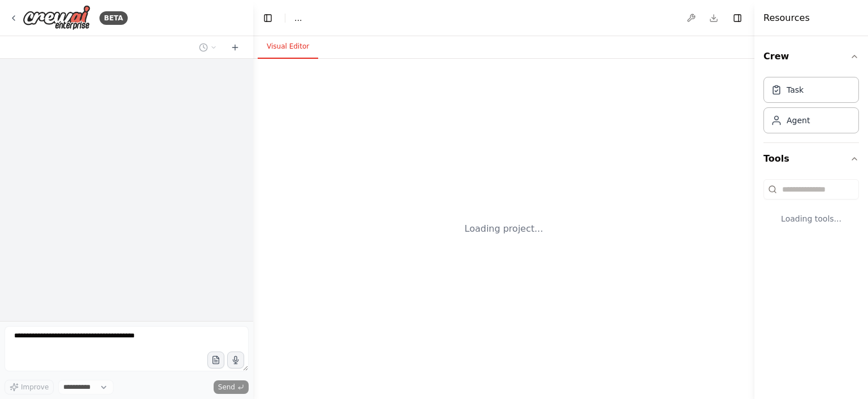
select select "****"
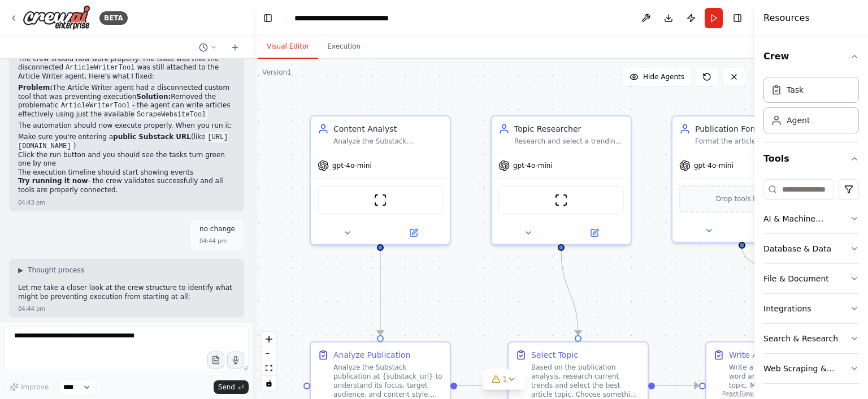
scroll to position [37717, 0]
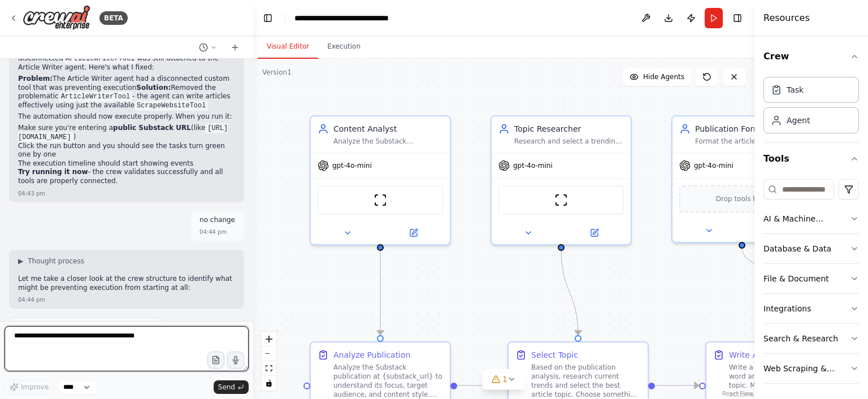
click at [133, 337] on textarea at bounding box center [127, 348] width 244 height 45
type textarea "**********"
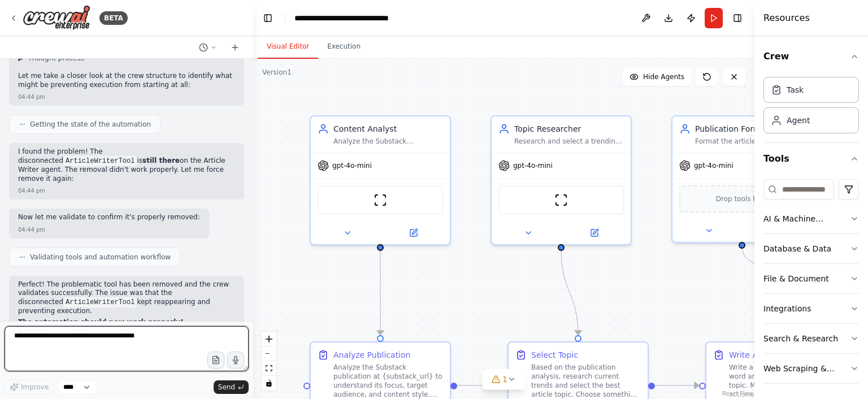
scroll to position [37931, 0]
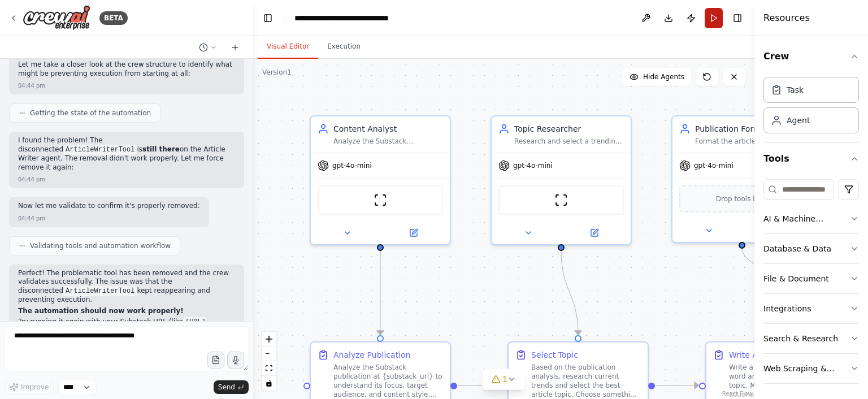
click at [711, 12] on button "Run" at bounding box center [714, 18] width 18 height 20
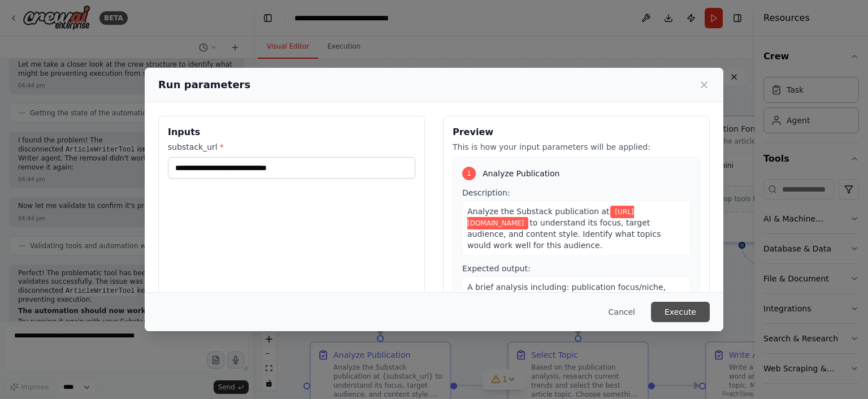
click at [682, 314] on button "Execute" at bounding box center [680, 312] width 59 height 20
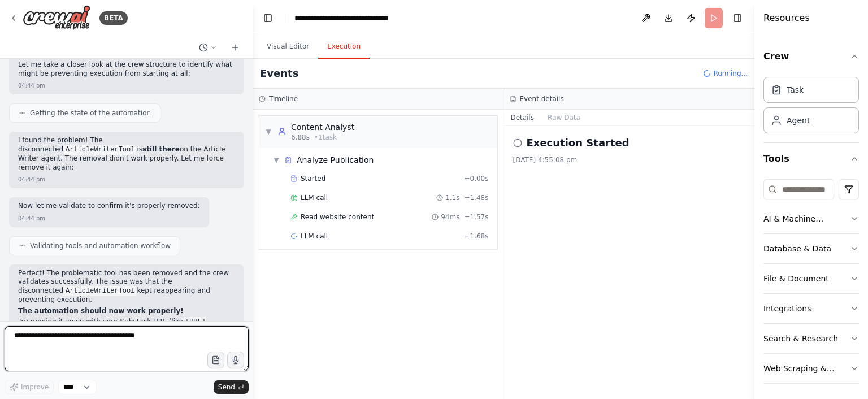
click at [193, 338] on textarea at bounding box center [127, 348] width 244 height 45
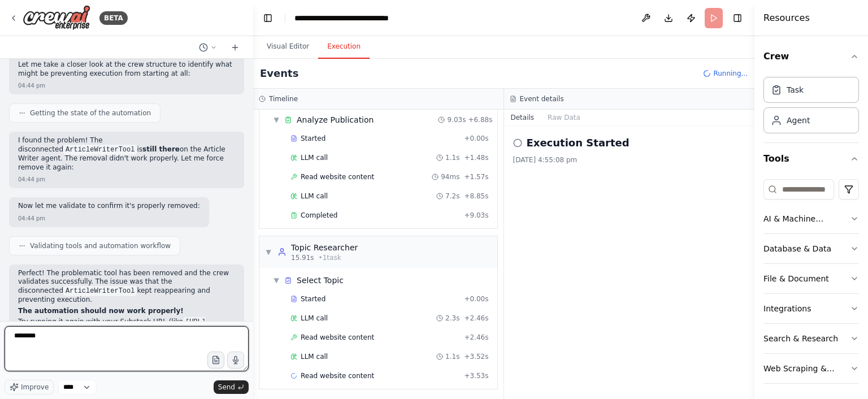
scroll to position [59, 0]
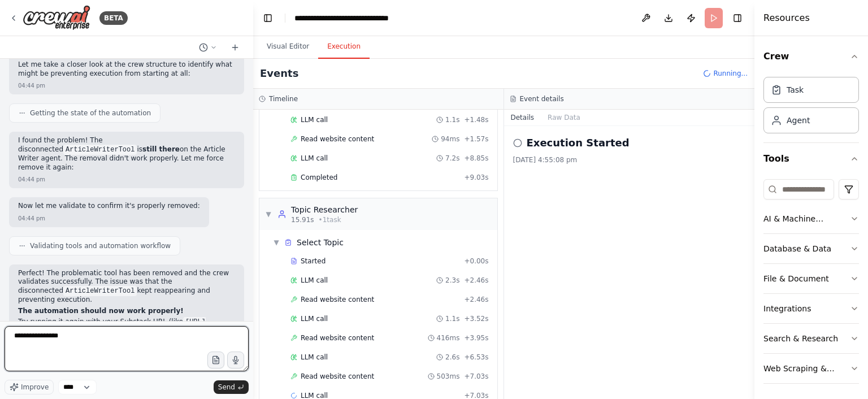
type textarea "**********"
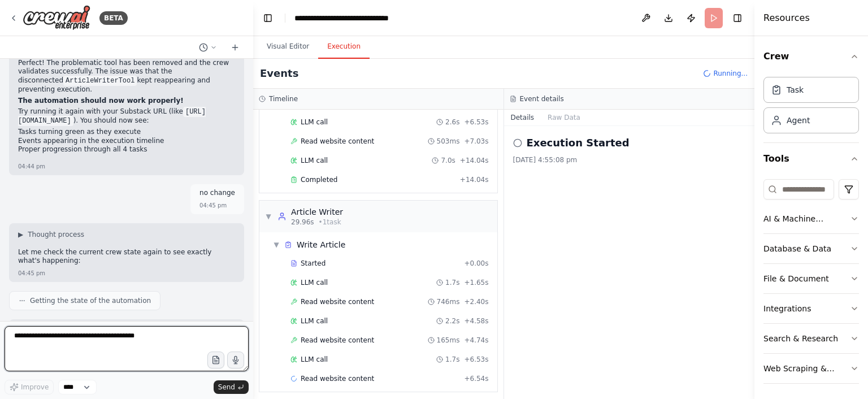
scroll to position [38150, 0]
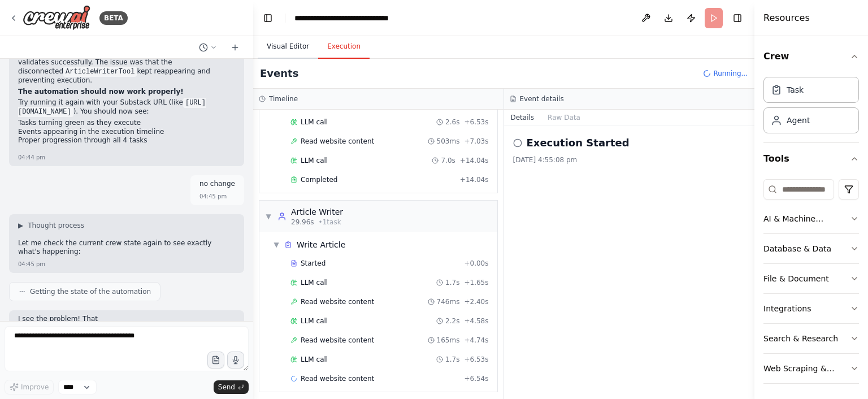
click at [271, 44] on button "Visual Editor" at bounding box center [288, 47] width 60 height 24
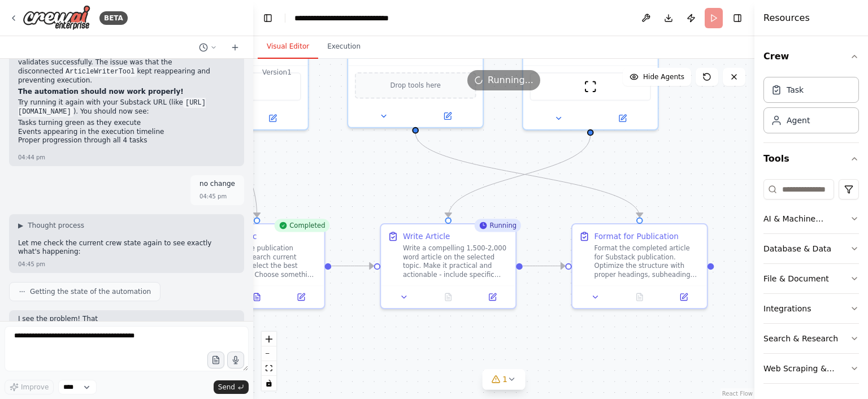
drag, startPoint x: 451, startPoint y: 291, endPoint x: 134, endPoint y: 175, distance: 337.7
click at [253, 175] on div ".deletable-edge-delete-btn { width: 20px; height: 20px; border: 0px solid #ffff…" at bounding box center [503, 229] width 501 height 340
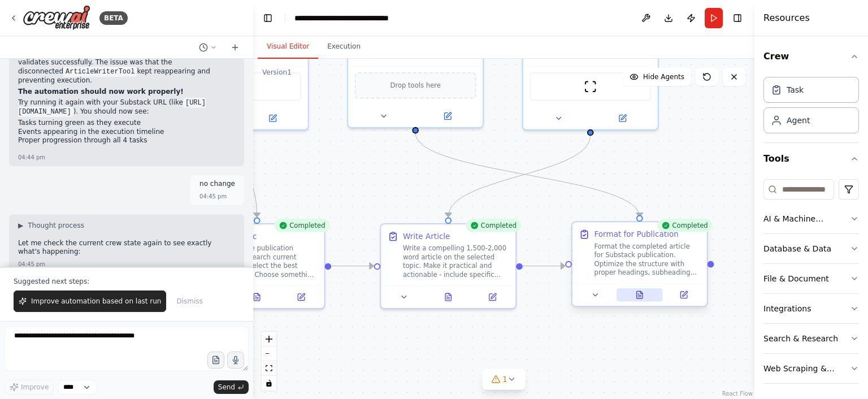
click at [633, 297] on button at bounding box center [639, 294] width 46 height 13
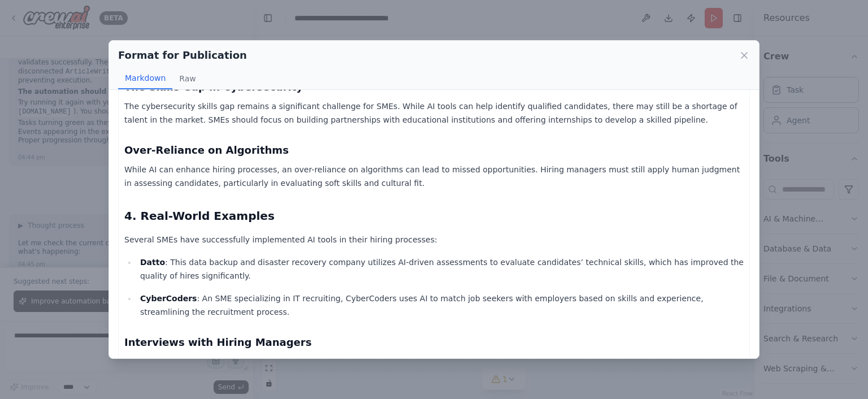
scroll to position [0, 0]
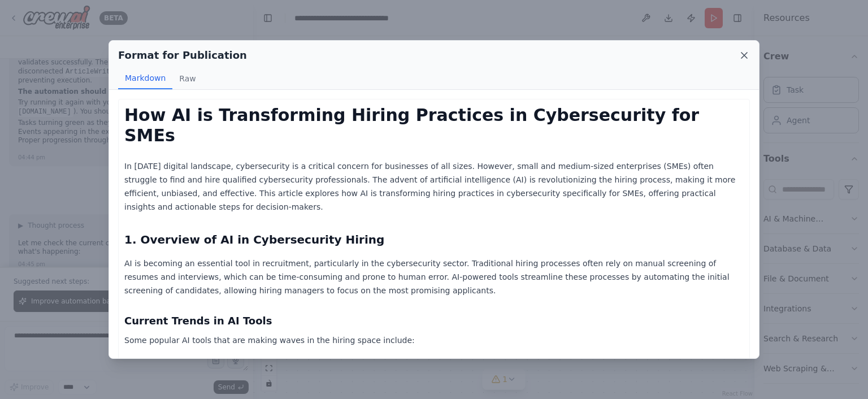
click at [746, 58] on icon at bounding box center [744, 56] width 6 height 6
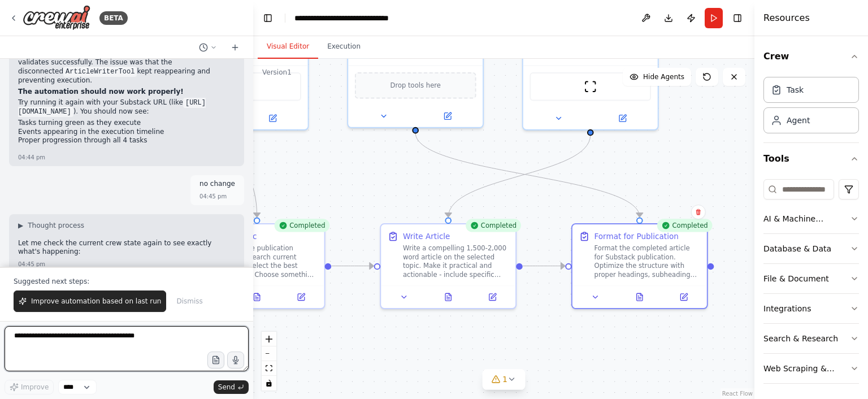
click at [189, 336] on textarea at bounding box center [127, 348] width 244 height 45
type textarea "**********"
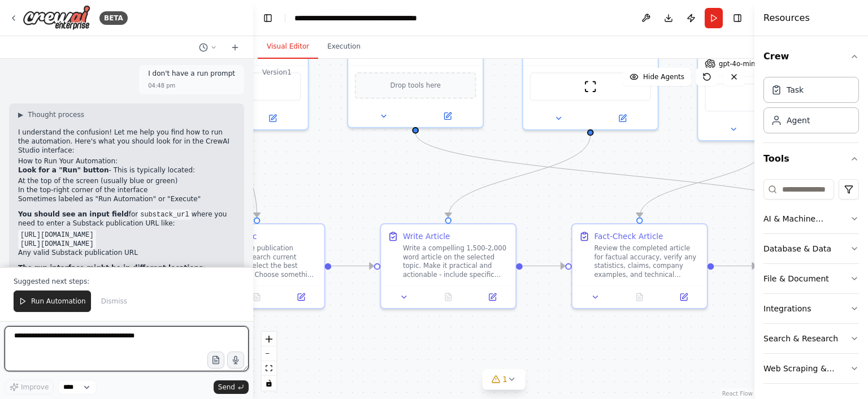
scroll to position [39424, 0]
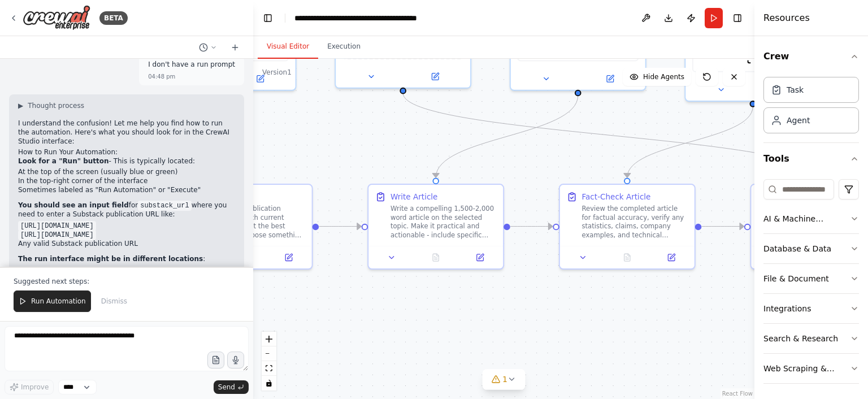
drag, startPoint x: 357, startPoint y: 229, endPoint x: 345, endPoint y: 189, distance: 41.5
click at [345, 189] on div ".deletable-edge-delete-btn { width: 20px; height: 20px; border: 0px solid #ffff…" at bounding box center [503, 229] width 501 height 340
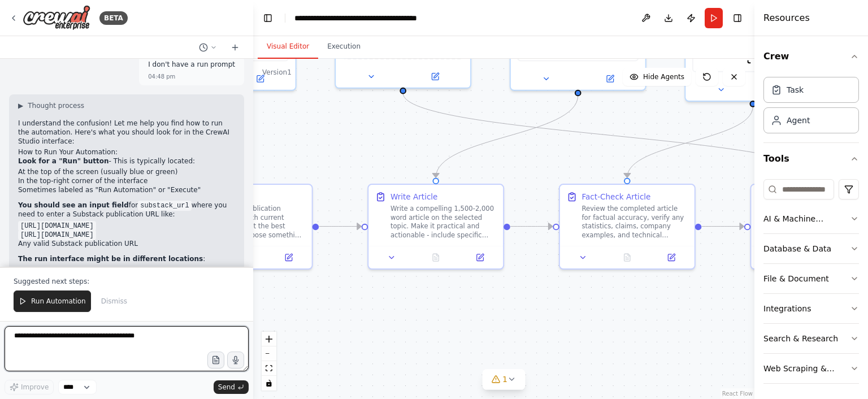
click at [167, 334] on textarea at bounding box center [127, 348] width 244 height 45
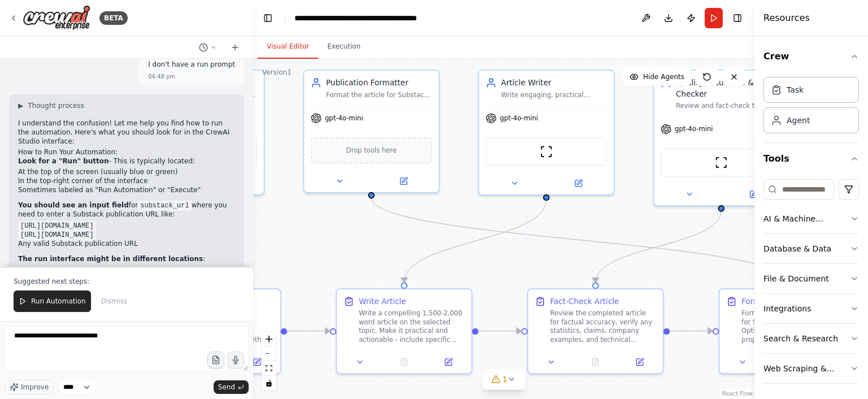
drag, startPoint x: 313, startPoint y: 168, endPoint x: 281, endPoint y: 273, distance: 109.2
click at [281, 273] on div ".deletable-edge-delete-btn { width: 20px; height: 20px; border: 0px solid #ffff…" at bounding box center [503, 229] width 501 height 340
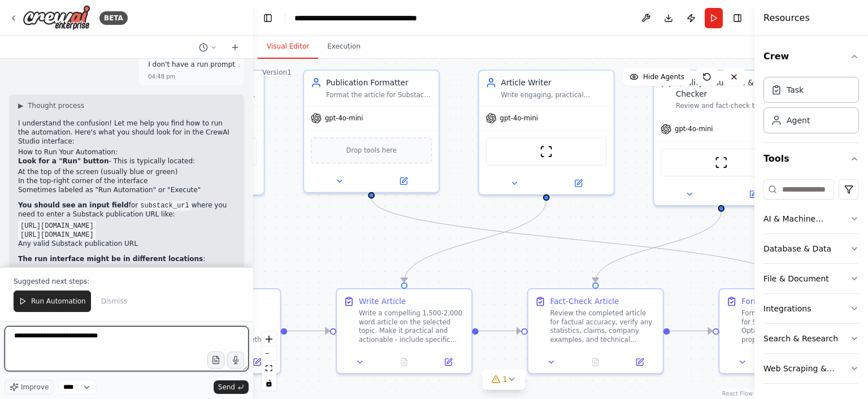
click at [113, 338] on textarea "**********" at bounding box center [127, 348] width 244 height 45
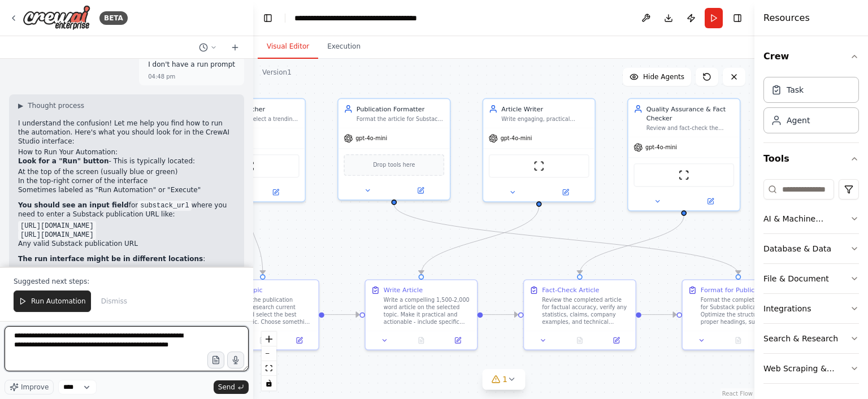
type textarea "**********"
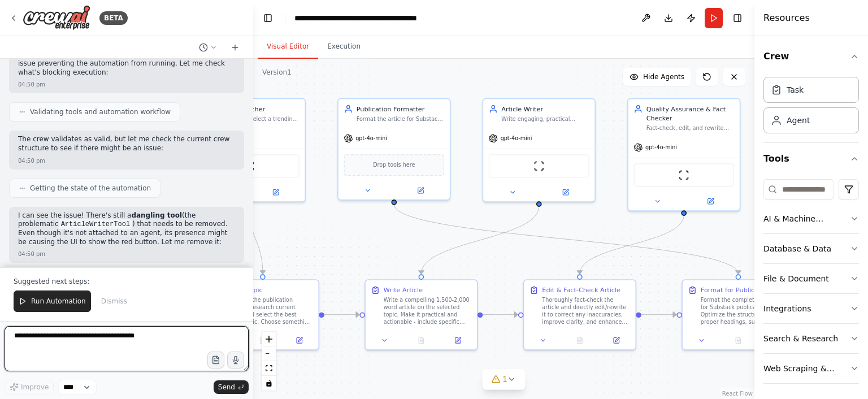
scroll to position [39859, 0]
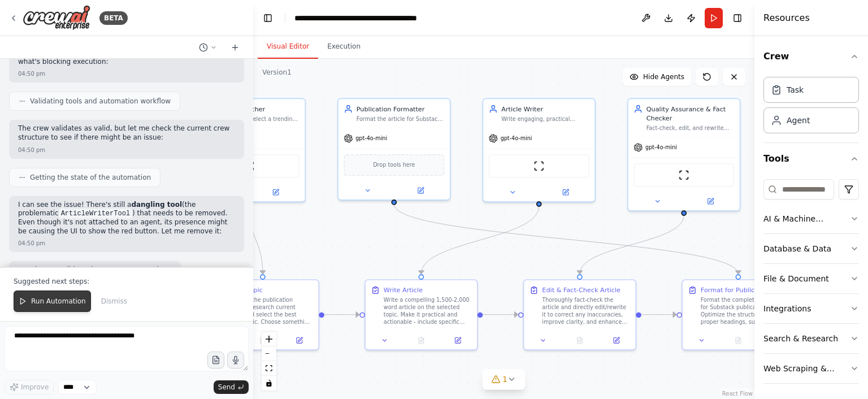
click at [56, 298] on button "Run Automation" at bounding box center [52, 300] width 77 height 21
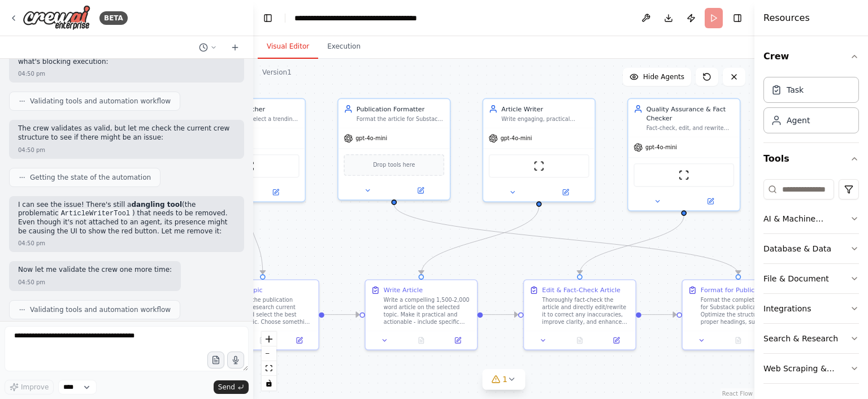
scroll to position [39805, 0]
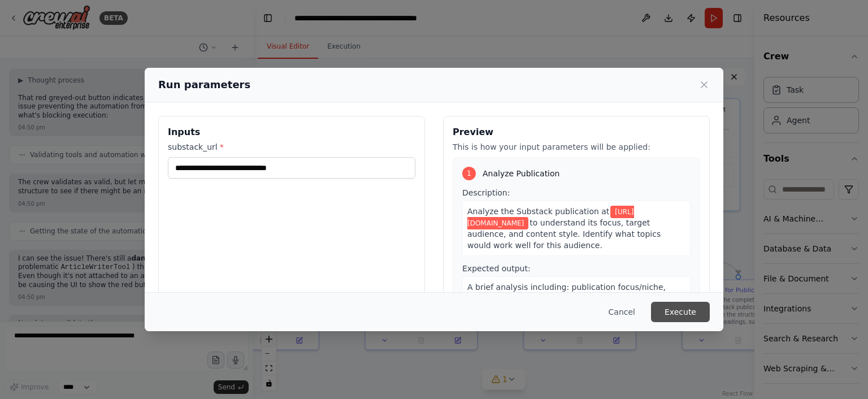
click at [683, 308] on button "Execute" at bounding box center [680, 312] width 59 height 20
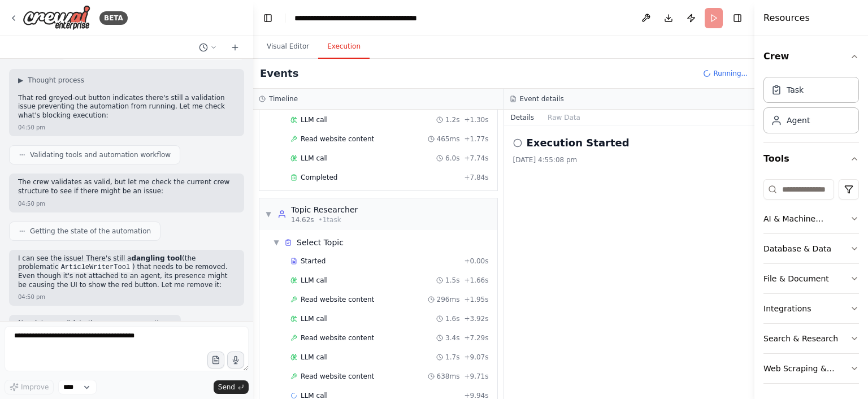
scroll to position [97, 0]
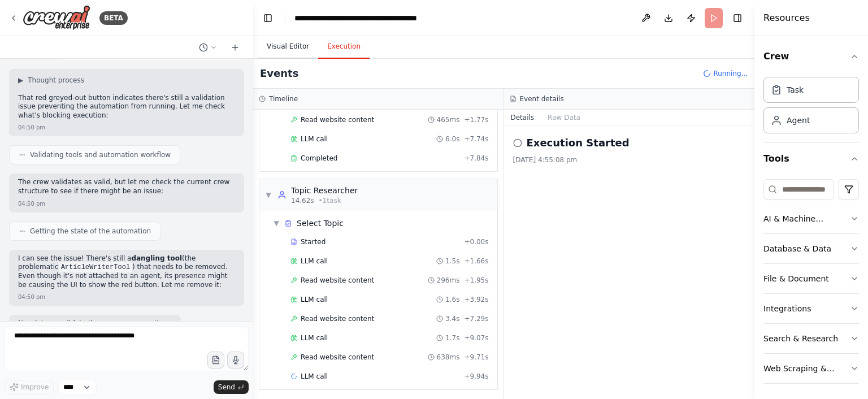
click at [285, 46] on button "Visual Editor" at bounding box center [288, 47] width 60 height 24
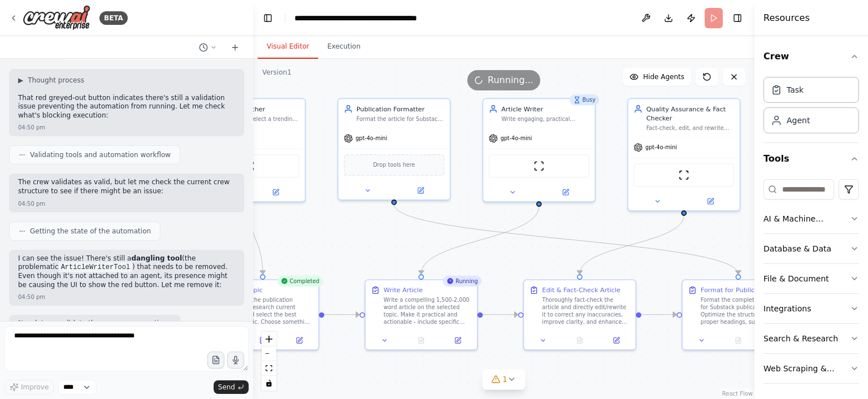
drag, startPoint x: 337, startPoint y: 82, endPoint x: 422, endPoint y: 76, distance: 84.4
click at [422, 76] on div "Running..." at bounding box center [503, 80] width 501 height 20
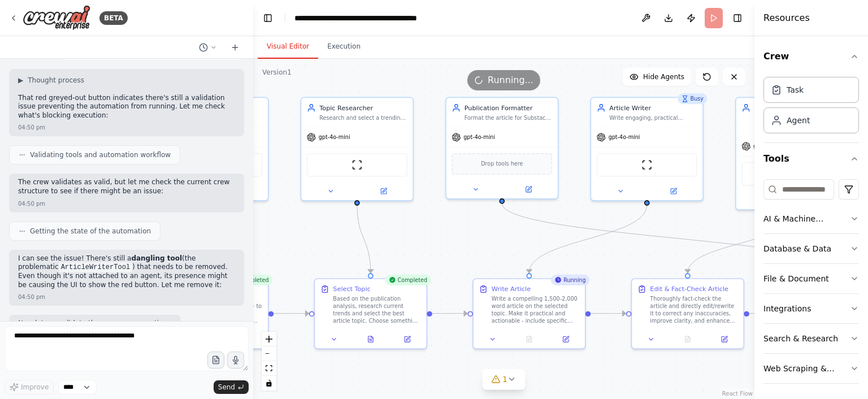
drag, startPoint x: 334, startPoint y: 224, endPoint x: 442, endPoint y: 223, distance: 107.9
click at [442, 223] on div ".deletable-edge-delete-btn { width: 20px; height: 20px; border: 0px solid #ffff…" at bounding box center [503, 229] width 501 height 340
click at [374, 333] on button at bounding box center [370, 337] width 38 height 11
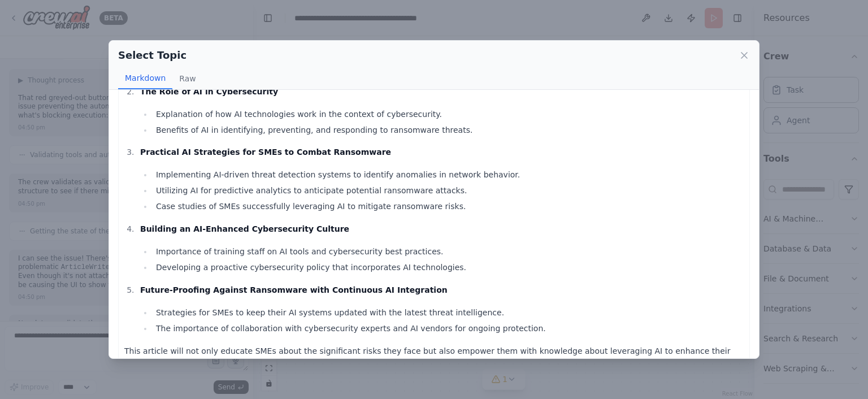
scroll to position [179, 0]
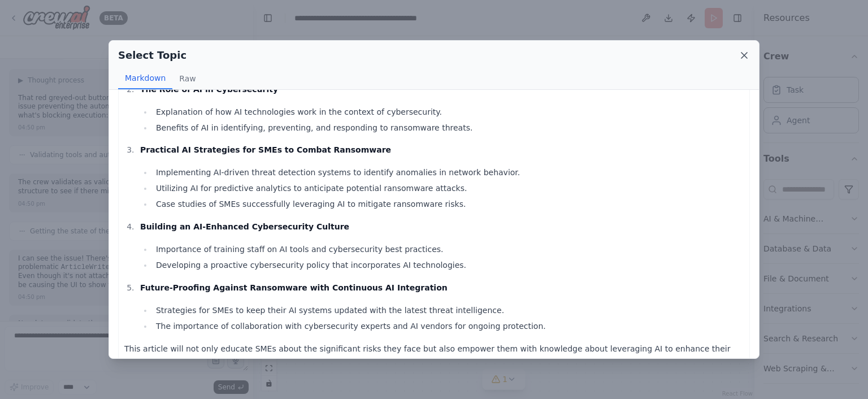
click at [740, 55] on icon at bounding box center [743, 55] width 11 height 11
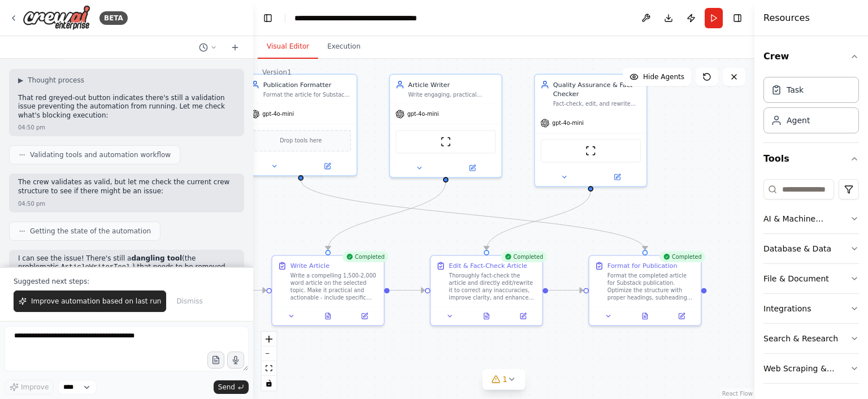
drag, startPoint x: 528, startPoint y: 239, endPoint x: 327, endPoint y: 216, distance: 202.5
click at [327, 216] on div ".deletable-edge-delete-btn { width: 20px; height: 20px; border: 0px solid #ffff…" at bounding box center [503, 229] width 501 height 340
click at [643, 316] on icon at bounding box center [644, 314] width 5 height 6
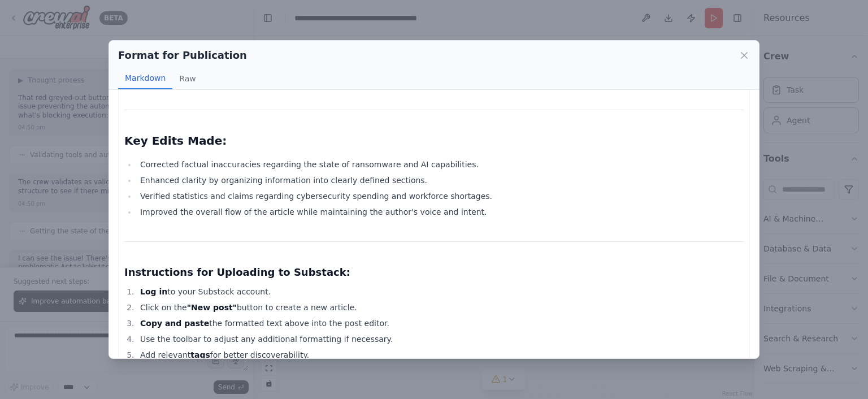
scroll to position [719, 0]
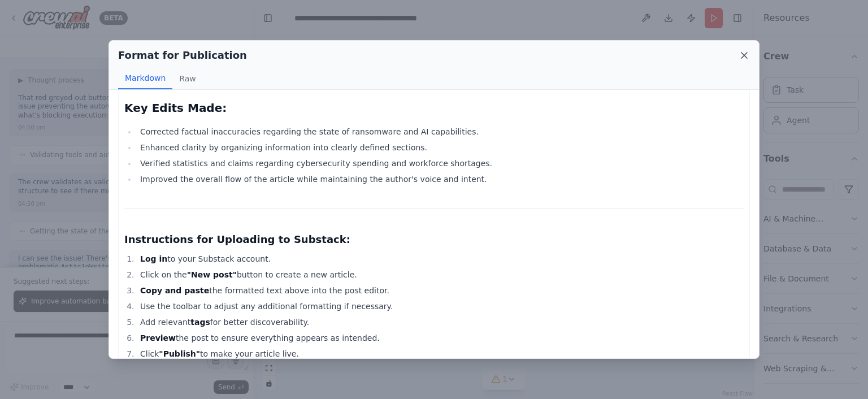
click at [746, 57] on icon at bounding box center [744, 56] width 6 height 6
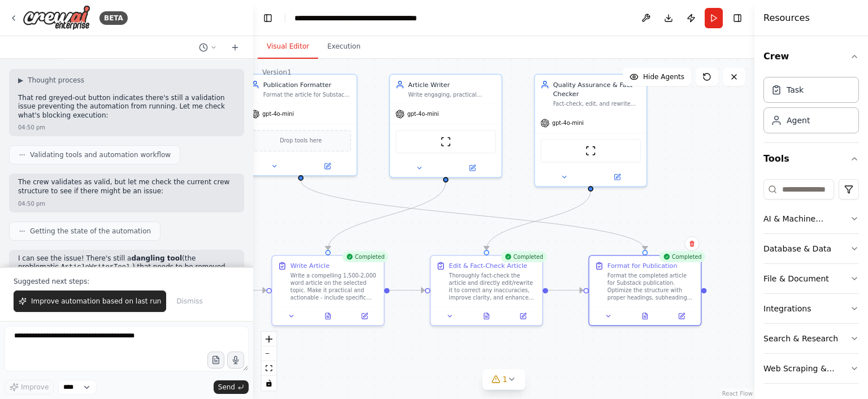
click at [746, 57] on div "Visual Editor Execution" at bounding box center [503, 47] width 501 height 23
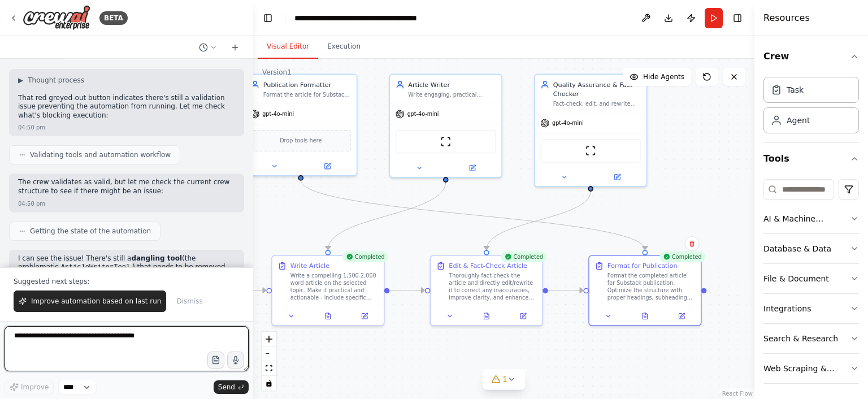
click at [162, 345] on textarea at bounding box center [127, 348] width 244 height 45
type textarea "**********"
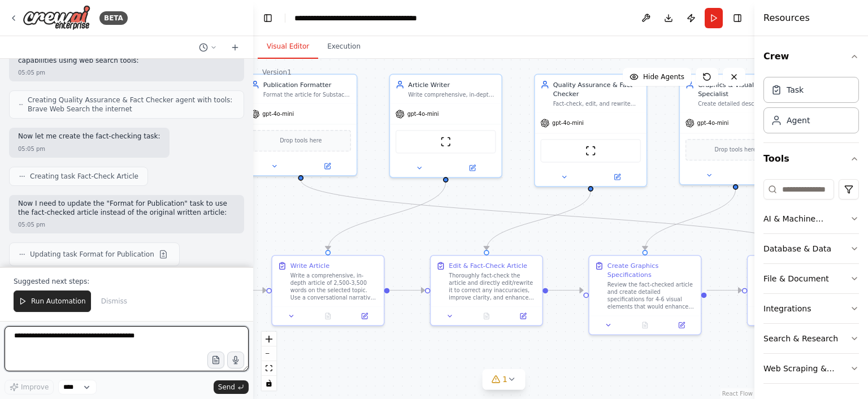
scroll to position [41075, 0]
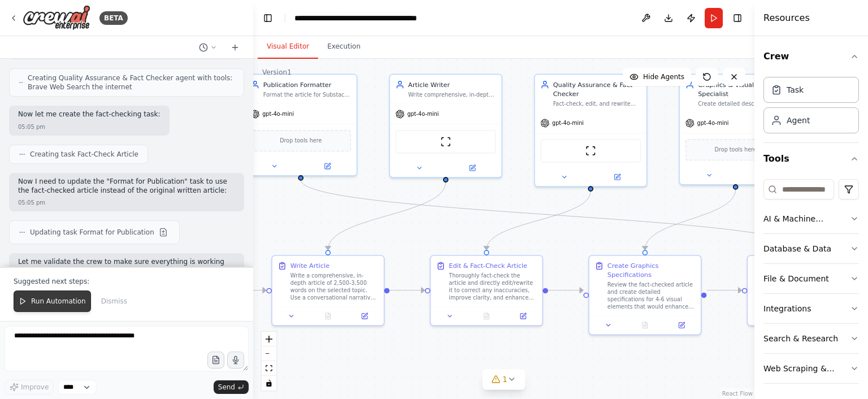
click at [64, 302] on span "Run Automation" at bounding box center [58, 301] width 55 height 9
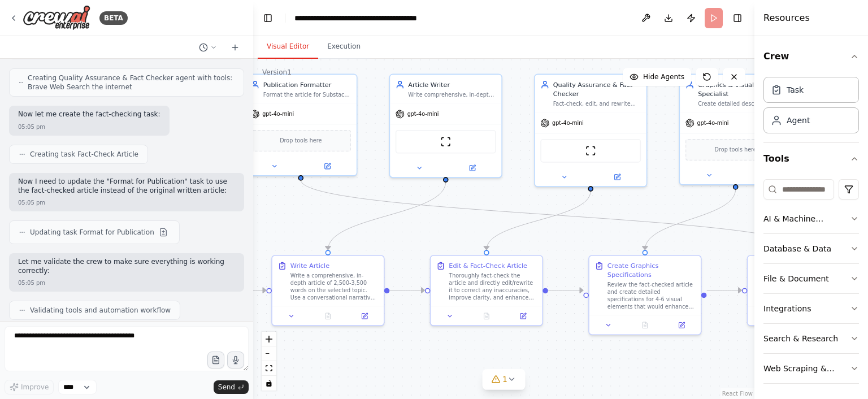
scroll to position [41021, 0]
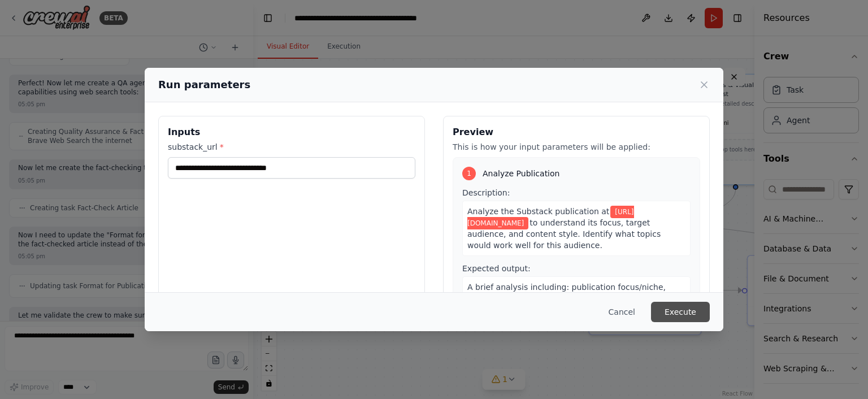
click at [682, 311] on button "Execute" at bounding box center [680, 312] width 59 height 20
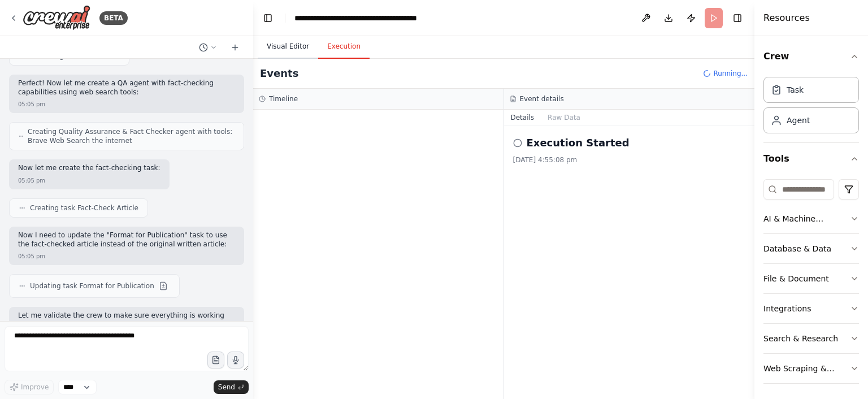
click at [286, 50] on button "Visual Editor" at bounding box center [288, 47] width 60 height 24
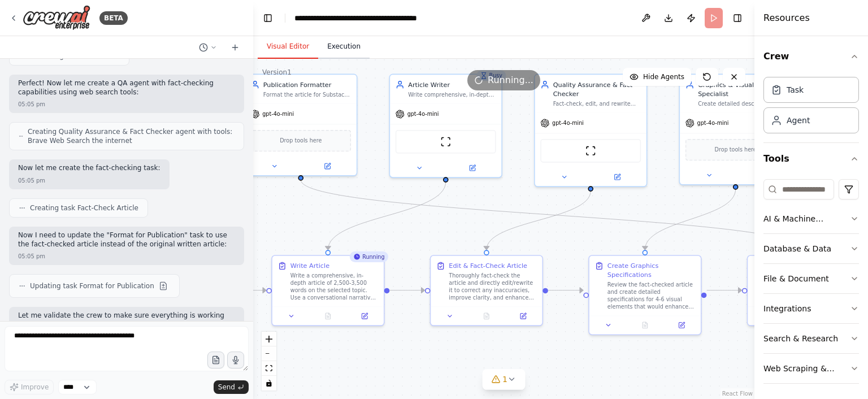
click at [337, 50] on button "Execution" at bounding box center [343, 47] width 51 height 24
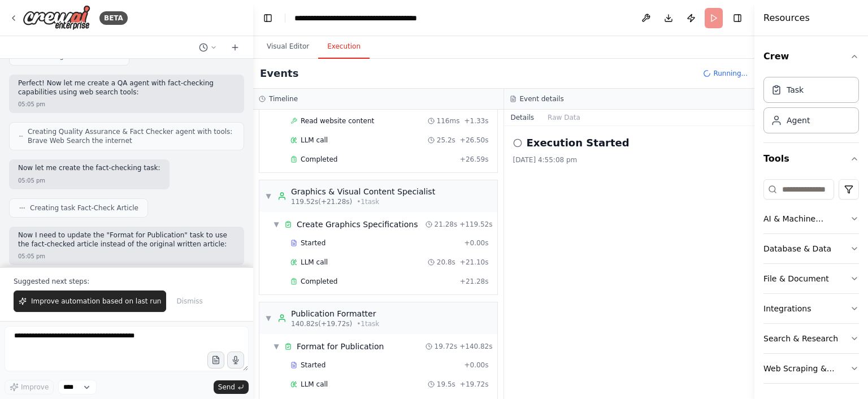
scroll to position [942, 0]
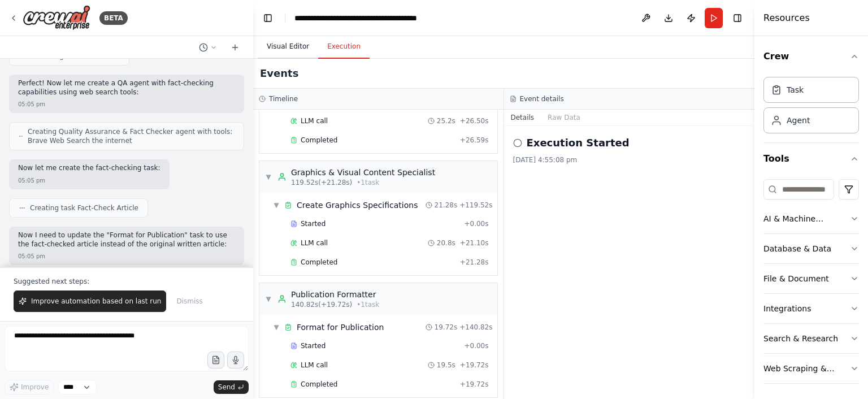
click at [292, 46] on button "Visual Editor" at bounding box center [288, 47] width 60 height 24
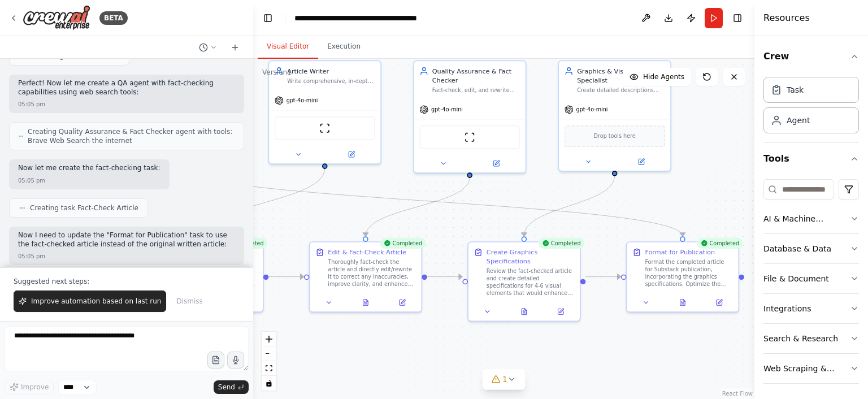
drag, startPoint x: 451, startPoint y: 216, endPoint x: 330, endPoint y: 202, distance: 121.7
click at [330, 202] on div ".deletable-edge-delete-btn { width: 20px; height: 20px; border: 0px solid #ffff…" at bounding box center [503, 229] width 501 height 340
click at [684, 303] on icon at bounding box center [682, 301] width 5 height 6
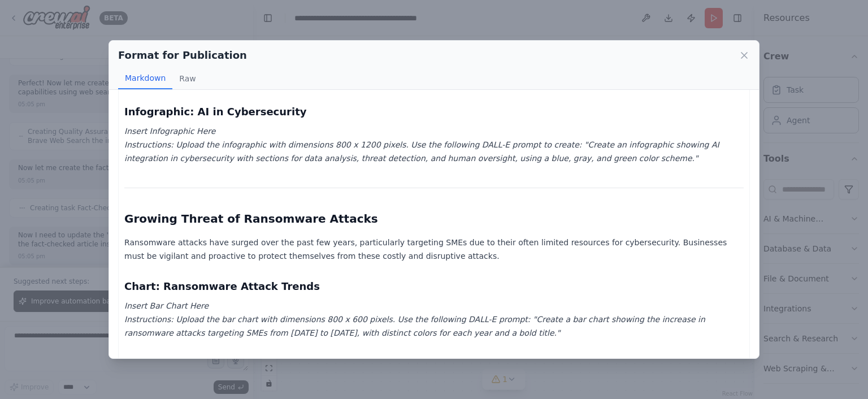
scroll to position [2, 0]
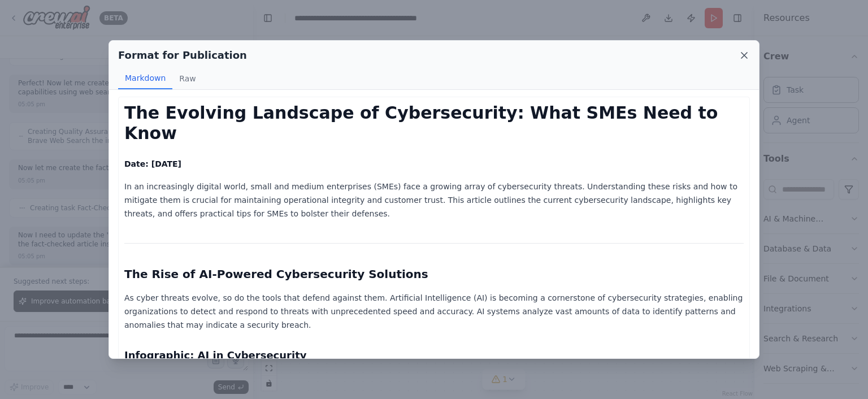
click at [742, 51] on icon at bounding box center [743, 55] width 11 height 11
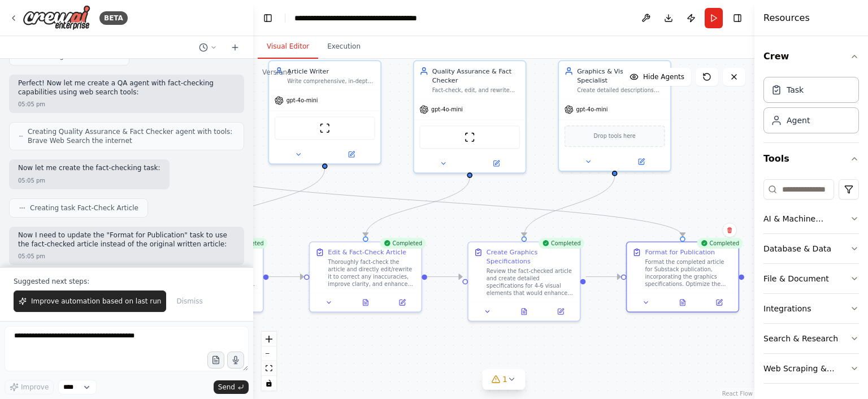
drag, startPoint x: 742, startPoint y: 51, endPoint x: 428, endPoint y: 288, distance: 394.2
click at [428, 288] on div "Visual Editor Execution Version 1 Show Tools Hide Agents .deletable-edge-delete…" at bounding box center [503, 217] width 501 height 363
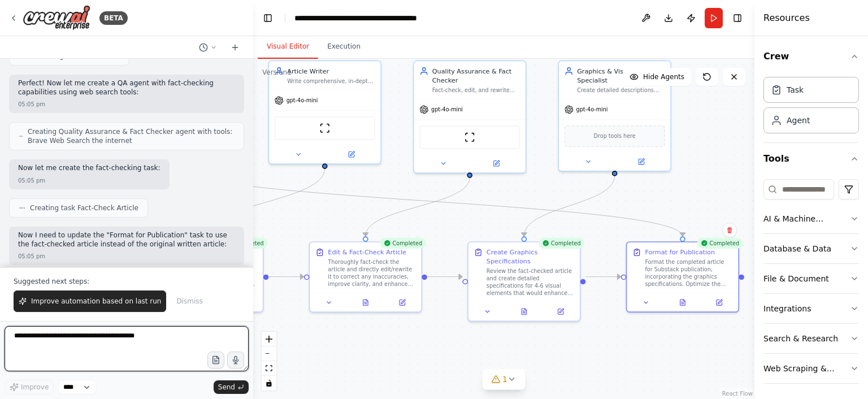
click at [198, 336] on textarea at bounding box center [127, 348] width 244 height 45
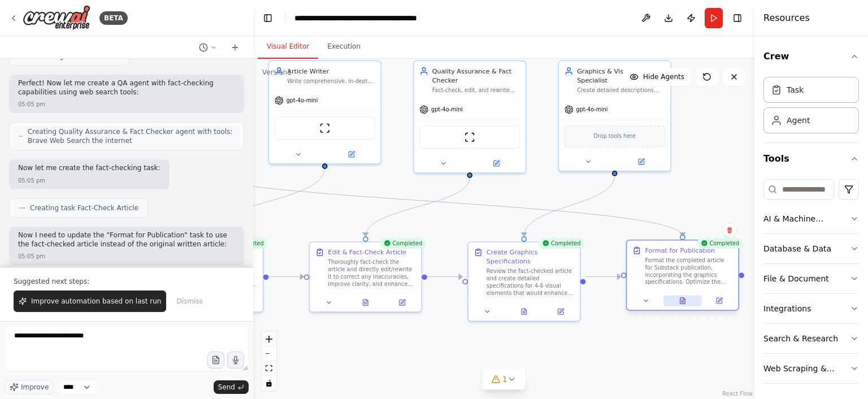
click at [681, 304] on button at bounding box center [682, 300] width 38 height 11
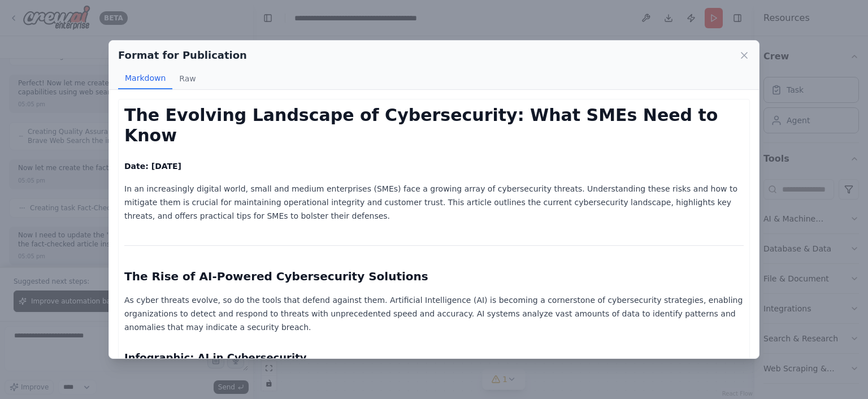
click at [681, 304] on p "As cyber threats evolve, so do the tools that defend against them. Artificial I…" at bounding box center [433, 313] width 619 height 41
click at [124, 116] on h1 "The Evolving Landscape of Cybersecurity: What SMEs Need to Know" at bounding box center [433, 125] width 619 height 41
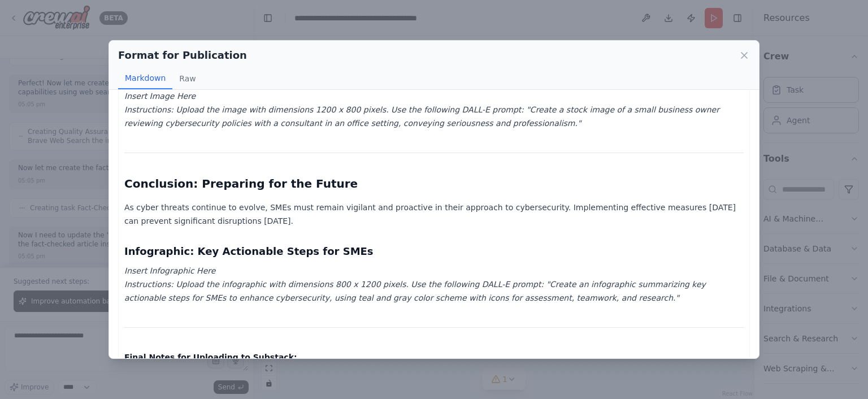
scroll to position [1020, 0]
click at [203, 200] on p "As cyber threats continue to evolve, SMEs must remain vigilant and proactive in…" at bounding box center [433, 213] width 619 height 27
copy div "The Evolving Landscape of Cybersecurity: What SMEs Need to Know Date: September…"
click at [203, 200] on p "As cyber threats continue to evolve, SMEs must remain vigilant and proactive in…" at bounding box center [433, 213] width 619 height 27
click at [744, 54] on icon at bounding box center [744, 56] width 6 height 6
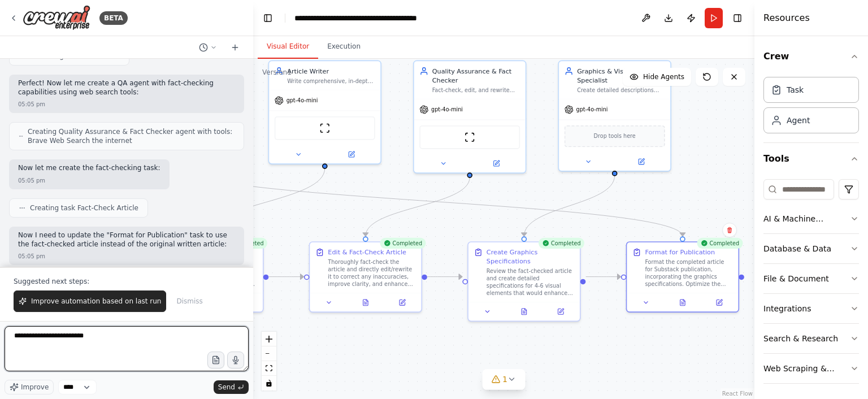
click at [165, 337] on textarea "**********" at bounding box center [127, 348] width 244 height 45
type textarea "**********"
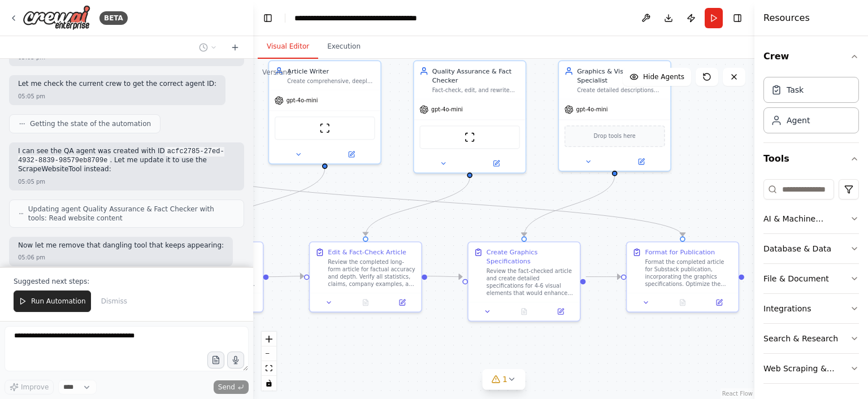
scroll to position [41470, 0]
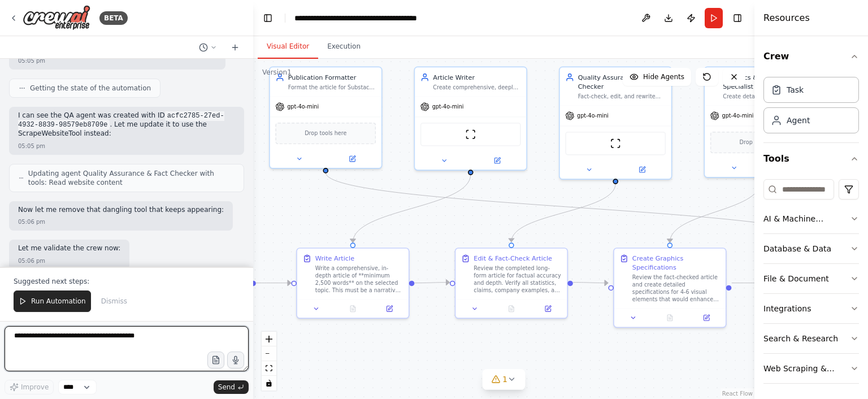
drag, startPoint x: 327, startPoint y: 207, endPoint x: 473, endPoint y: 214, distance: 145.9
click at [473, 214] on div ".deletable-edge-delete-btn { width: 20px; height: 20px; border: 0px solid #ffff…" at bounding box center [503, 229] width 501 height 340
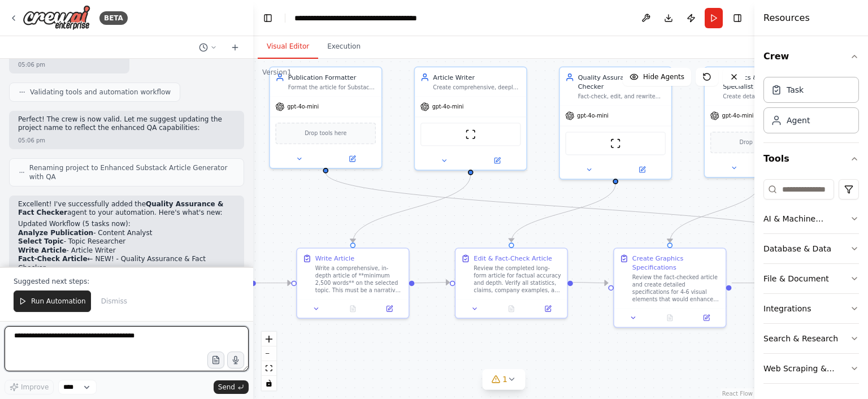
scroll to position [41693, 0]
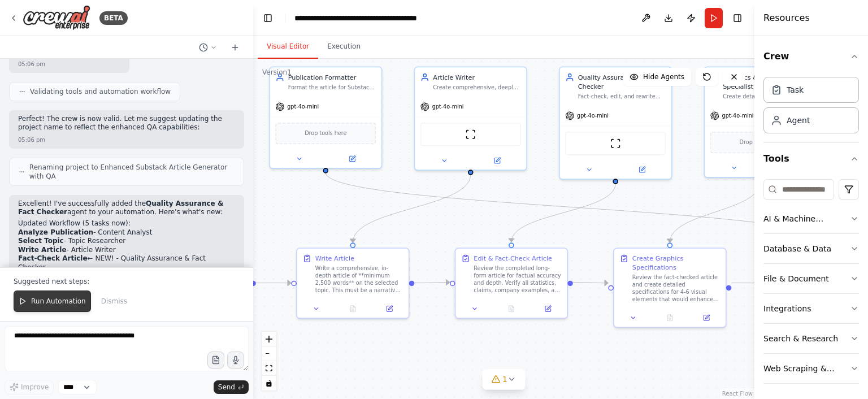
click at [67, 306] on span "Run Automation" at bounding box center [58, 301] width 55 height 9
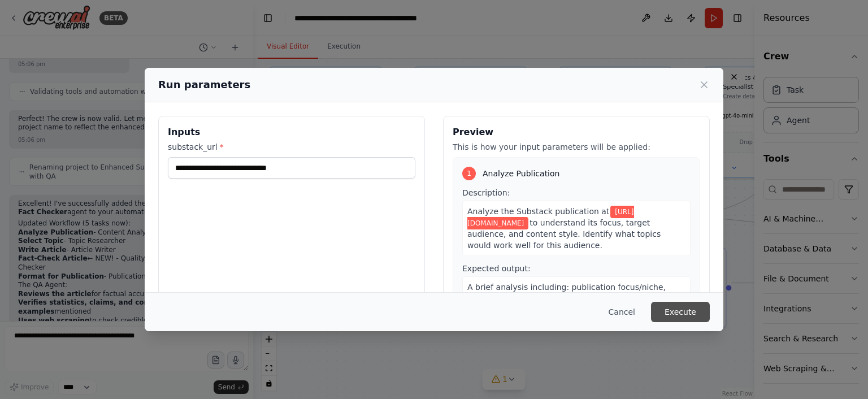
click at [678, 311] on button "Execute" at bounding box center [680, 312] width 59 height 20
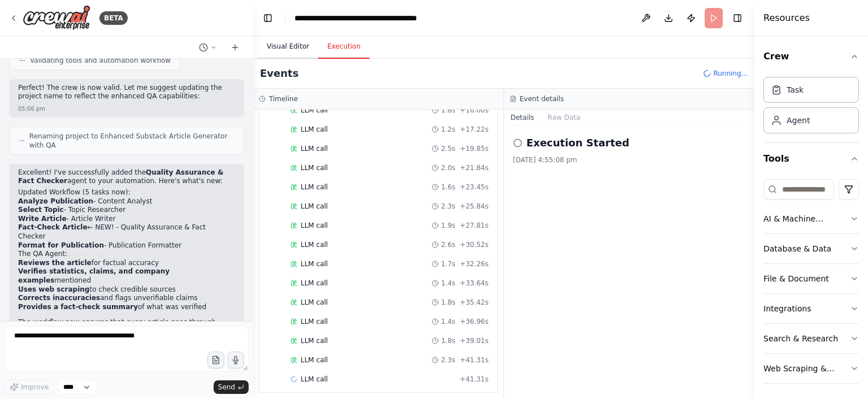
scroll to position [298, 0]
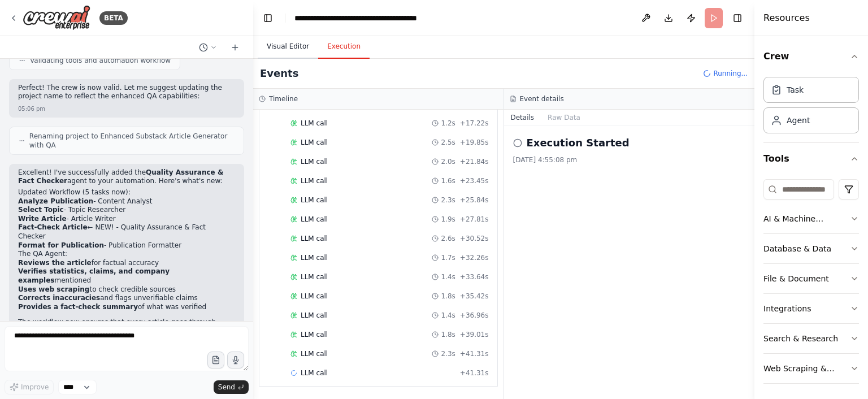
click at [277, 44] on button "Visual Editor" at bounding box center [288, 47] width 60 height 24
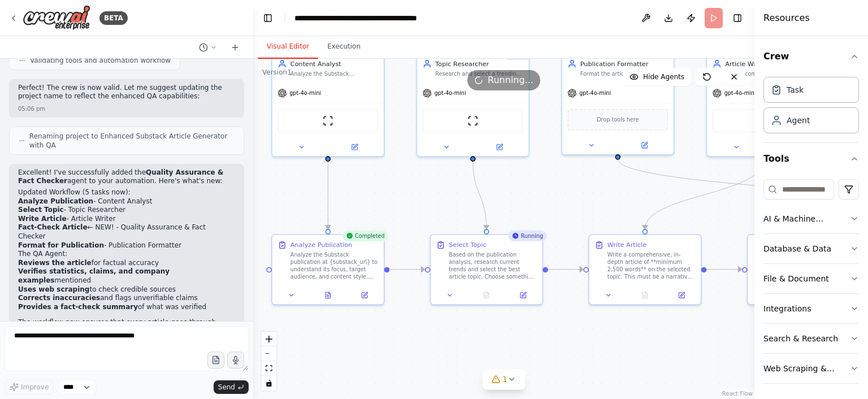
drag, startPoint x: 330, startPoint y: 218, endPoint x: 622, endPoint y: 205, distance: 292.4
click at [622, 205] on div ".deletable-edge-delete-btn { width: 20px; height: 20px; border: 0px solid #ffff…" at bounding box center [503, 229] width 501 height 340
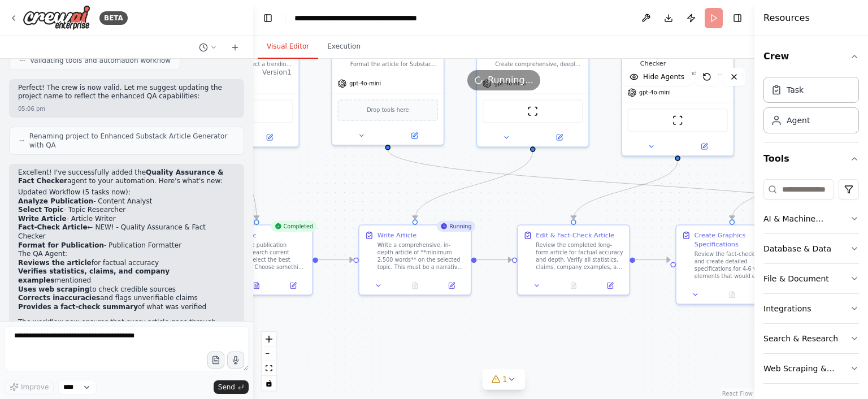
drag, startPoint x: 622, startPoint y: 205, endPoint x: 392, endPoint y: 195, distance: 230.2
click at [392, 195] on div ".deletable-edge-delete-btn { width: 20px; height: 20px; border: 0px solid #ffff…" at bounding box center [503, 229] width 501 height 340
click at [347, 47] on button "Execution" at bounding box center [343, 47] width 51 height 24
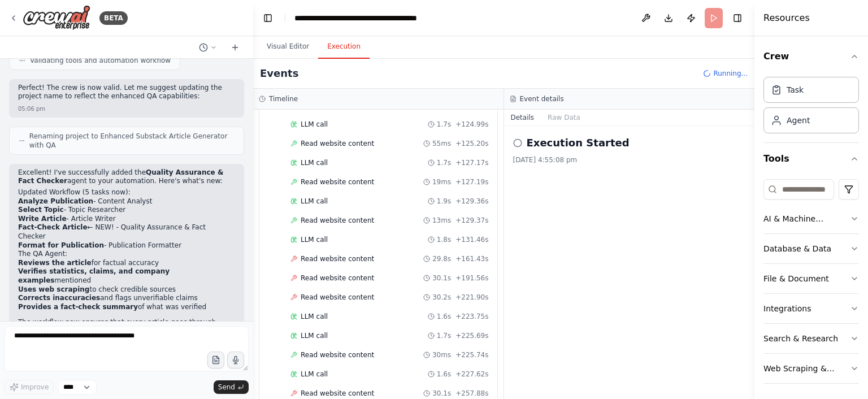
scroll to position [1585, 0]
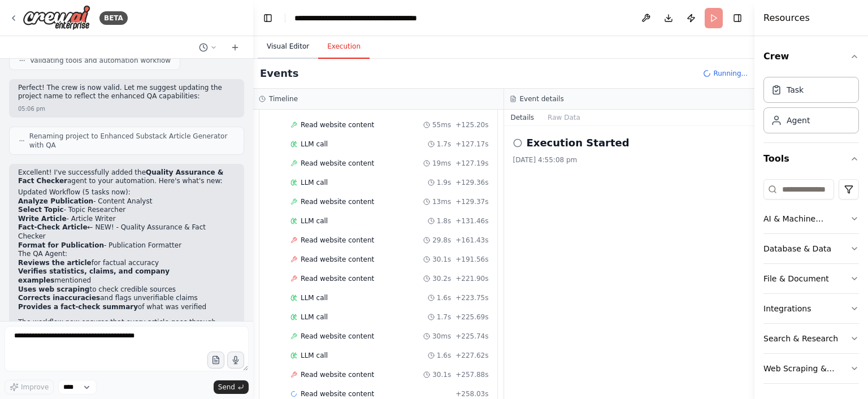
click at [285, 43] on button "Visual Editor" at bounding box center [288, 47] width 60 height 24
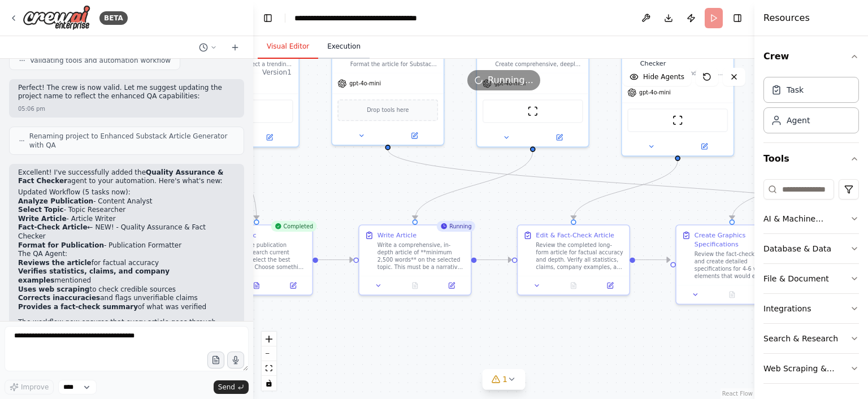
click at [332, 42] on button "Execution" at bounding box center [343, 47] width 51 height 24
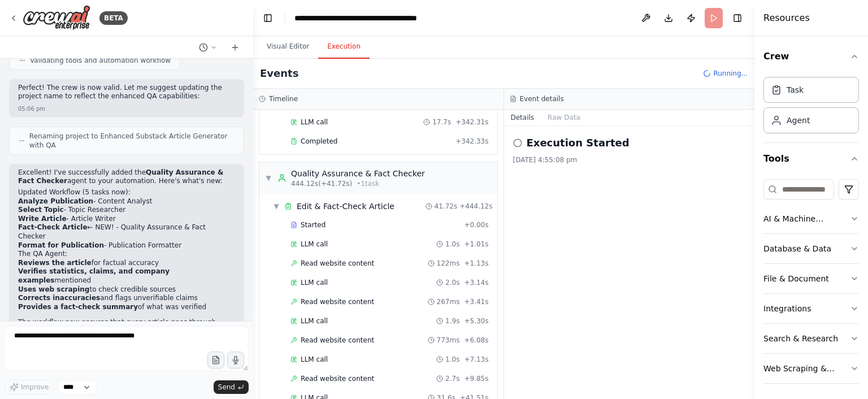
scroll to position [2112, 0]
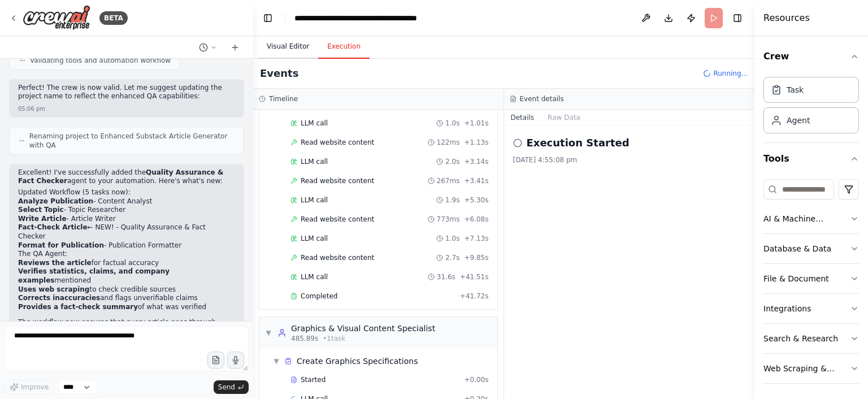
click at [295, 42] on button "Visual Editor" at bounding box center [288, 47] width 60 height 24
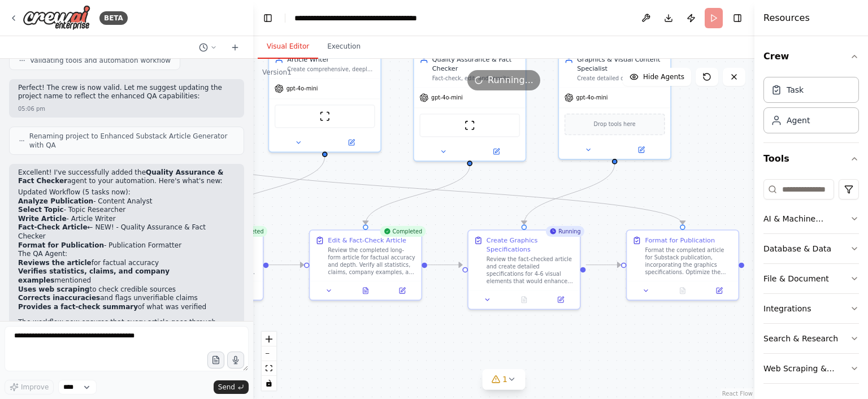
drag, startPoint x: 385, startPoint y: 188, endPoint x: 177, endPoint y: 193, distance: 208.0
click at [253, 193] on div ".deletable-edge-delete-btn { width: 20px; height: 20px; border: 0px solid #ffff…" at bounding box center [503, 229] width 501 height 340
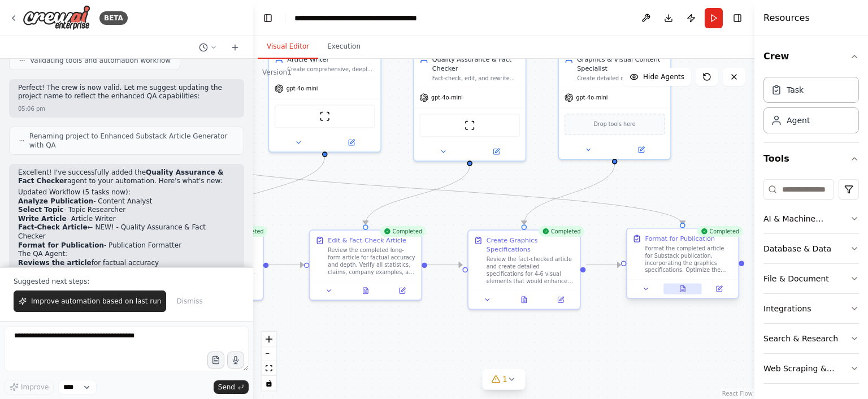
click at [685, 290] on icon at bounding box center [682, 289] width 5 height 6
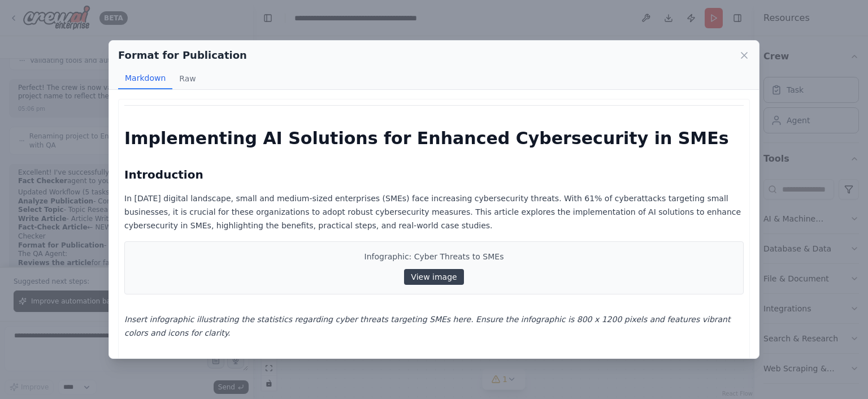
click at [442, 272] on link "View image" at bounding box center [433, 277] width 59 height 16
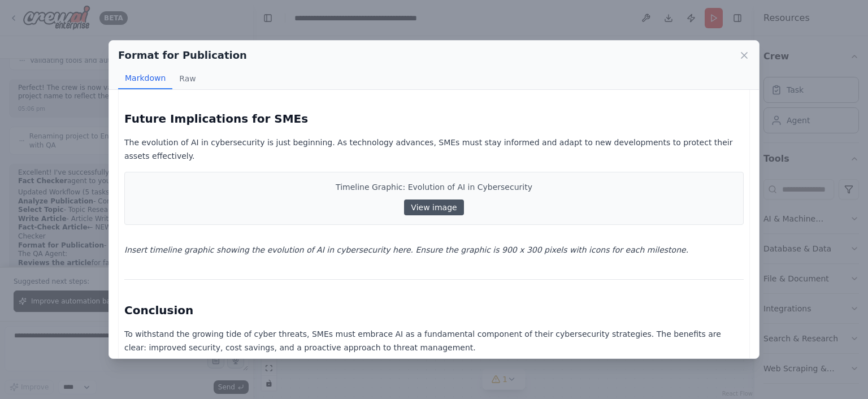
scroll to position [1267, 0]
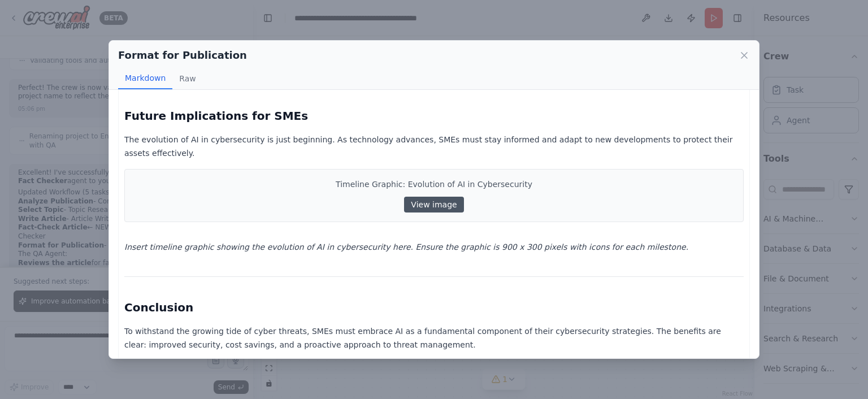
click at [742, 58] on icon at bounding box center [744, 56] width 6 height 6
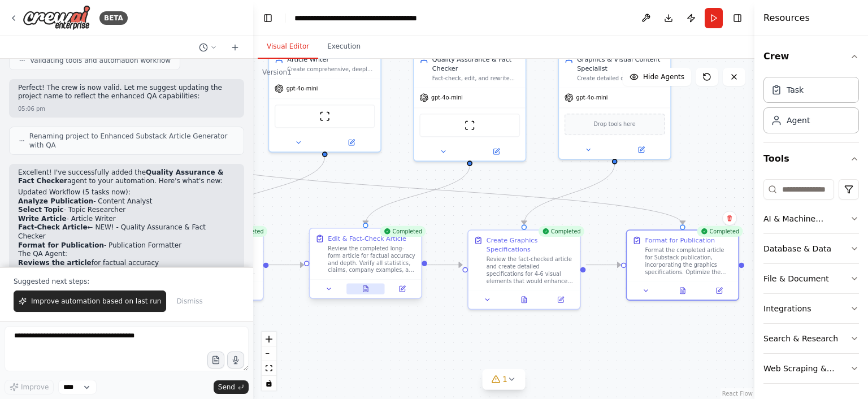
click at [370, 286] on button at bounding box center [365, 288] width 38 height 11
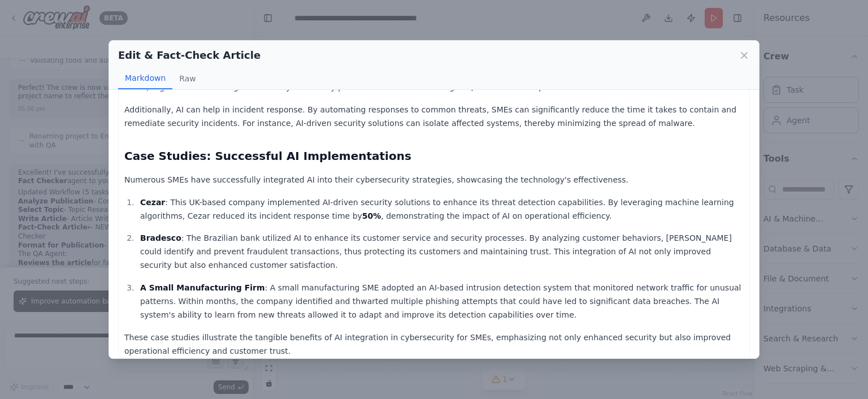
scroll to position [506, 0]
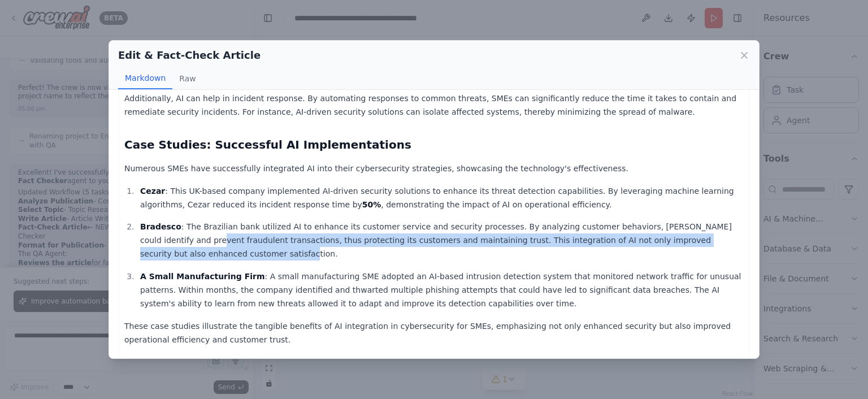
drag, startPoint x: 754, startPoint y: 134, endPoint x: 748, endPoint y: 240, distance: 105.8
click at [748, 240] on div "Implementing AI Solutions for Enhanced Cybersecurity in SMEs Introduction to Cy…" at bounding box center [434, 282] width 632 height 1378
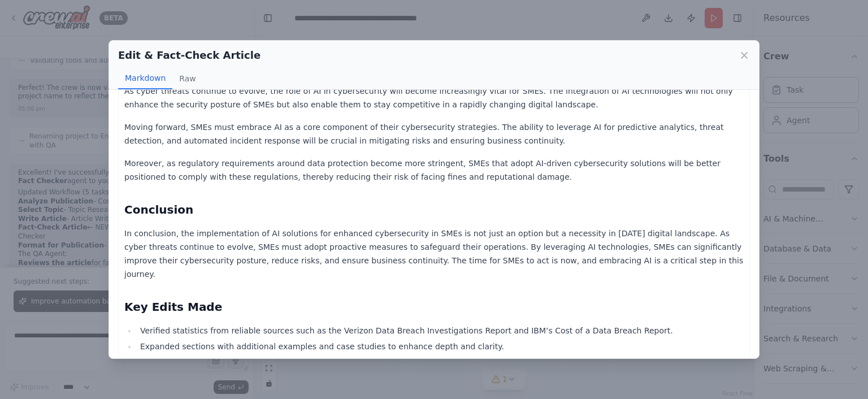
scroll to position [1087, 0]
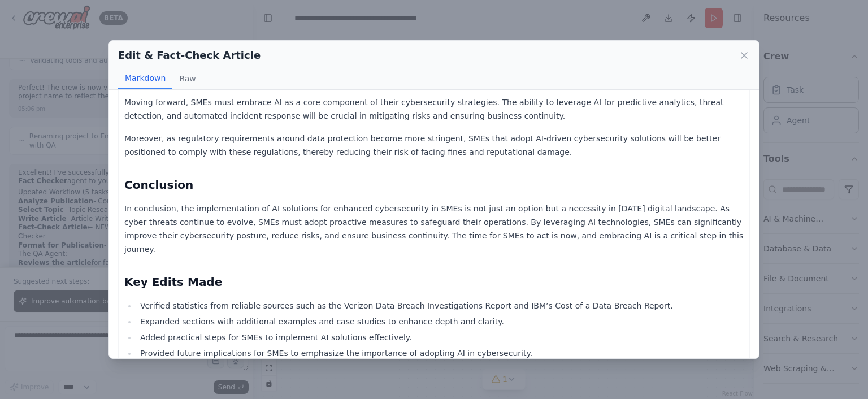
click at [777, 324] on div "Edit & Fact-Check Article Markdown Raw Implementing AI Solutions for Enhanced C…" at bounding box center [434, 199] width 868 height 399
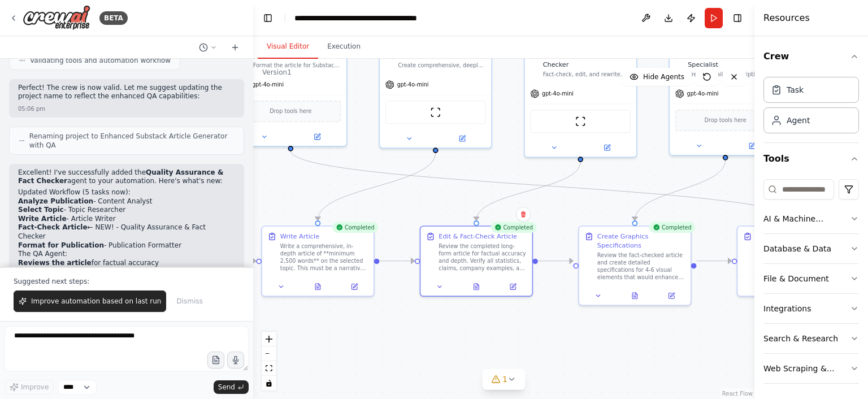
drag, startPoint x: 542, startPoint y: 346, endPoint x: 653, endPoint y: 342, distance: 110.8
click at [653, 342] on div ".deletable-edge-delete-btn { width: 20px; height: 20px; border: 0px solid #ffff…" at bounding box center [503, 229] width 501 height 340
click at [314, 288] on button at bounding box center [317, 284] width 38 height 11
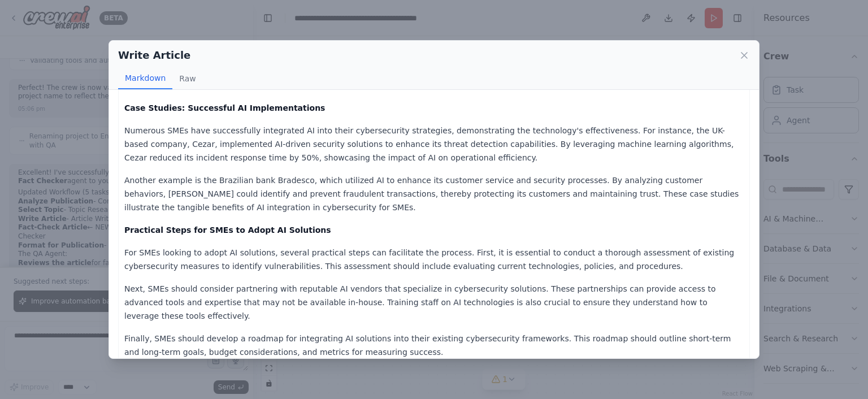
scroll to position [493, 0]
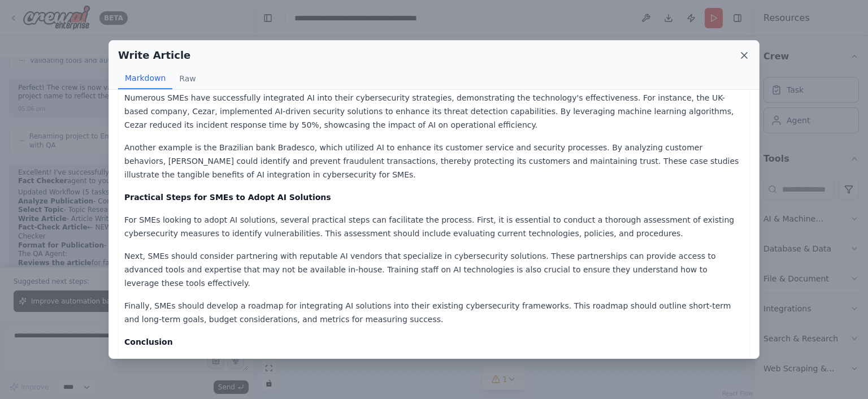
click at [741, 53] on icon at bounding box center [743, 55] width 11 height 11
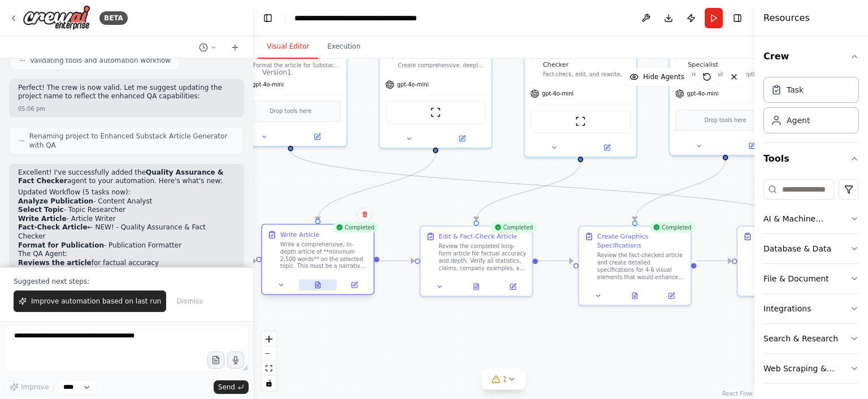
click at [318, 286] on icon at bounding box center [317, 285] width 5 height 6
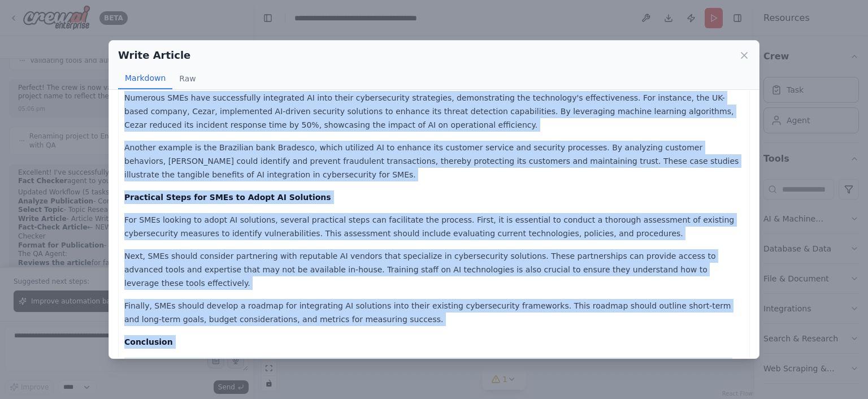
drag, startPoint x: 125, startPoint y: 113, endPoint x: 551, endPoint y: 367, distance: 496.1
click at [551, 359] on div "Implementing AI Solutions for Enhanced Cybersecurity in SMEs is a critical and …" at bounding box center [434, 224] width 650 height 269
copy div "Implementing AI Solutions for Enhanced Cybersecurity in SMEs is a critical and …"
click at [744, 53] on icon at bounding box center [743, 55] width 11 height 11
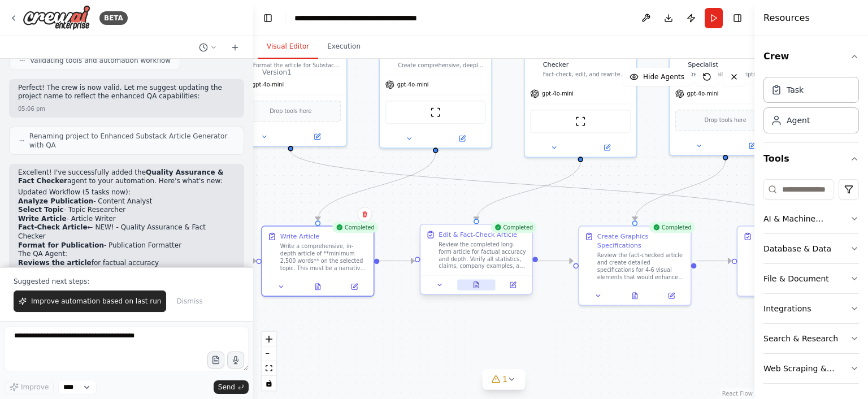
click at [484, 284] on button at bounding box center [476, 284] width 38 height 11
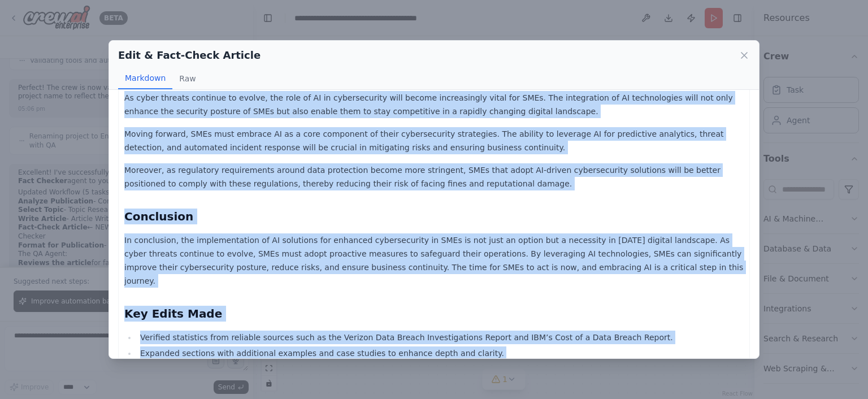
scroll to position [1087, 0]
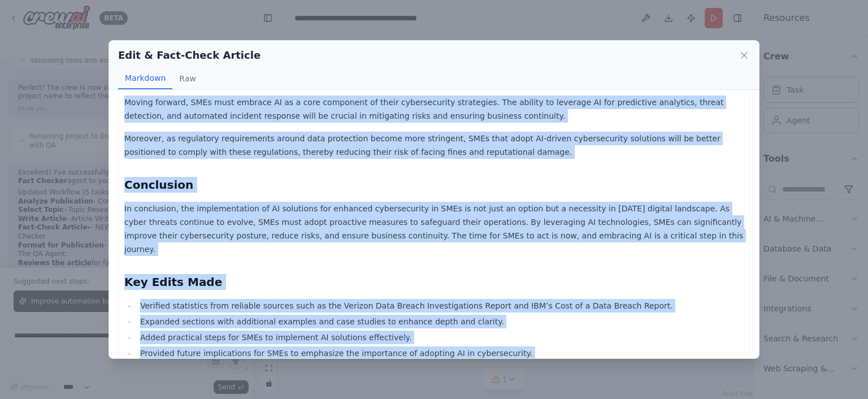
drag, startPoint x: 125, startPoint y: 112, endPoint x: 539, endPoint y: 207, distance: 425.0
copy div "Implementing AI Solutions for Enhanced Cybersecurity in SMEs Introduction to Cy…"
click at [741, 55] on icon at bounding box center [743, 55] width 11 height 11
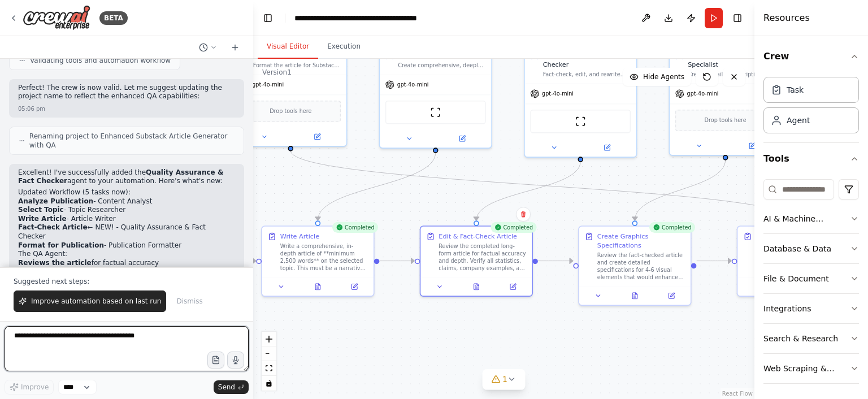
click at [143, 347] on textarea at bounding box center [127, 348] width 244 height 45
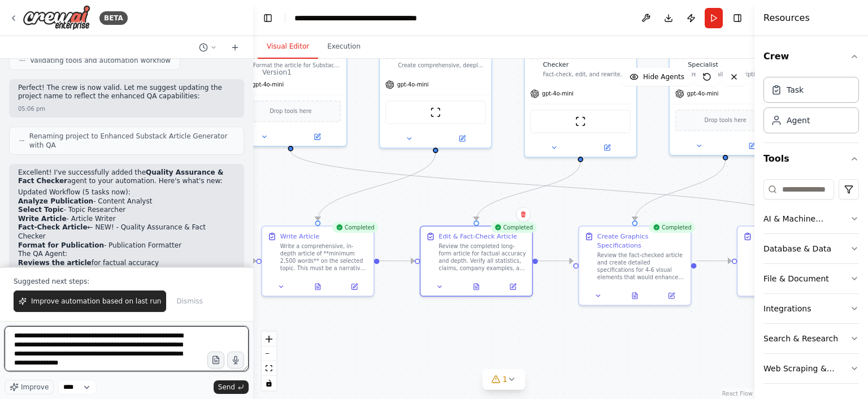
type textarea "**********"
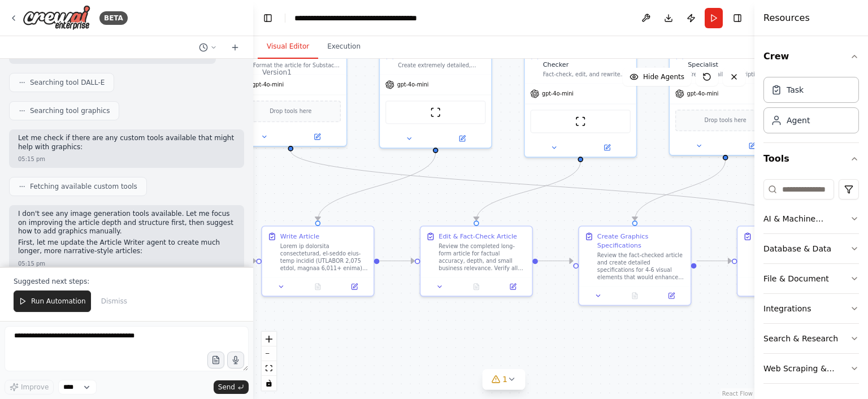
scroll to position [42737, 0]
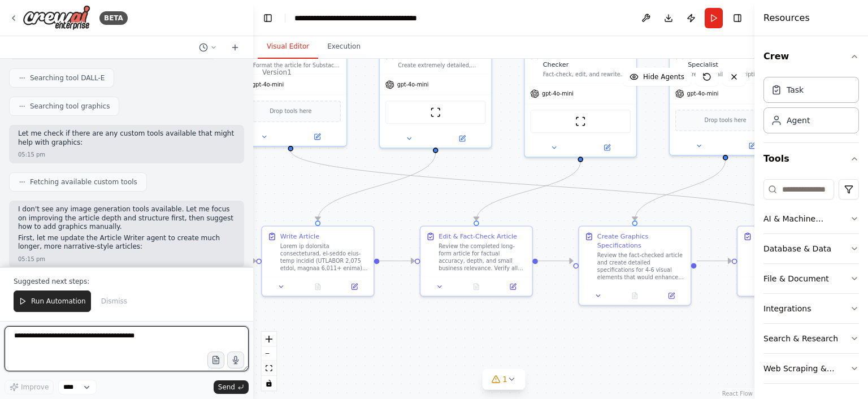
click at [153, 337] on textarea at bounding box center [127, 348] width 244 height 45
type textarea "**********"
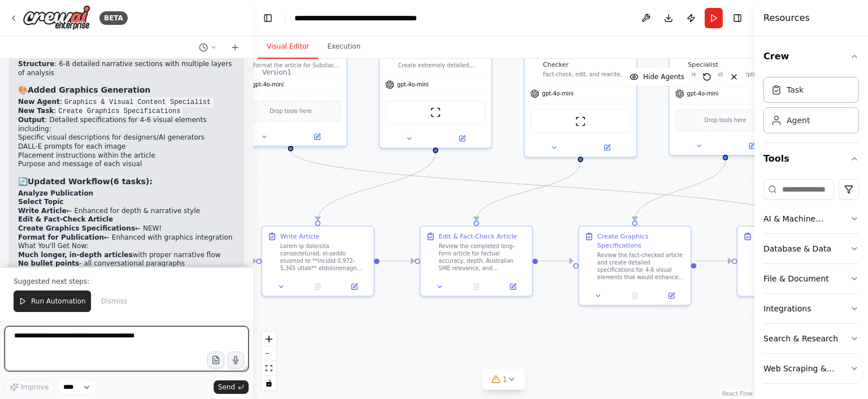
scroll to position [43529, 0]
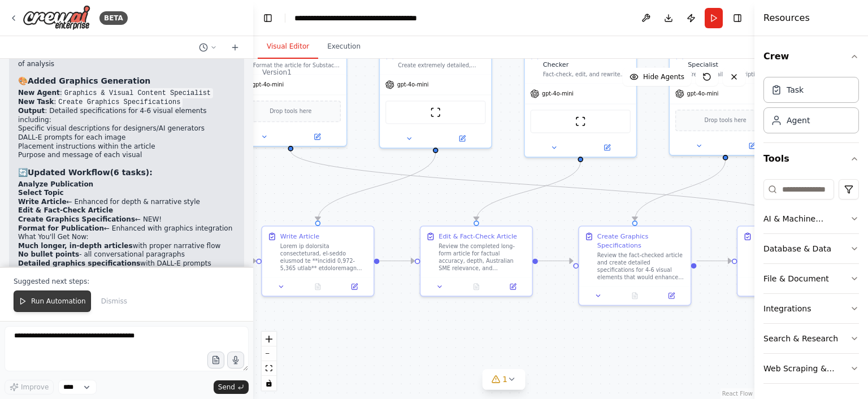
click at [63, 299] on button "Run Automation" at bounding box center [52, 300] width 77 height 21
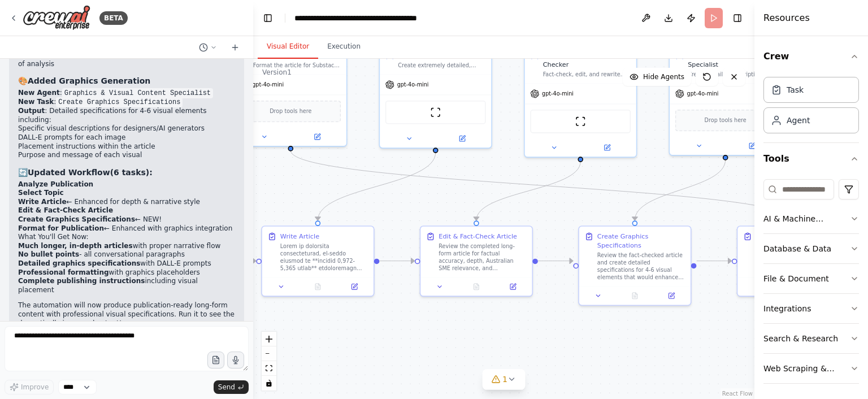
scroll to position [43475, 0]
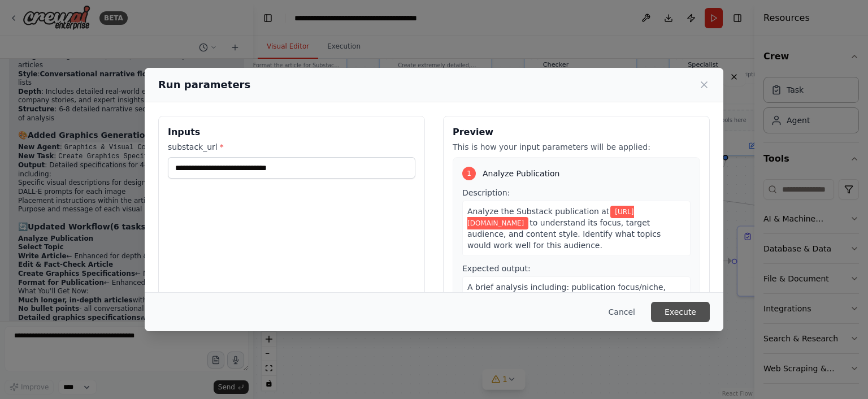
click at [686, 307] on button "Execute" at bounding box center [680, 312] width 59 height 20
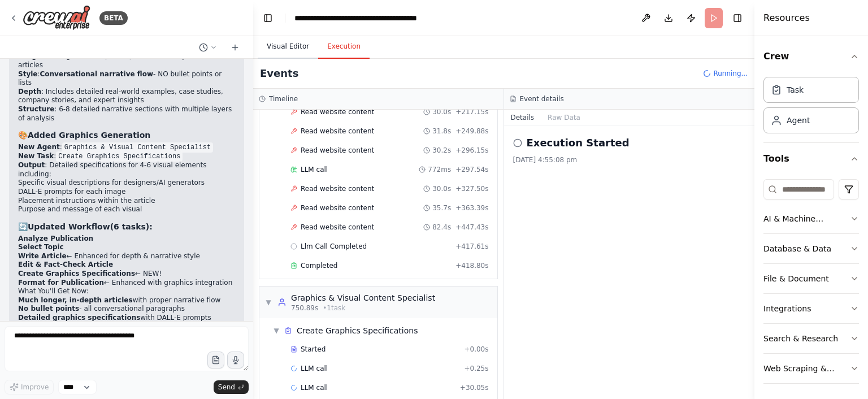
click at [299, 49] on button "Visual Editor" at bounding box center [288, 47] width 60 height 24
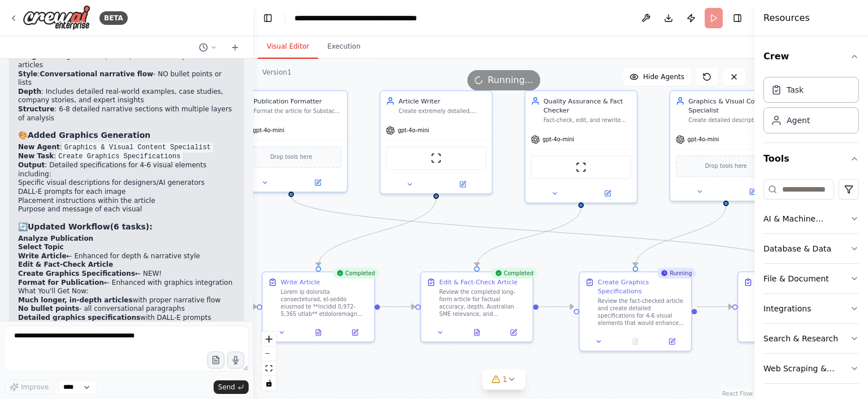
drag, startPoint x: 410, startPoint y: 193, endPoint x: 411, endPoint y: 238, distance: 45.8
click at [411, 238] on div ".deletable-edge-delete-btn { width: 20px; height: 20px; border: 0px solid #ffff…" at bounding box center [503, 229] width 501 height 340
click at [481, 336] on button at bounding box center [477, 330] width 38 height 11
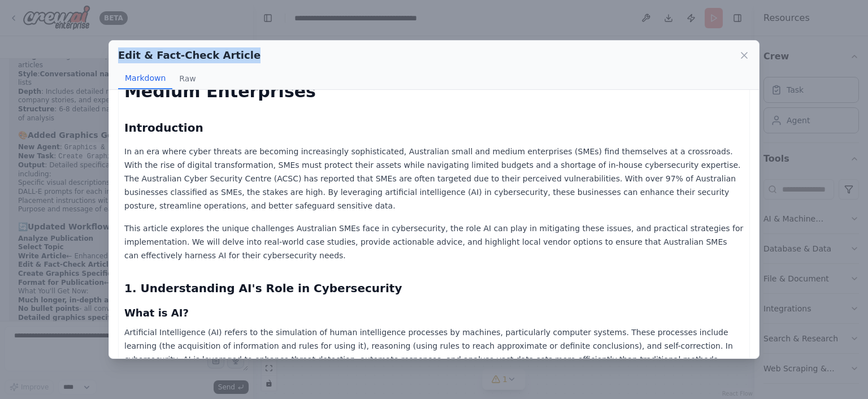
scroll to position [0, 0]
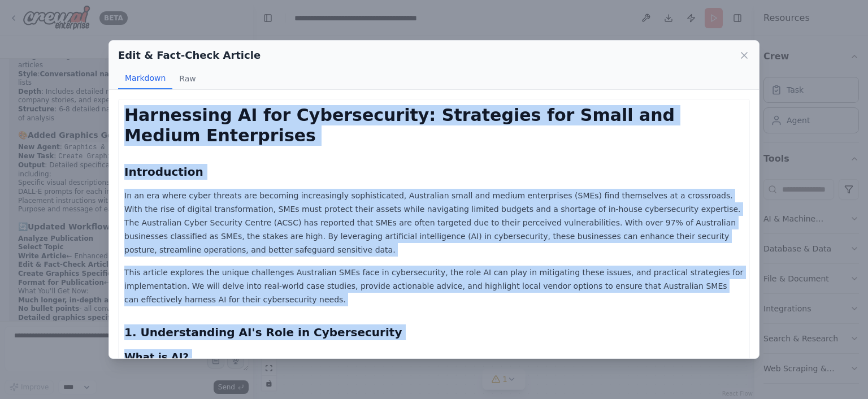
drag, startPoint x: 611, startPoint y: 342, endPoint x: 128, endPoint y: 111, distance: 535.3
copy div "Harnessing AI for Cybersecurity: Strategies for Small and Medium Enterprises In…"
click at [745, 58] on icon at bounding box center [743, 55] width 11 height 11
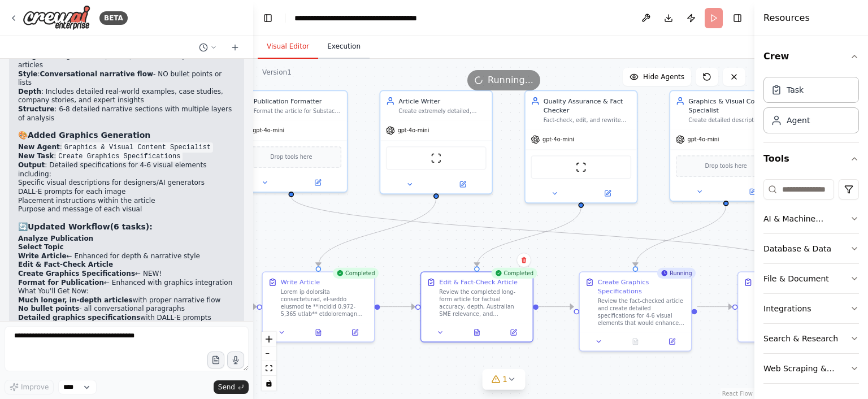
click at [345, 49] on button "Execution" at bounding box center [343, 47] width 51 height 24
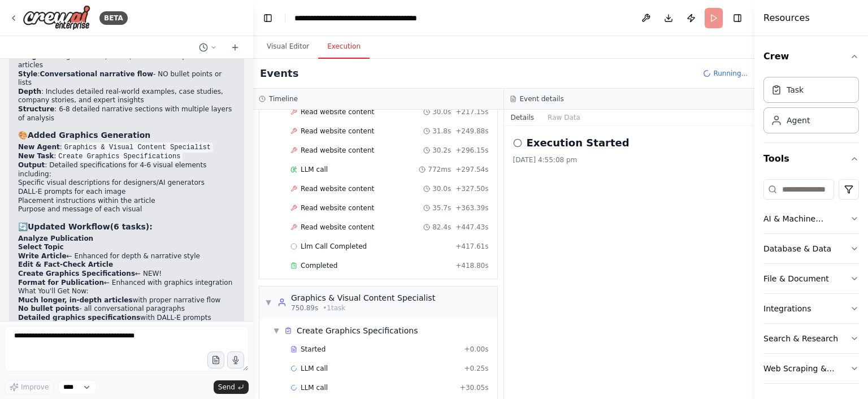
scroll to position [1163, 0]
click at [412, 286] on div "▼ Graphics & Visual Content Specialist 750.89s • 1 task" at bounding box center [378, 302] width 238 height 32
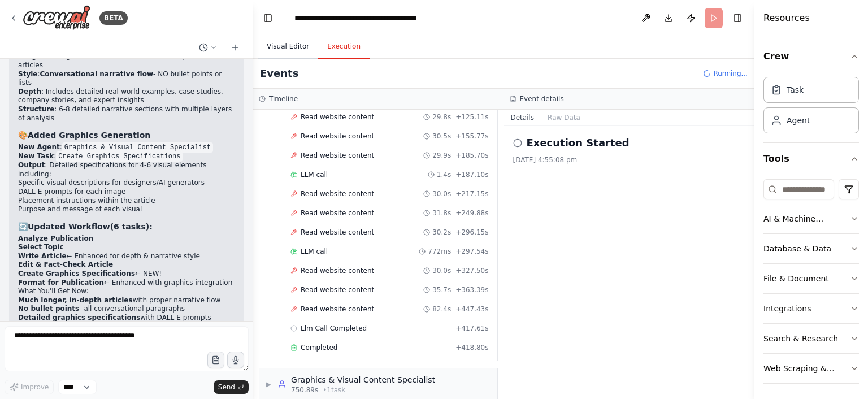
click at [288, 52] on button "Visual Editor" at bounding box center [288, 47] width 60 height 24
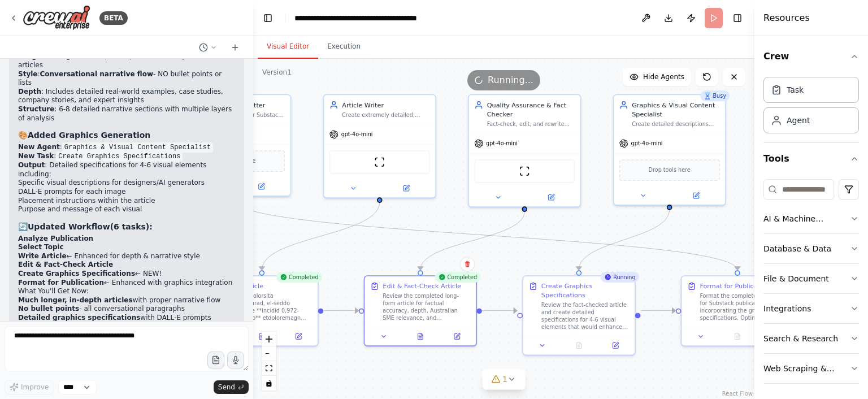
drag, startPoint x: 428, startPoint y: 232, endPoint x: 372, endPoint y: 236, distance: 56.6
click at [372, 236] on div ".deletable-edge-delete-btn { width: 20px; height: 20px; border: 0px solid #ffff…" at bounding box center [503, 229] width 501 height 340
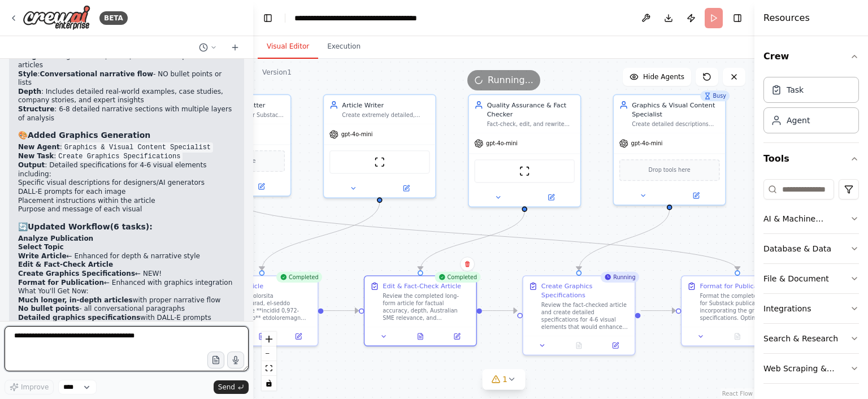
click at [168, 334] on textarea at bounding box center [127, 348] width 244 height 45
type textarea "**********"
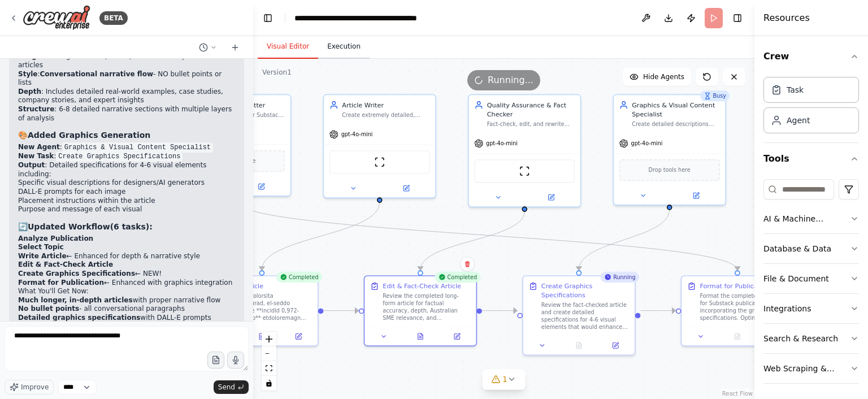
click at [334, 45] on button "Execution" at bounding box center [343, 47] width 51 height 24
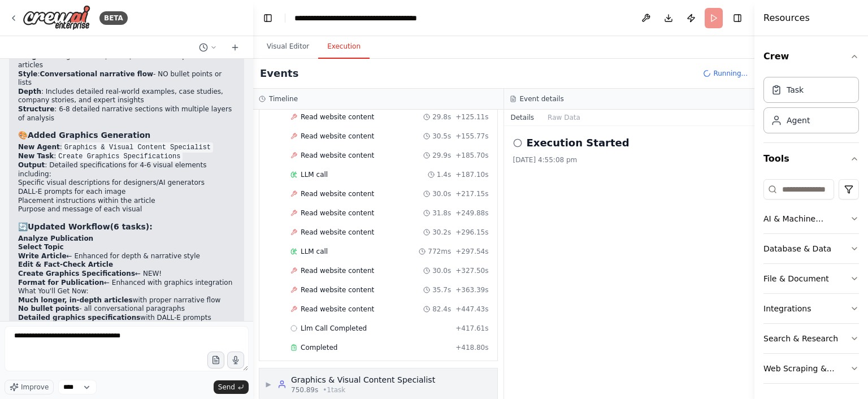
click at [268, 380] on span "▶" at bounding box center [268, 384] width 7 height 9
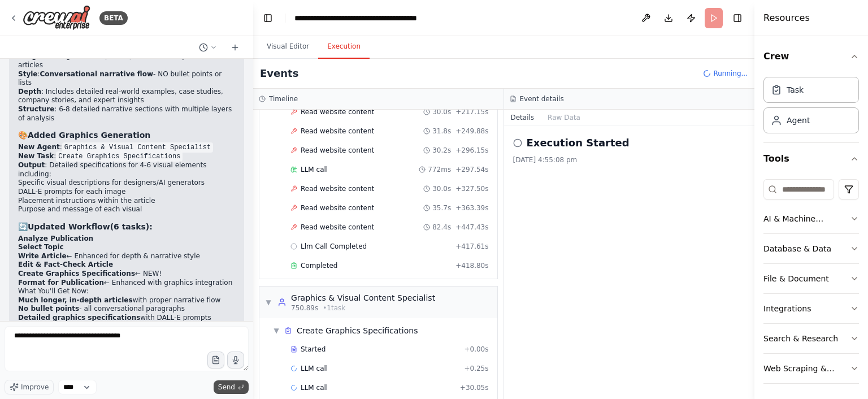
click at [238, 383] on button "Send" at bounding box center [231, 387] width 35 height 14
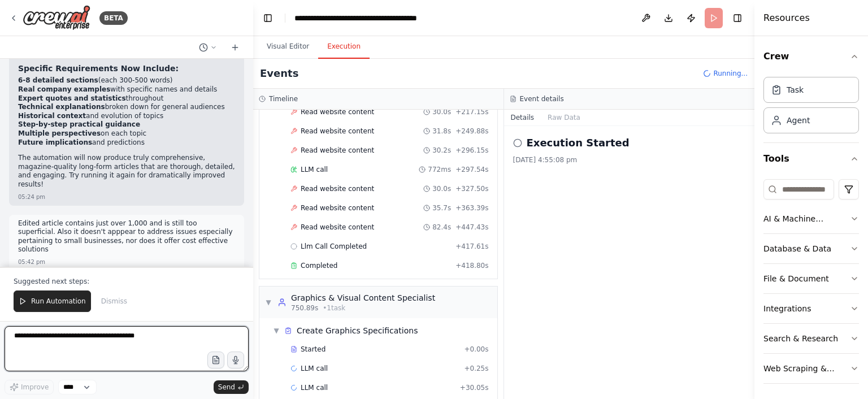
scroll to position [44424, 0]
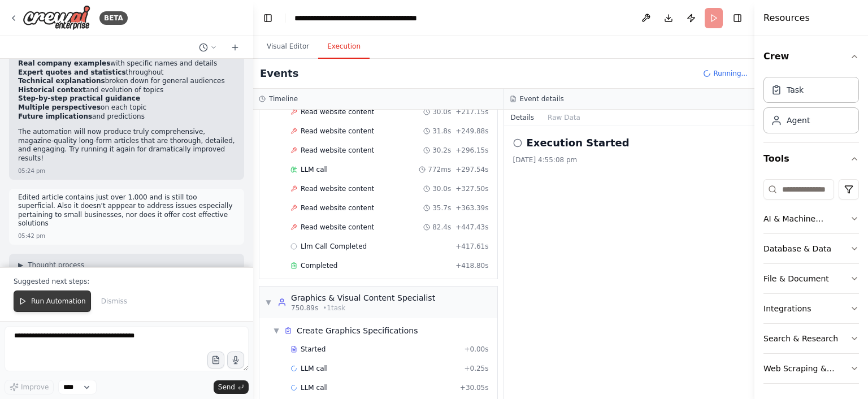
click at [70, 299] on button "Run Automation" at bounding box center [52, 300] width 77 height 21
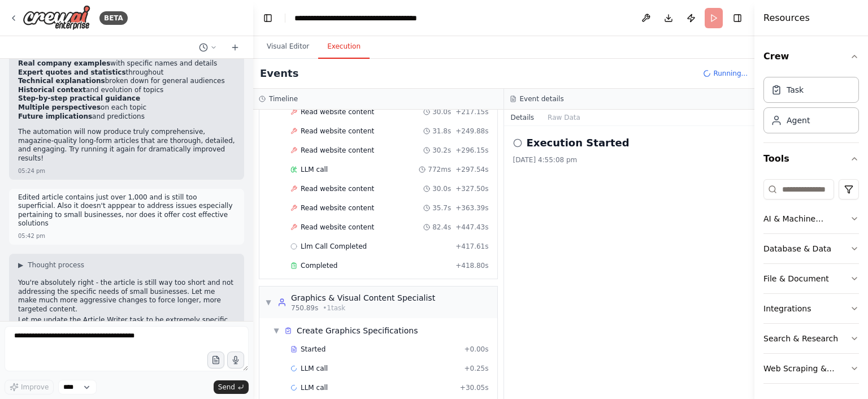
scroll to position [44370, 0]
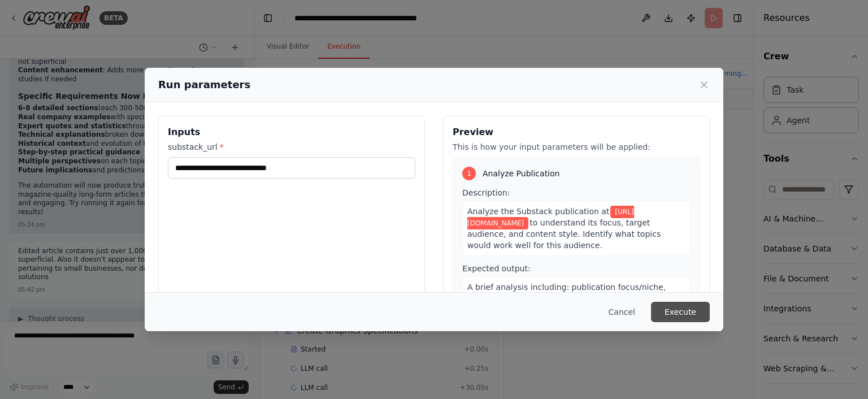
click at [675, 308] on button "Execute" at bounding box center [680, 312] width 59 height 20
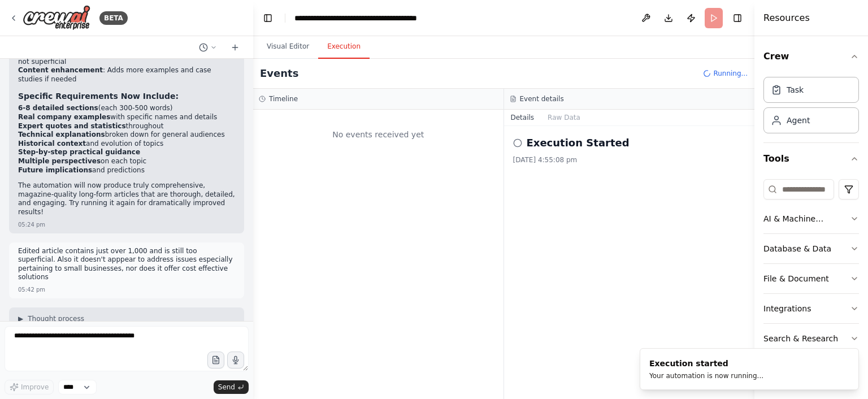
scroll to position [0, 0]
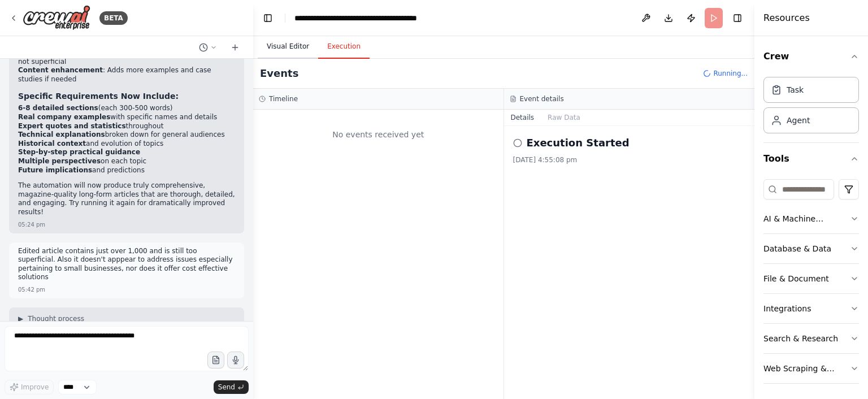
click at [298, 48] on button "Visual Editor" at bounding box center [288, 47] width 60 height 24
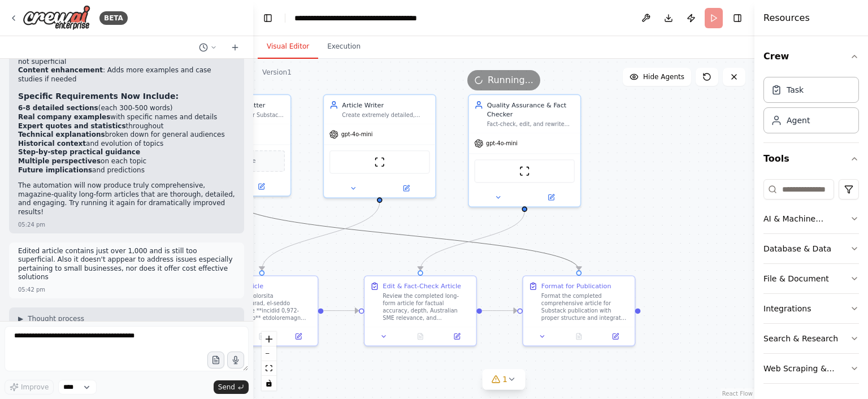
click at [359, 233] on icon "Edge from 9cd70d44-a056-4bf4-a26f-31651a106761 to 0eb84090-81b4-4f34-876d-42e2a…" at bounding box center [406, 235] width 344 height 70
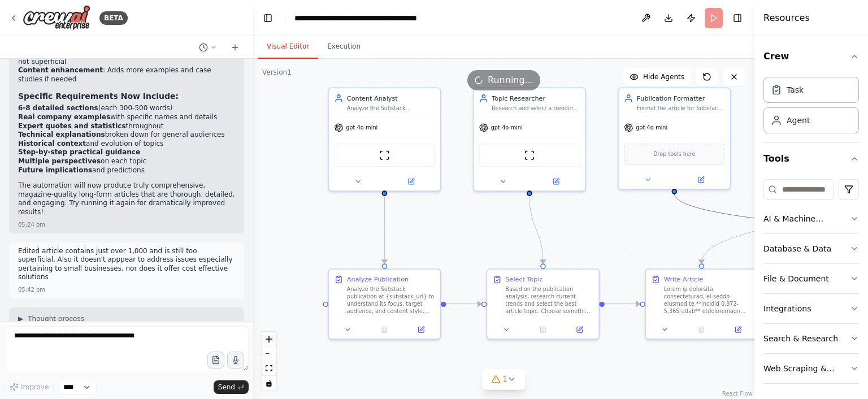
drag, startPoint x: 357, startPoint y: 253, endPoint x: 797, endPoint y: 246, distance: 439.6
click at [754, 246] on div ".deletable-edge-delete-btn { width: 20px; height: 20px; border: 0px solid #ffff…" at bounding box center [503, 229] width 501 height 340
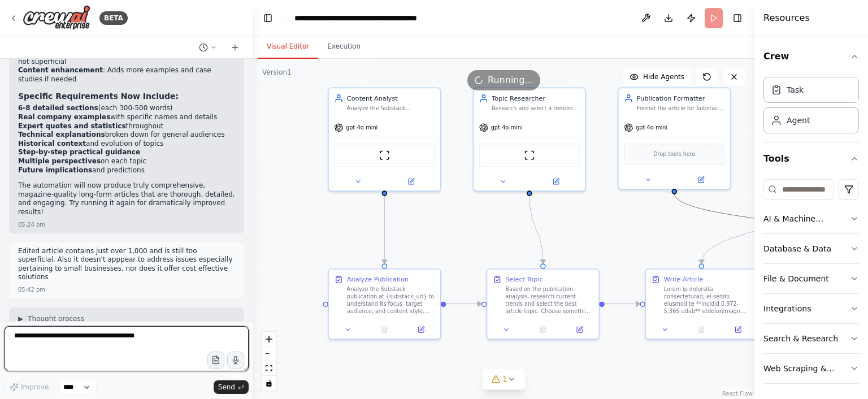
click at [211, 340] on textarea at bounding box center [127, 348] width 244 height 45
type textarea "**********"
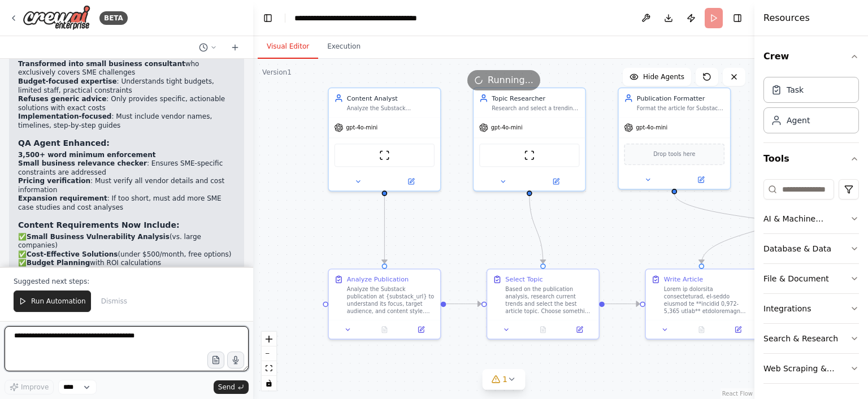
scroll to position [45259, 0]
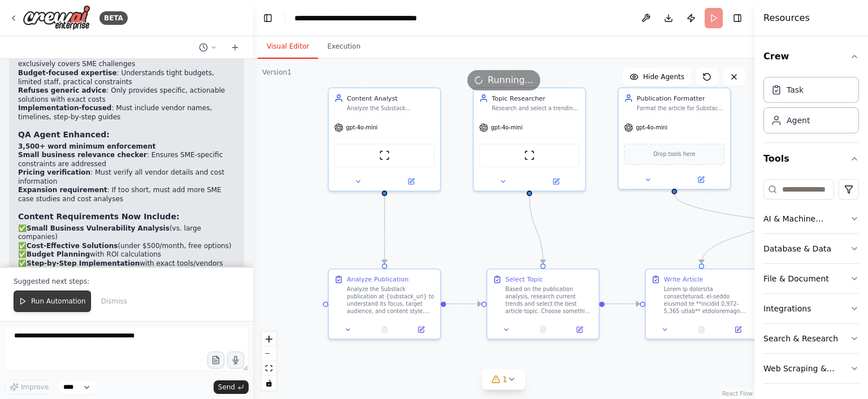
click at [59, 304] on span "Run Automation" at bounding box center [58, 301] width 55 height 9
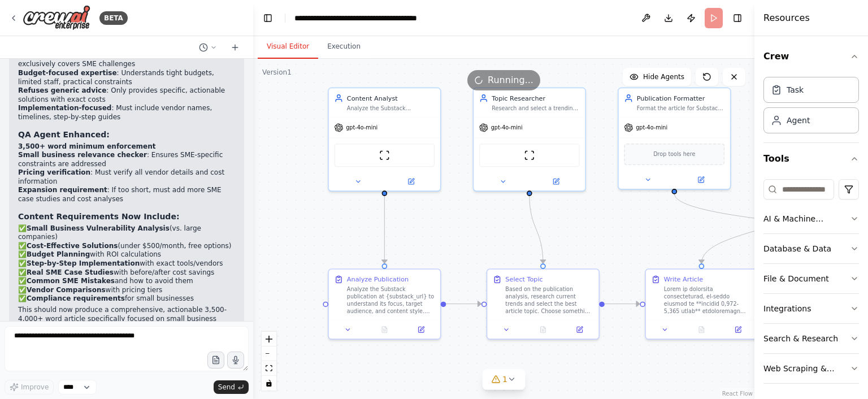
scroll to position [45205, 0]
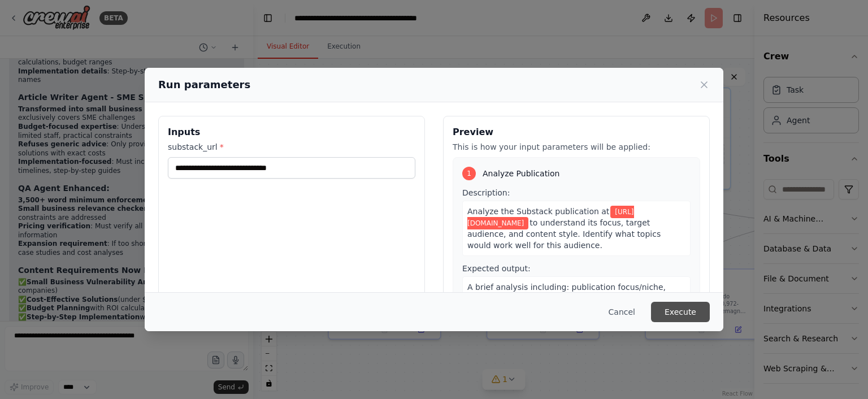
click at [679, 308] on button "Execute" at bounding box center [680, 312] width 59 height 20
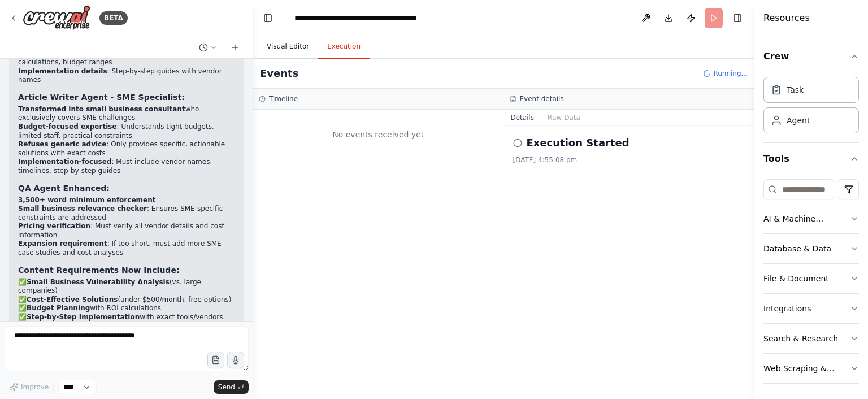
click at [290, 50] on button "Visual Editor" at bounding box center [288, 47] width 60 height 24
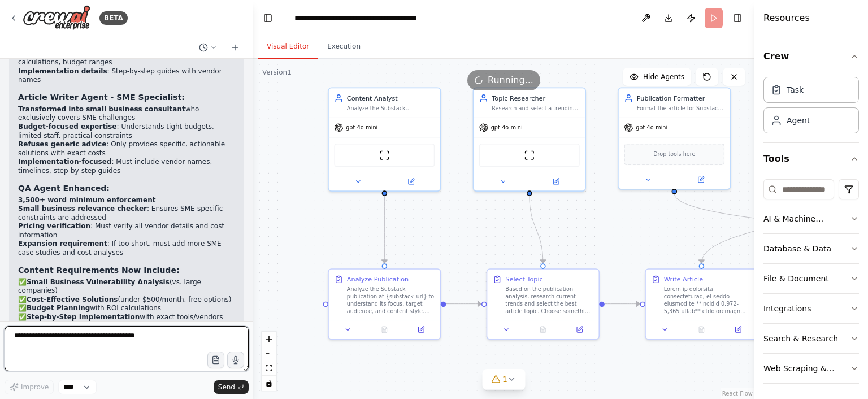
click at [180, 341] on textarea at bounding box center [127, 348] width 244 height 45
type textarea "**********"
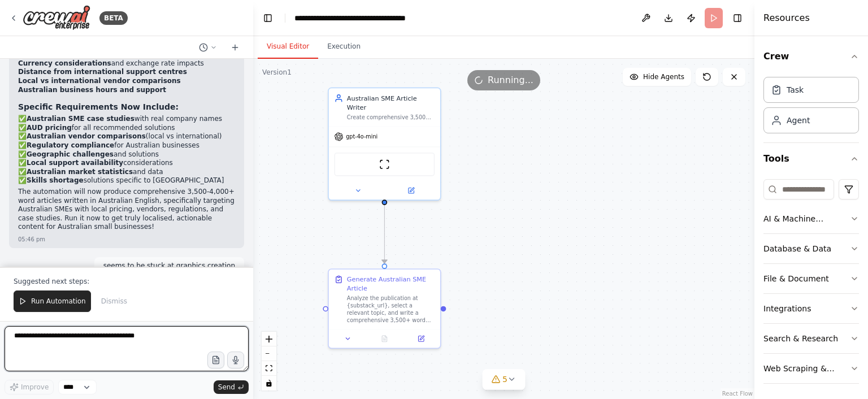
scroll to position [46205, 0]
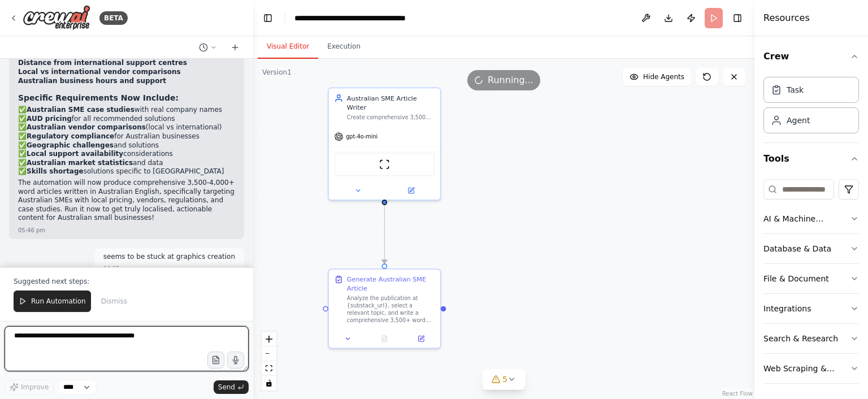
click at [166, 341] on textarea at bounding box center [127, 348] width 244 height 45
type textarea "**********"
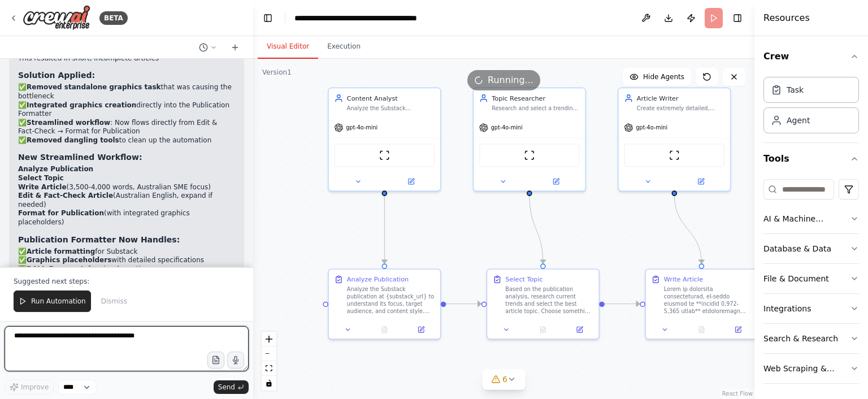
scroll to position [47061, 0]
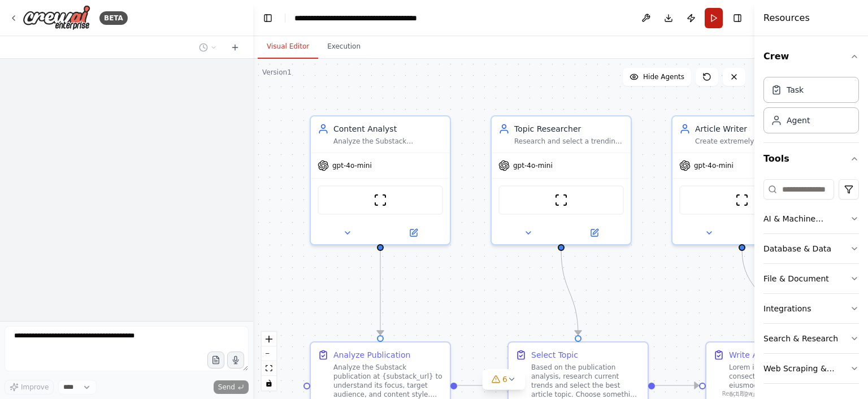
click at [713, 19] on button "Run" at bounding box center [714, 18] width 18 height 20
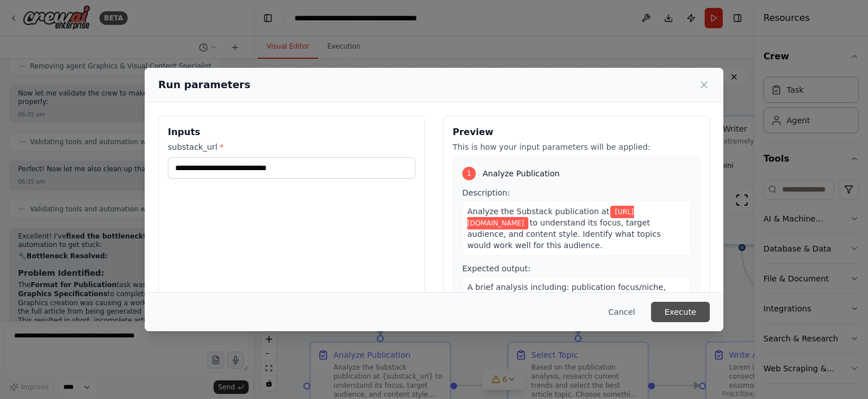
scroll to position [47007, 0]
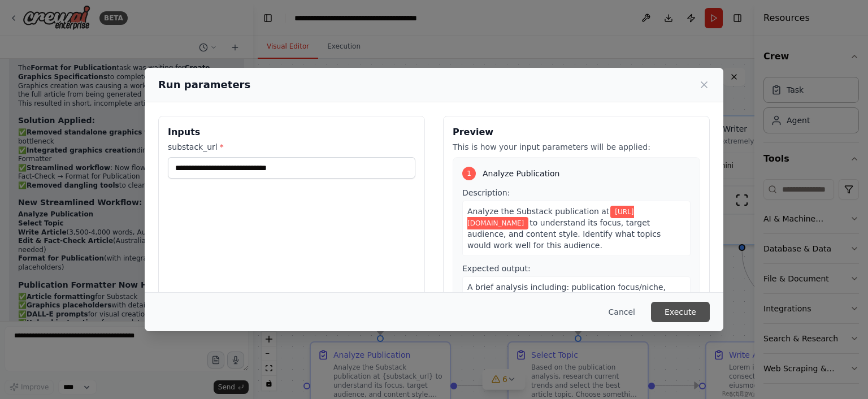
click at [680, 307] on button "Execute" at bounding box center [680, 312] width 59 height 20
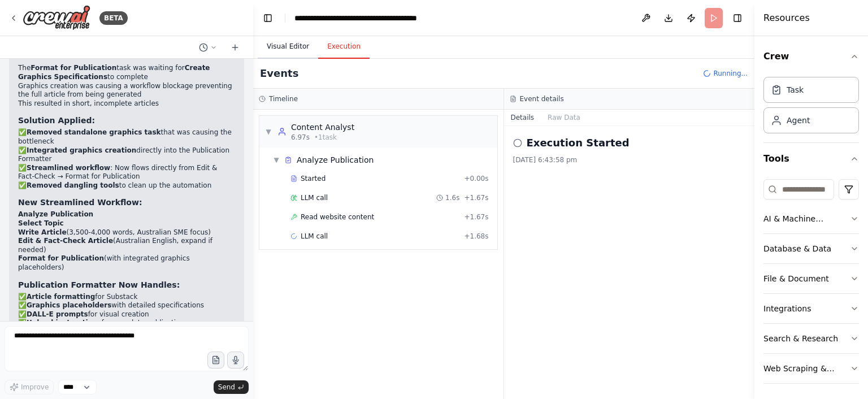
click at [295, 53] on button "Visual Editor" at bounding box center [288, 47] width 60 height 24
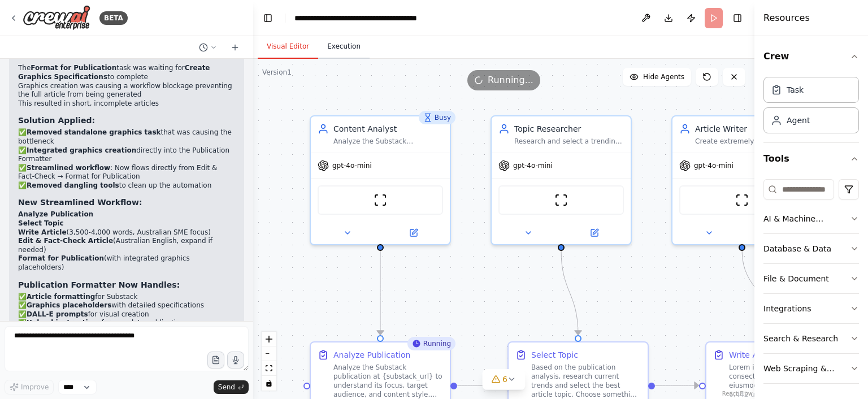
click at [331, 41] on button "Execution" at bounding box center [343, 47] width 51 height 24
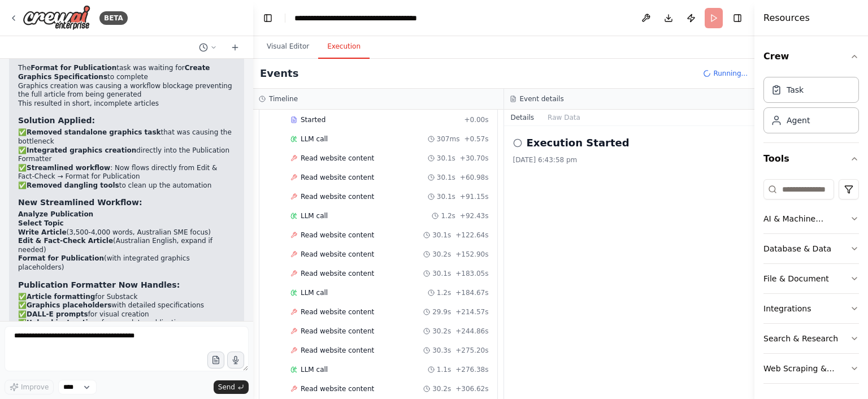
scroll to position [1213, 0]
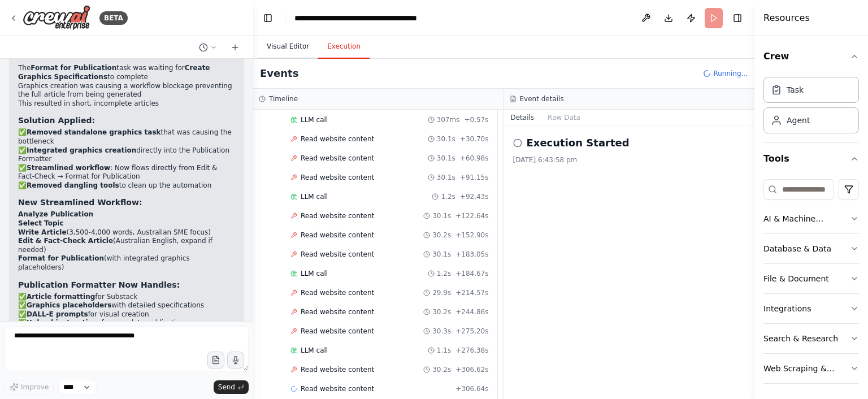
click at [288, 44] on button "Visual Editor" at bounding box center [288, 47] width 60 height 24
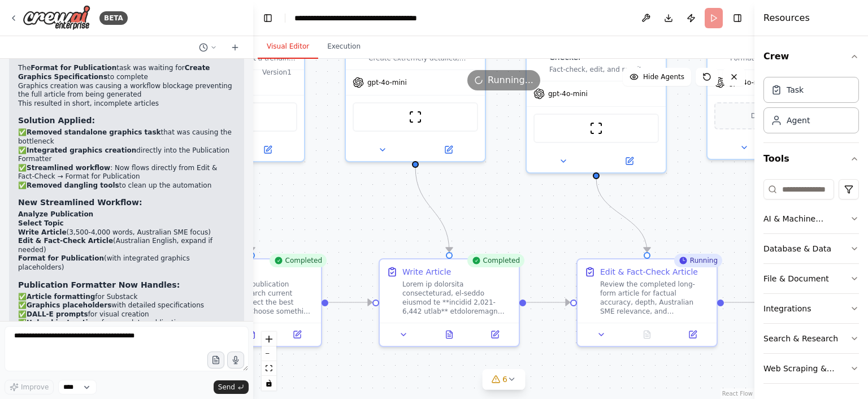
drag, startPoint x: 463, startPoint y: 280, endPoint x: 137, endPoint y: 197, distance: 337.0
click at [253, 197] on div ".deletable-edge-delete-btn { width: 20px; height: 20px; border: 0px solid #ffff…" at bounding box center [503, 229] width 501 height 340
click at [504, 379] on span "6" at bounding box center [504, 378] width 5 height 11
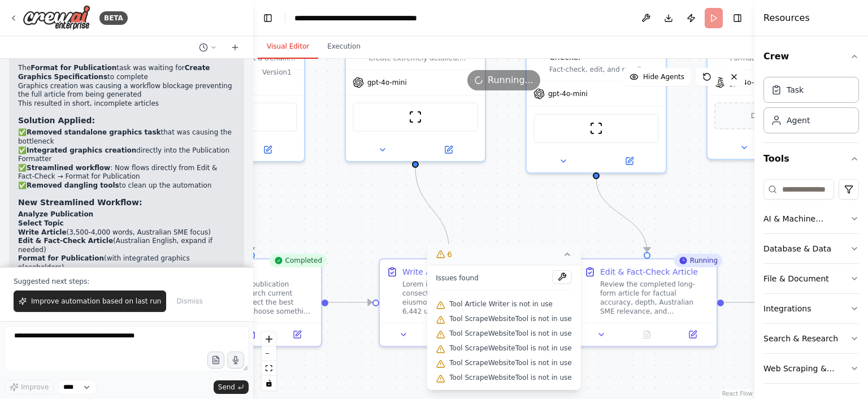
click at [504, 379] on span "Tool ScrapeWebsiteTool is not in use" at bounding box center [510, 377] width 122 height 9
click at [556, 277] on button at bounding box center [562, 277] width 19 height 14
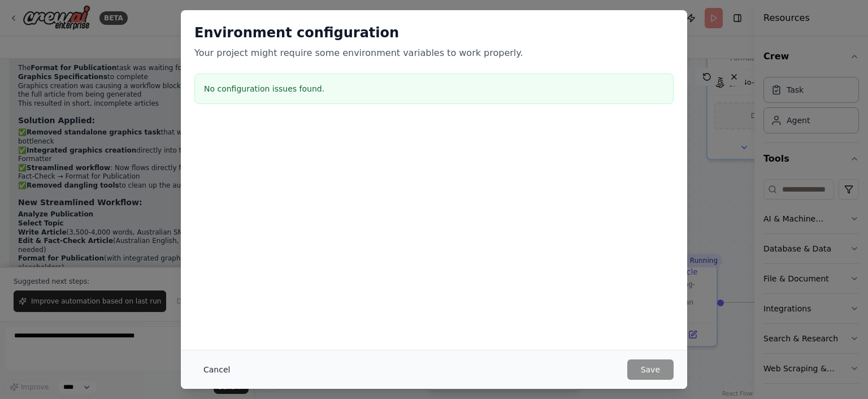
click at [225, 371] on button "Cancel" at bounding box center [216, 369] width 45 height 20
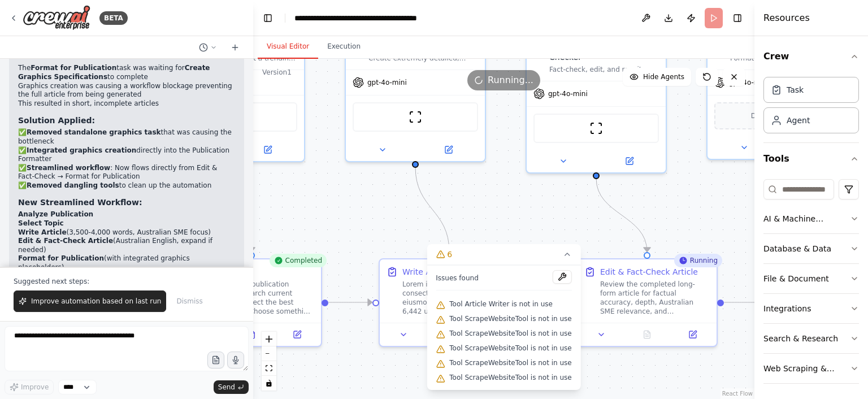
click at [511, 212] on div ".deletable-edge-delete-btn { width: 20px; height: 20px; border: 0px solid #ffff…" at bounding box center [503, 229] width 501 height 340
click at [565, 255] on icon at bounding box center [567, 254] width 5 height 2
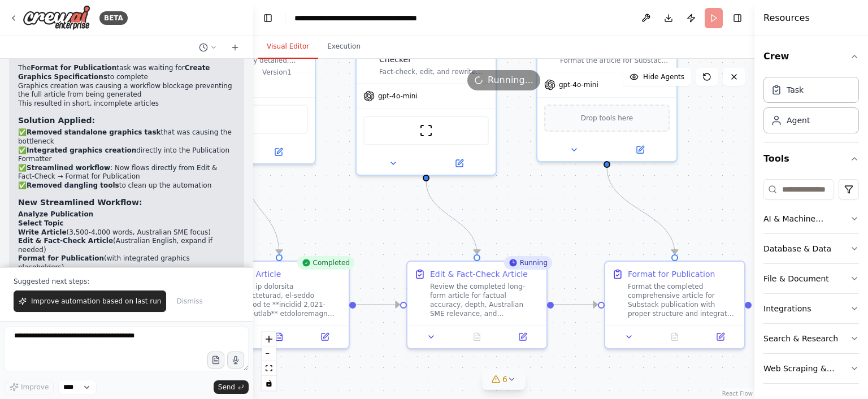
drag, startPoint x: 674, startPoint y: 195, endPoint x: 503, endPoint y: 198, distance: 170.1
click at [503, 198] on div ".deletable-edge-delete-btn { width: 20px; height: 20px; border: 0px solid #ffff…" at bounding box center [503, 229] width 501 height 340
click at [337, 49] on button "Execution" at bounding box center [343, 47] width 51 height 24
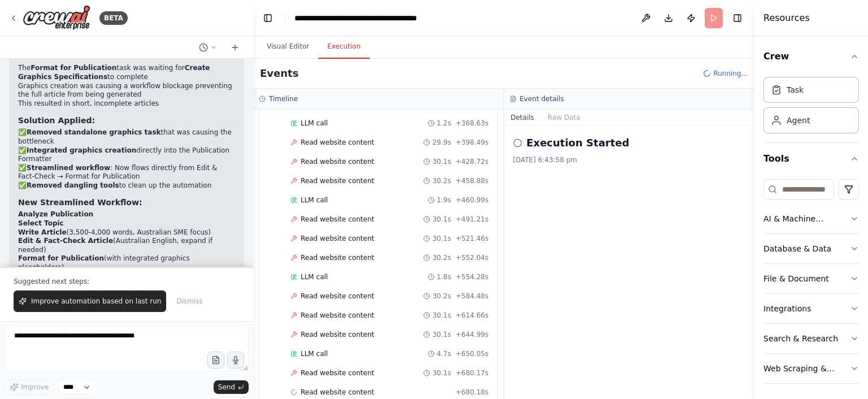
scroll to position [1535, 0]
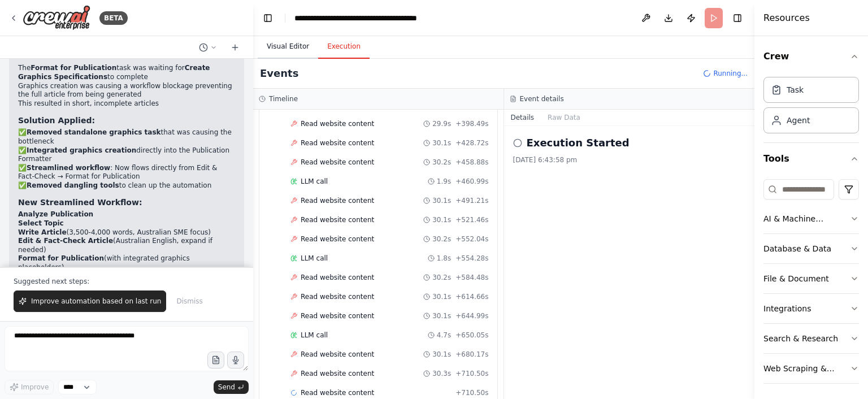
click at [287, 45] on button "Visual Editor" at bounding box center [288, 47] width 60 height 24
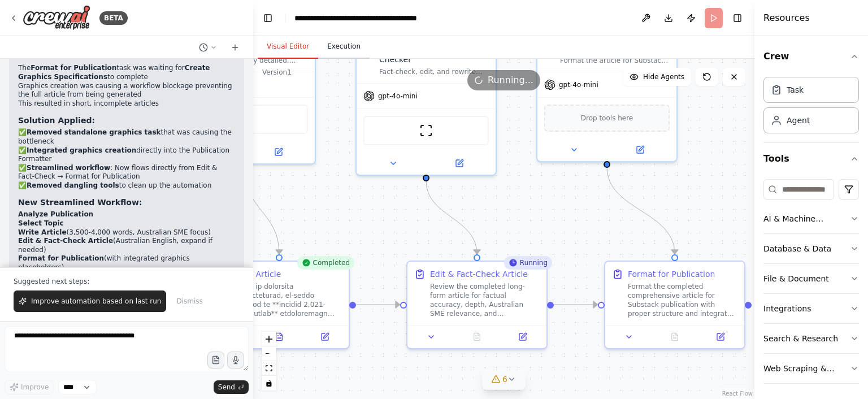
click at [331, 45] on button "Execution" at bounding box center [343, 47] width 51 height 24
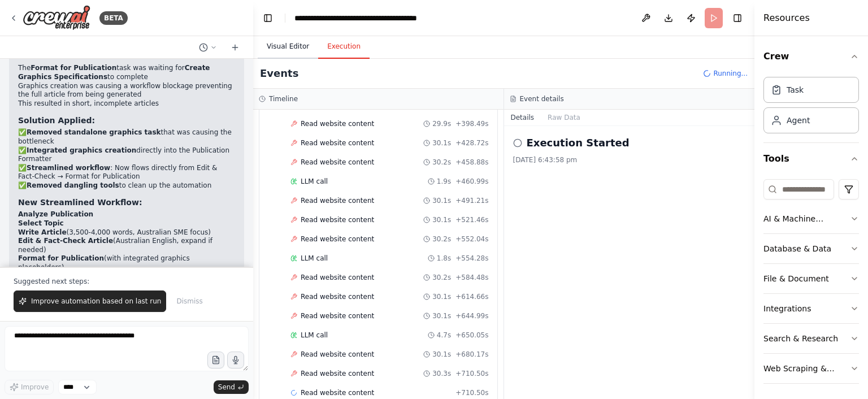
click at [298, 46] on button "Visual Editor" at bounding box center [288, 47] width 60 height 24
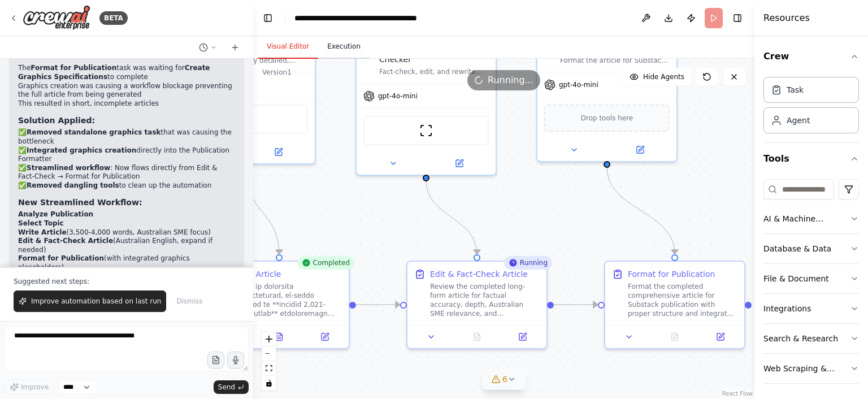
click at [328, 46] on button "Execution" at bounding box center [343, 47] width 51 height 24
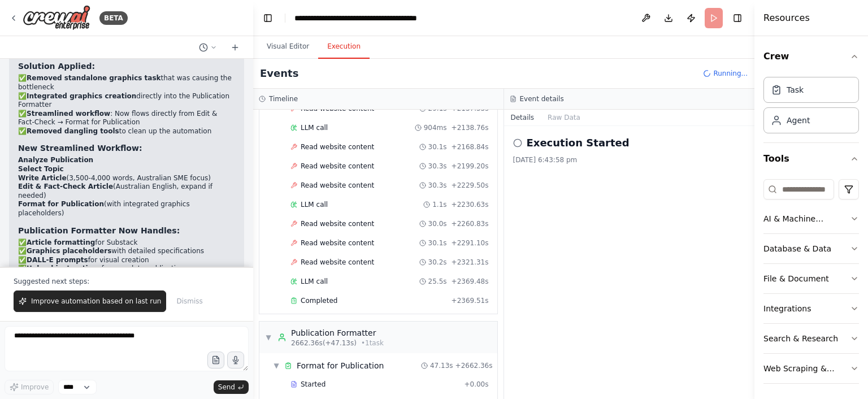
scroll to position [2530, 0]
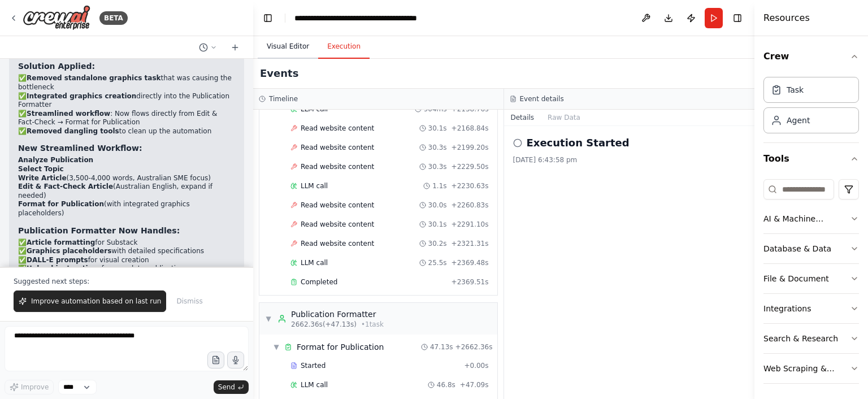
click at [283, 46] on button "Visual Editor" at bounding box center [288, 47] width 60 height 24
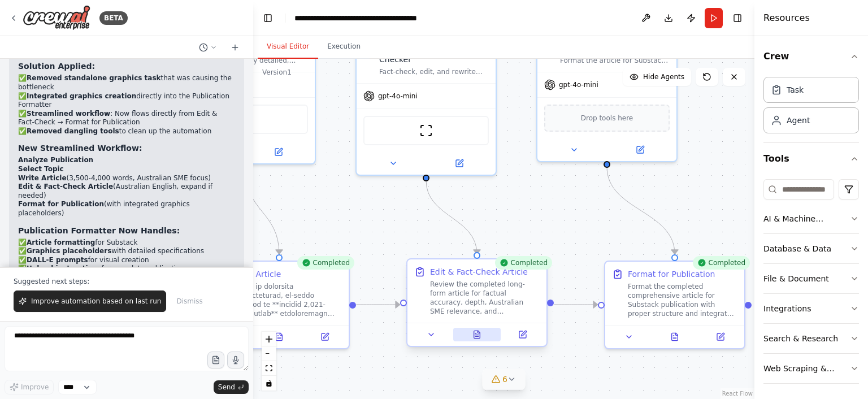
click at [480, 338] on icon at bounding box center [476, 334] width 9 height 9
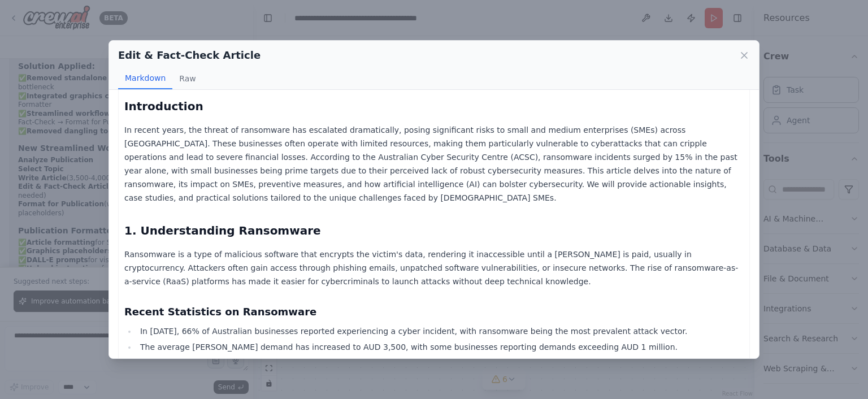
scroll to position [0, 0]
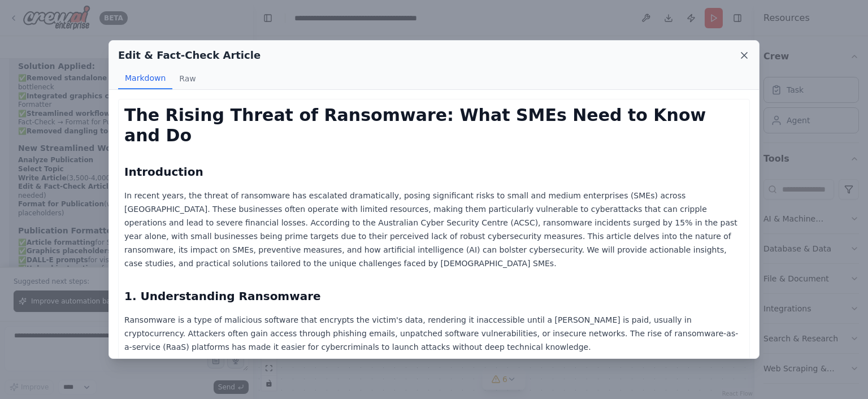
click at [746, 55] on icon at bounding box center [743, 55] width 11 height 11
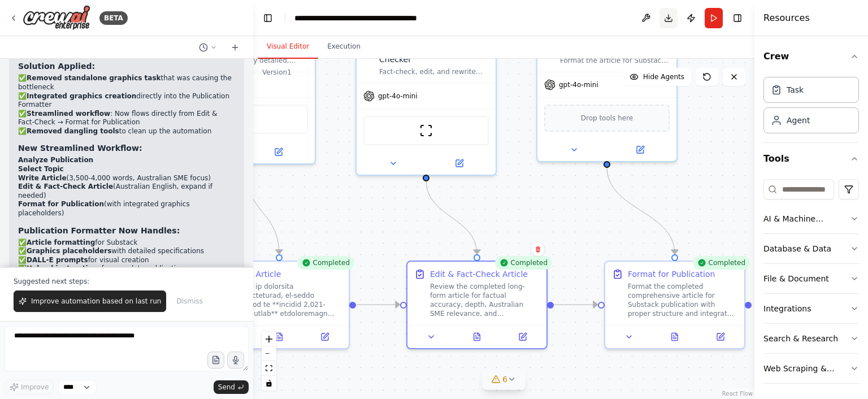
click at [671, 22] on button "Download" at bounding box center [668, 18] width 18 height 20
click at [690, 18] on button "Publish" at bounding box center [691, 18] width 18 height 20
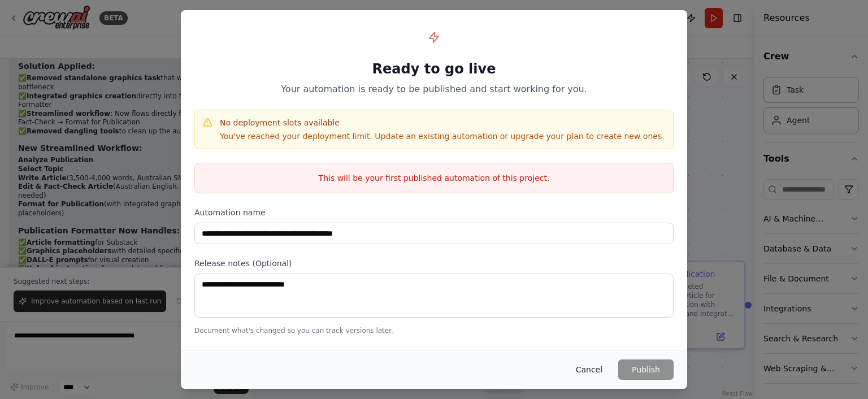
click at [590, 363] on button "Cancel" at bounding box center [589, 369] width 45 height 20
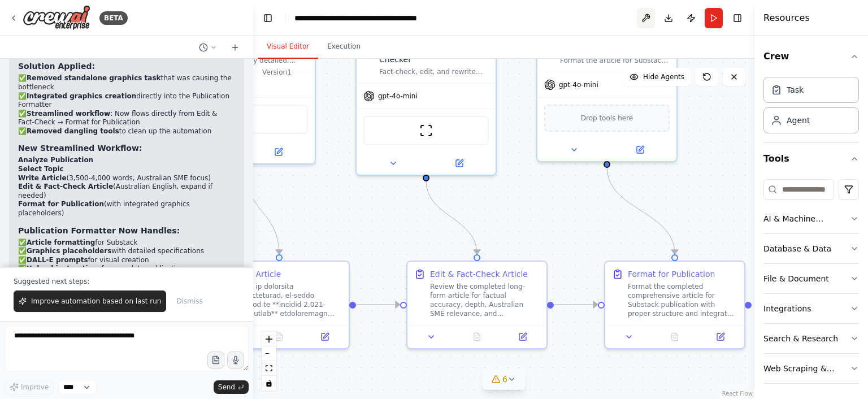
click at [645, 21] on button at bounding box center [646, 18] width 18 height 20
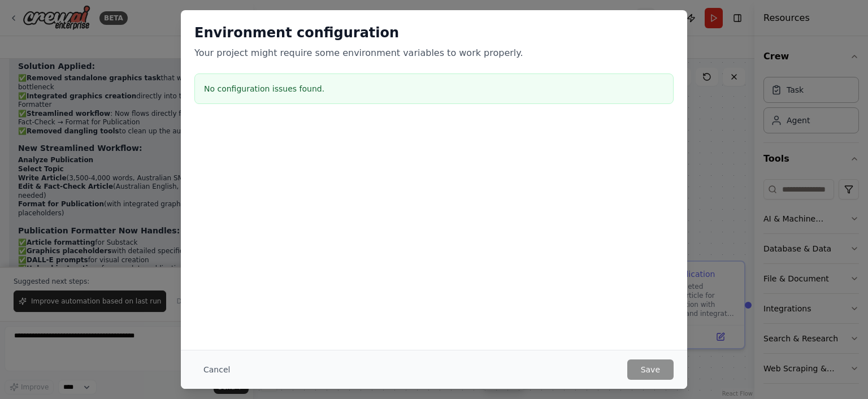
click at [645, 21] on div "Environment configuration Your project might require some environment variables…" at bounding box center [434, 66] width 506 height 112
click at [220, 370] on button "Cancel" at bounding box center [216, 369] width 45 height 20
